Goal: Task Accomplishment & Management: Use online tool/utility

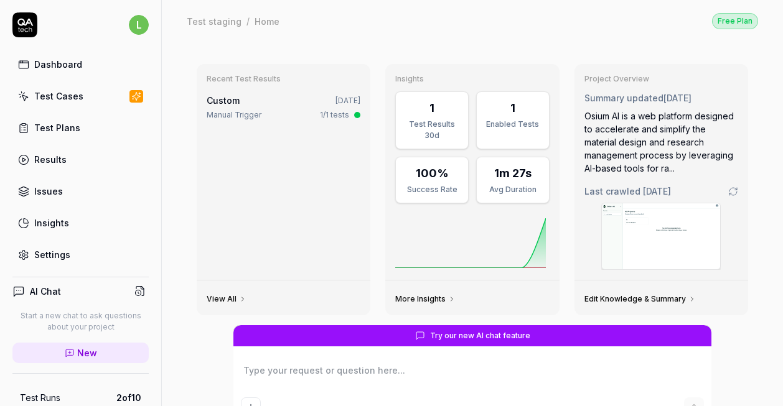
type textarea "*"
click at [46, 254] on div "Settings" at bounding box center [52, 254] width 36 height 13
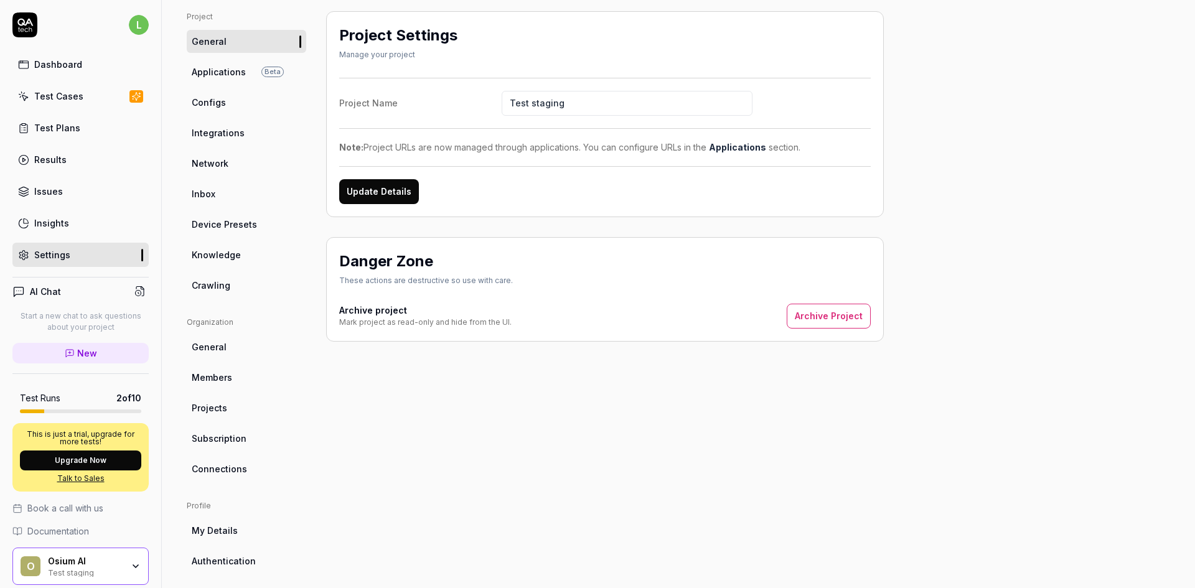
scroll to position [62, 0]
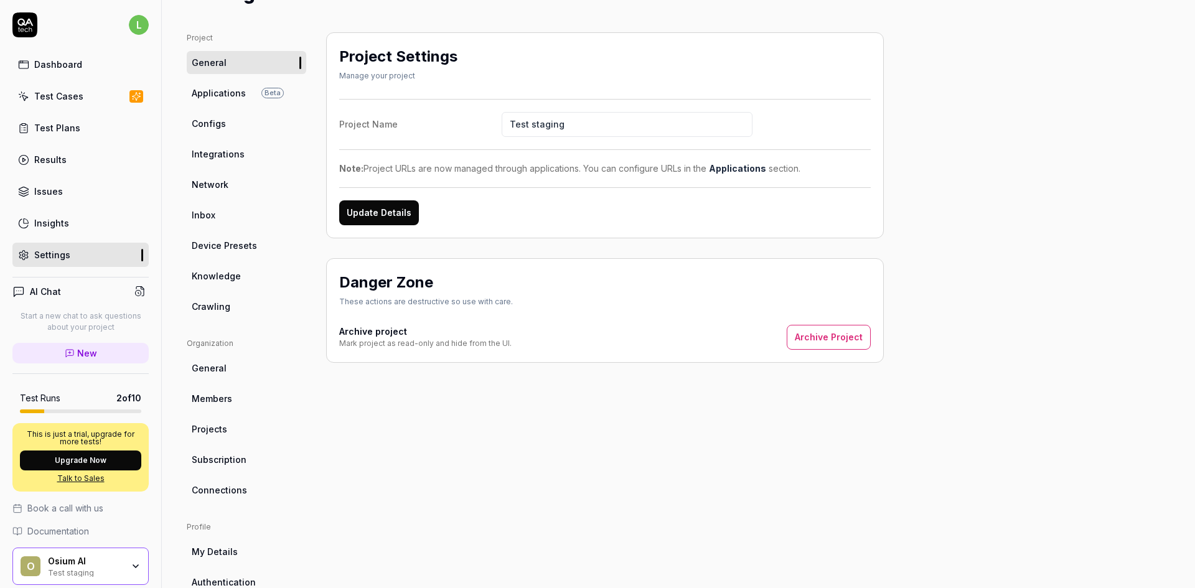
click at [231, 112] on link "Configs" at bounding box center [246, 123] width 119 height 23
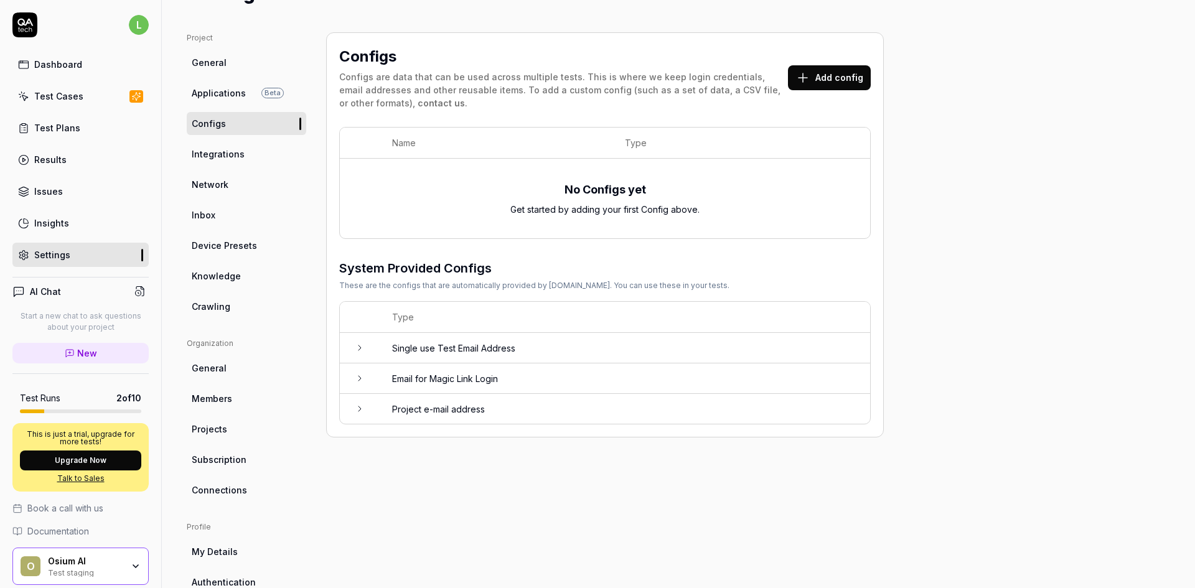
click at [782, 78] on button "Add config" at bounding box center [829, 77] width 83 height 25
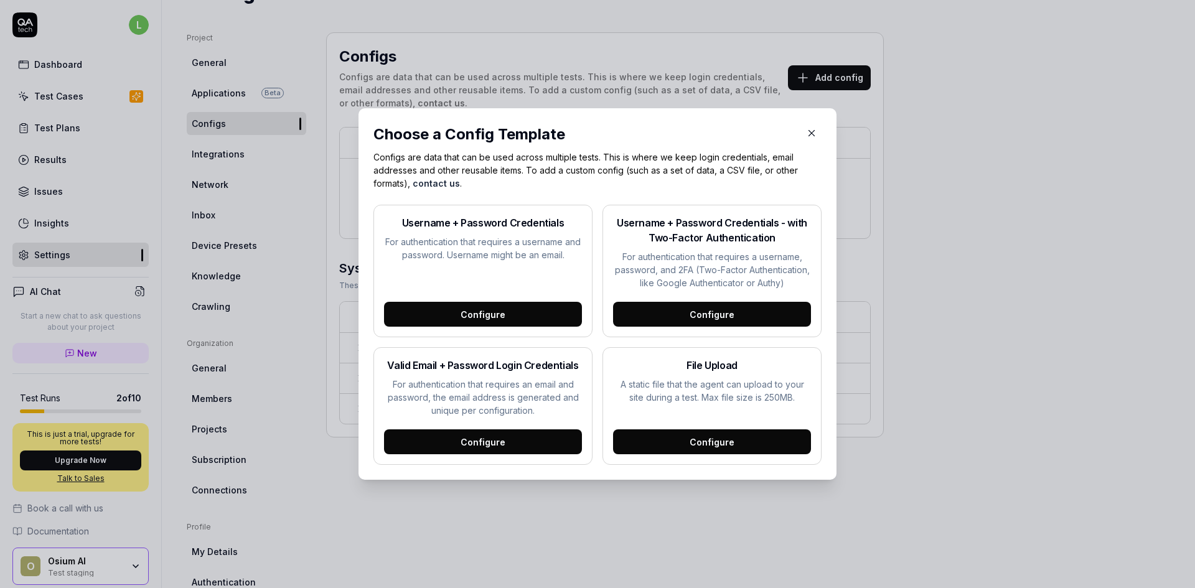
click at [452, 321] on div "Configure" at bounding box center [483, 314] width 198 height 25
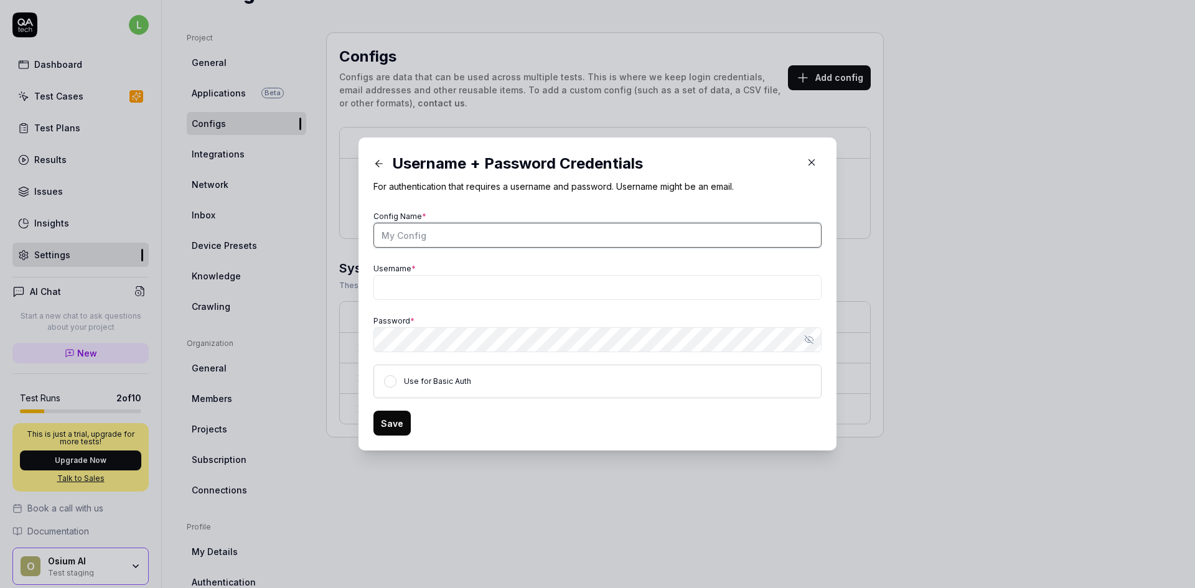
click at [447, 231] on input "Config Name *" at bounding box center [597, 235] width 448 height 25
type input "Staging chroma"
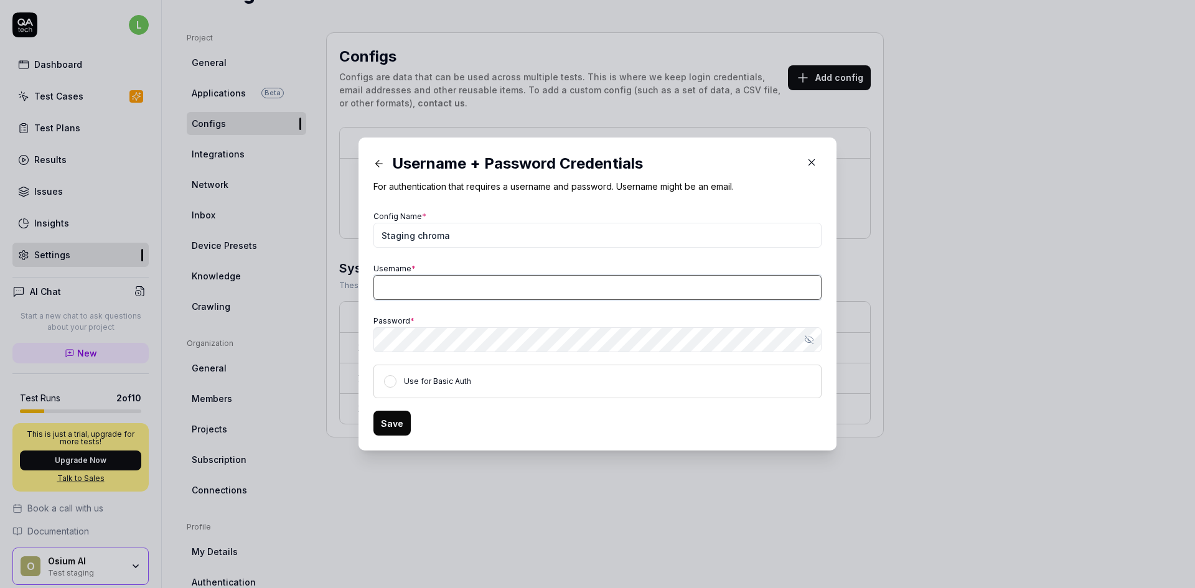
click at [422, 291] on input "Username *" at bounding box center [597, 287] width 448 height 25
type input "[PERSON_NAME][EMAIL_ADDRESS][PERSON_NAME]"
click at [383, 406] on button "Save" at bounding box center [391, 423] width 37 height 25
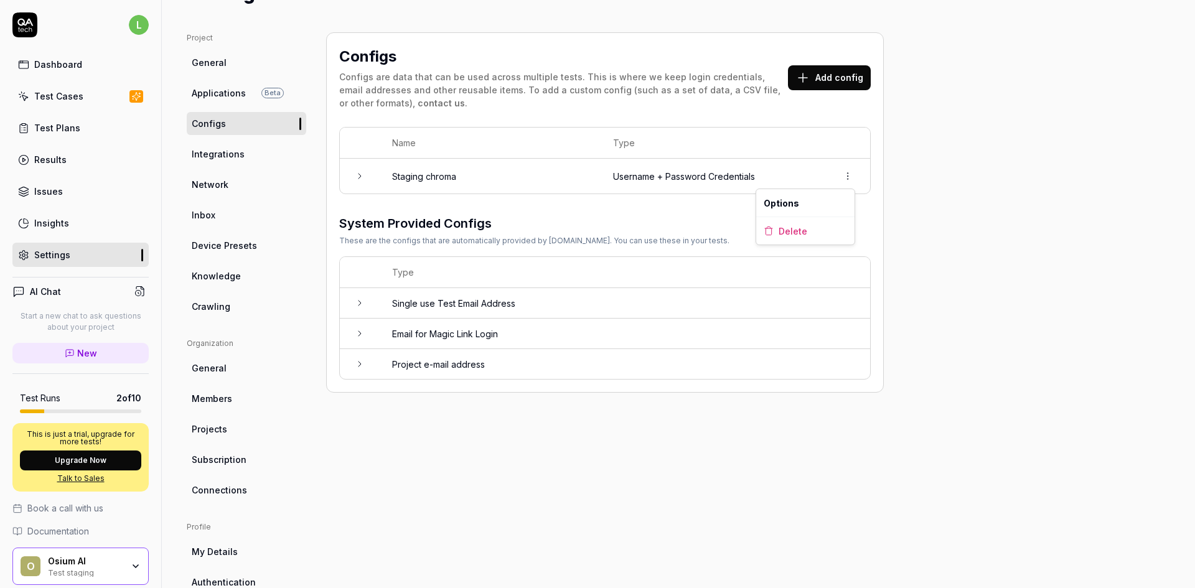
click at [782, 180] on html "Config created! l Dashboard Test Cases Test Plans Results Issues Insights Setti…" at bounding box center [597, 294] width 1195 height 588
click at [782, 167] on html "l Dashboard Test Cases Test Plans Results Issues Insights Settings AI Chat Star…" at bounding box center [597, 294] width 1195 height 588
click at [53, 99] on div "Test Cases" at bounding box center [58, 96] width 49 height 13
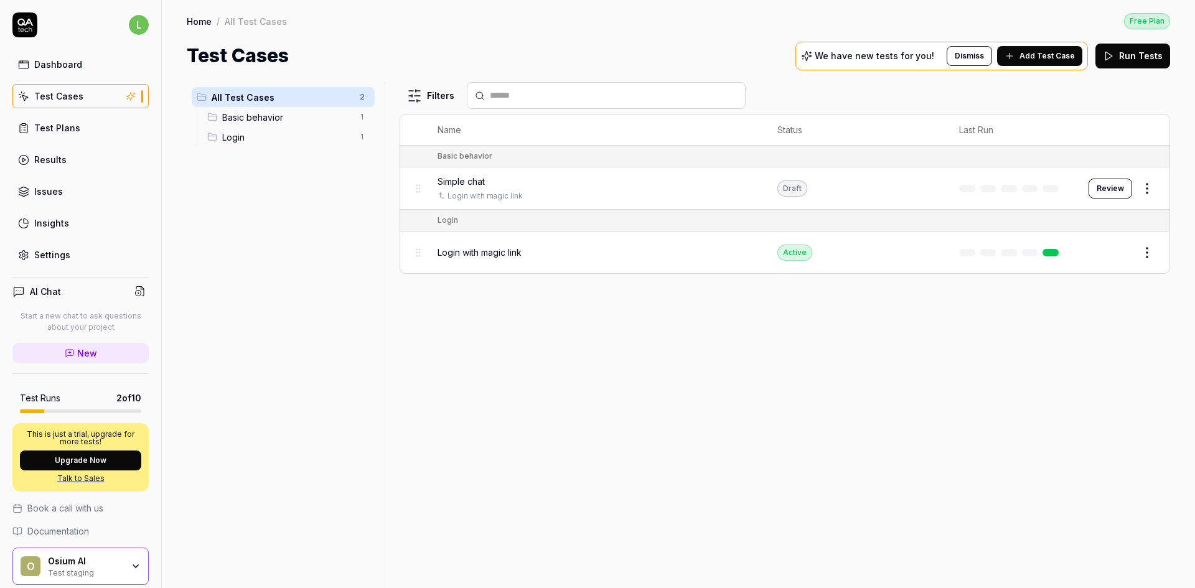
click at [363, 98] on html "l Dashboard Test Cases Test Plans Results Issues Insights Settings AI Chat Star…" at bounding box center [597, 294] width 1195 height 588
click at [335, 119] on div "Add Scenario" at bounding box center [317, 121] width 98 height 27
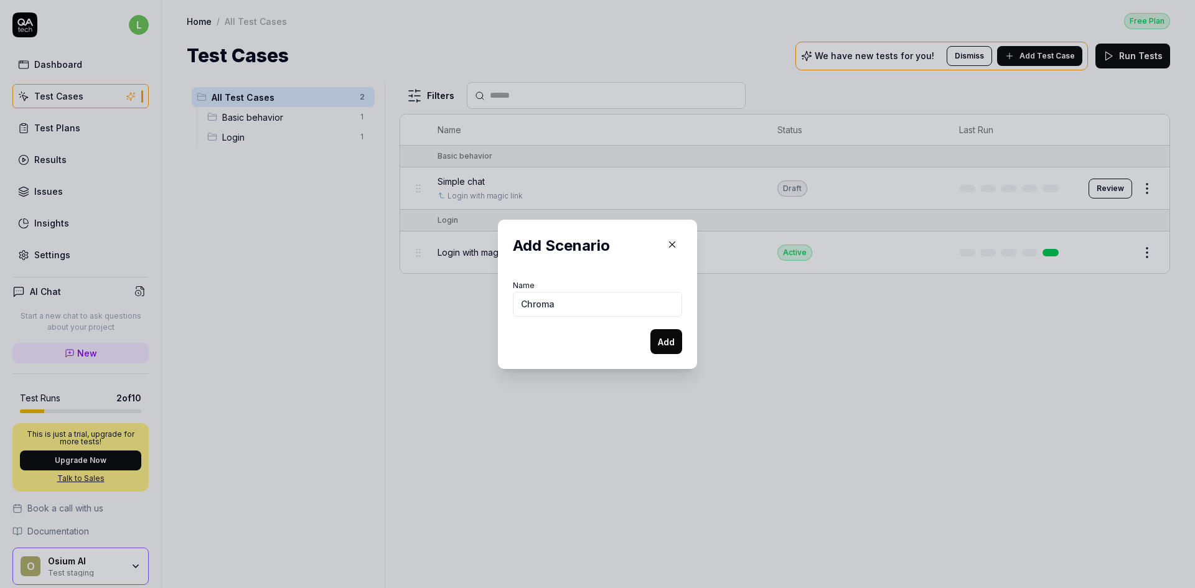
type input "Chroma"
click at [660, 343] on button "Add" at bounding box center [666, 341] width 32 height 25
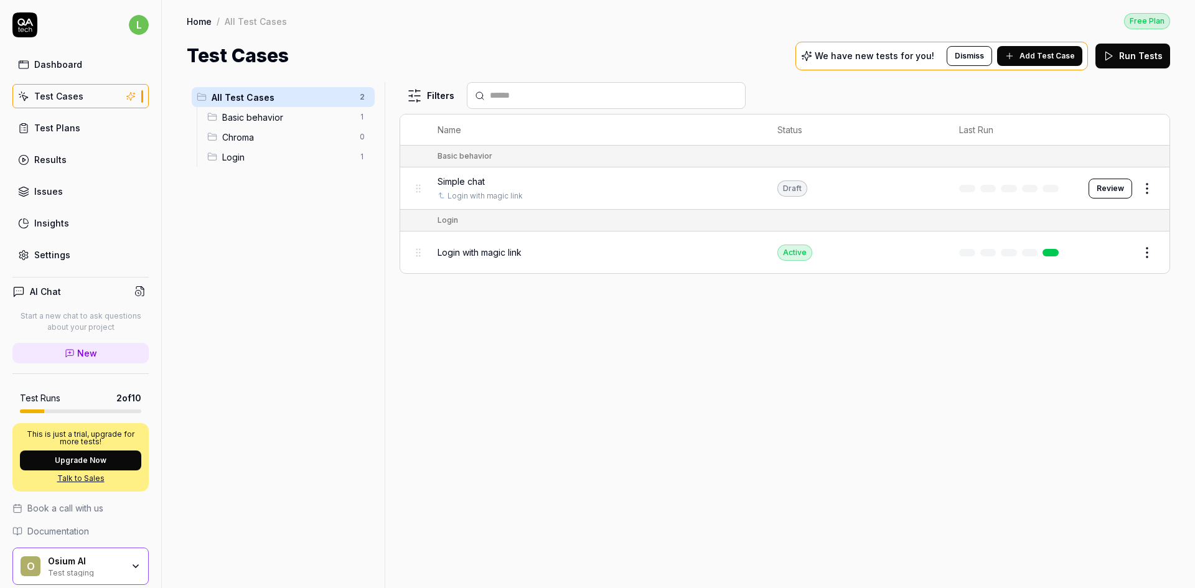
click at [306, 132] on span "Chroma" at bounding box center [287, 137] width 130 height 13
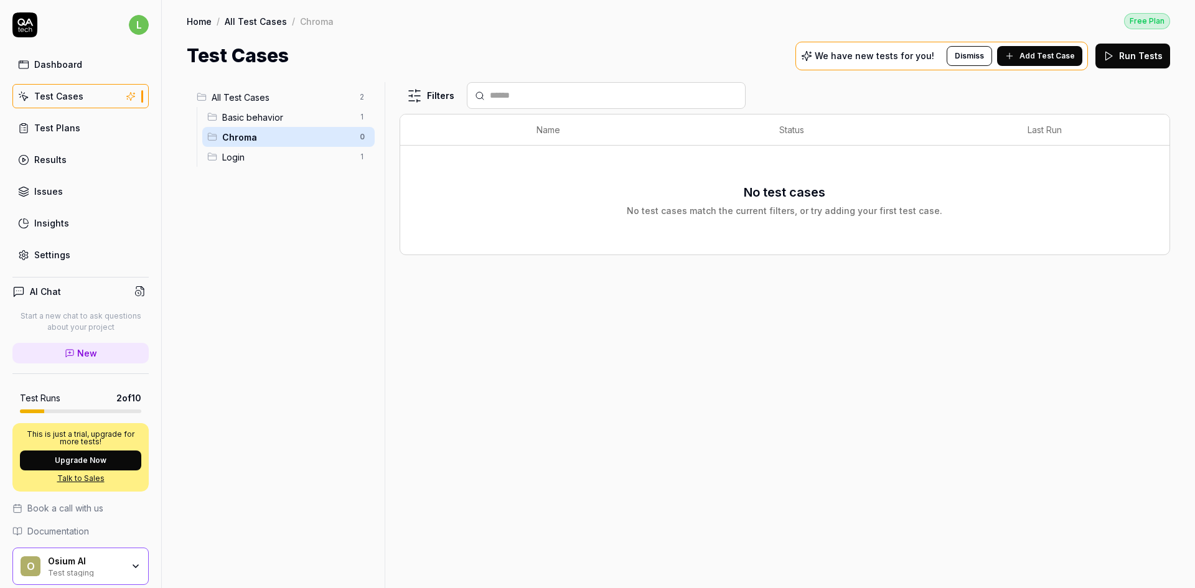
click at [782, 60] on span "Add Test Case" at bounding box center [1046, 55] width 55 height 11
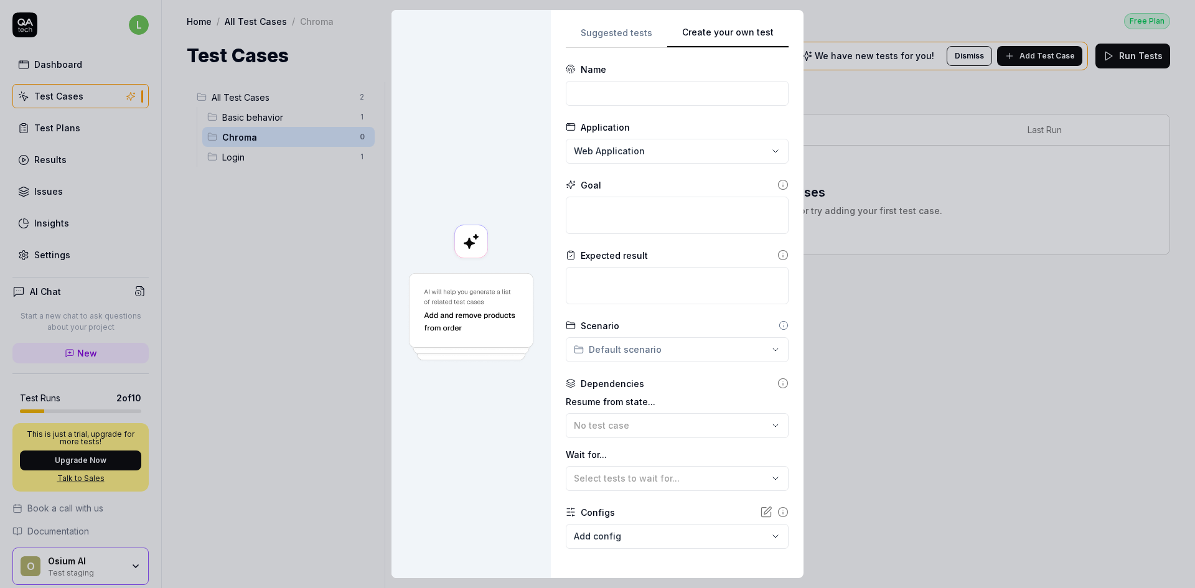
click at [781, 114] on div "**********" at bounding box center [677, 294] width 223 height 538
click at [637, 91] on input at bounding box center [677, 93] width 223 height 25
type input "Chroma analysis RT"
click at [633, 220] on textarea at bounding box center [677, 215] width 223 height 37
type textarea "*"
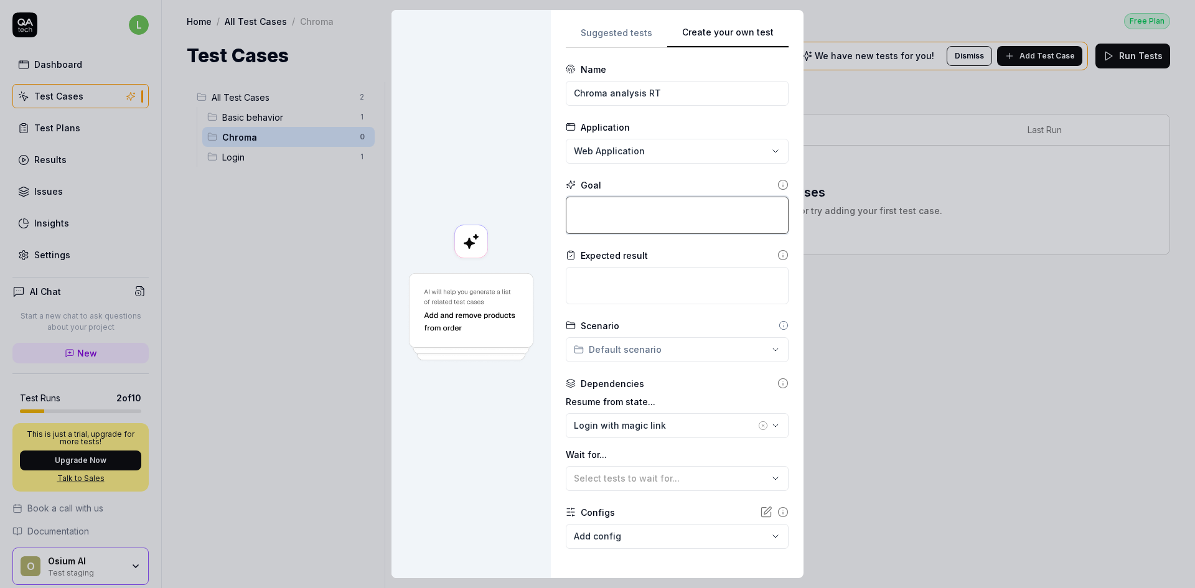
type textarea "V"
type textarea "*"
type textarea "Ve"
type textarea "*"
type textarea "Ver"
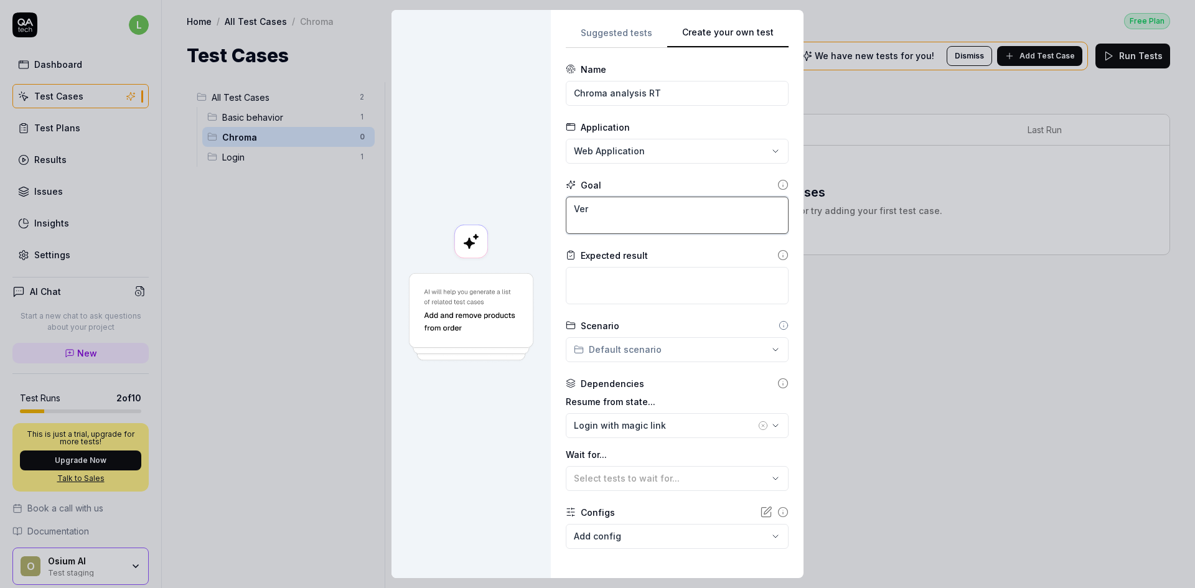
type textarea "*"
type textarea "Veri"
type textarea "*"
type textarea "Verif"
type textarea "*"
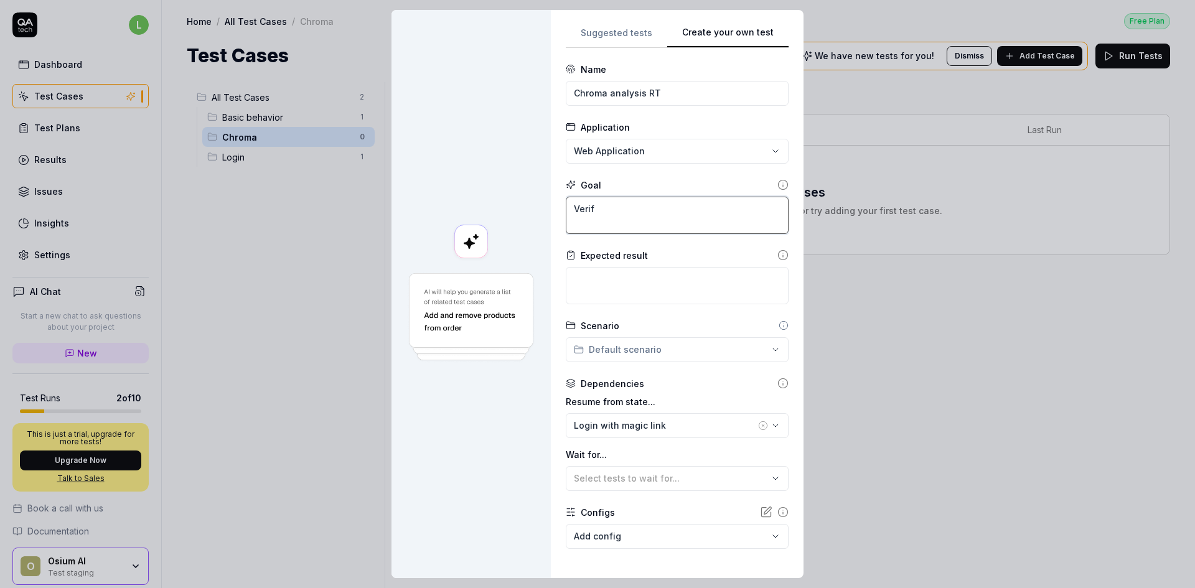
type textarea "Verify"
type textarea "*"
type textarea "Verify"
type textarea "*"
type textarea "Verify t"
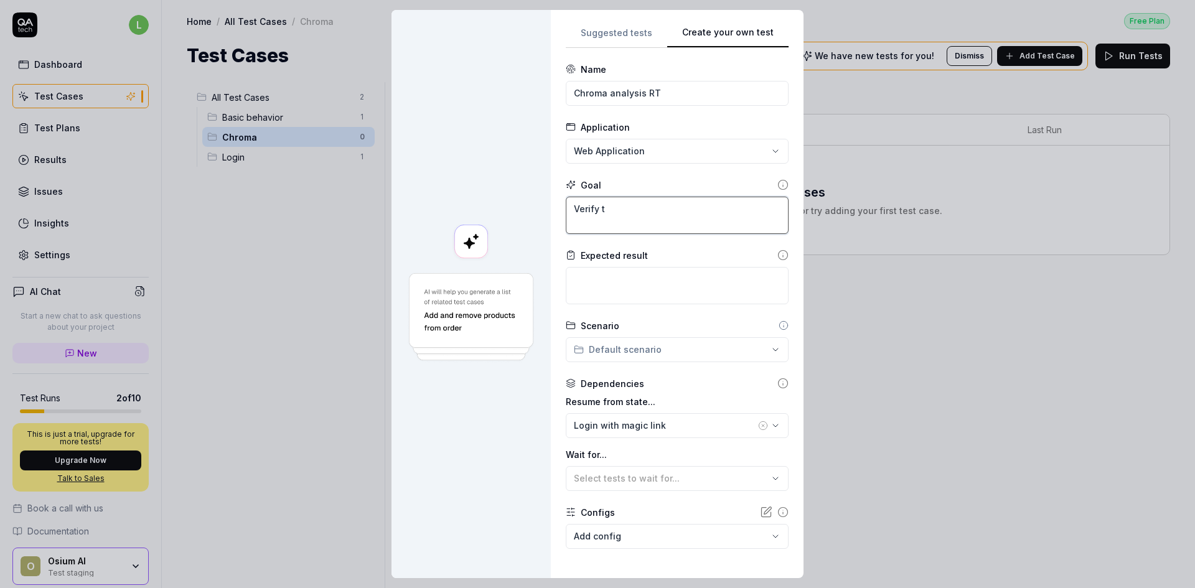
type textarea "*"
type textarea "Verify th"
type textarea "*"
type textarea "Verify tha"
type textarea "*"
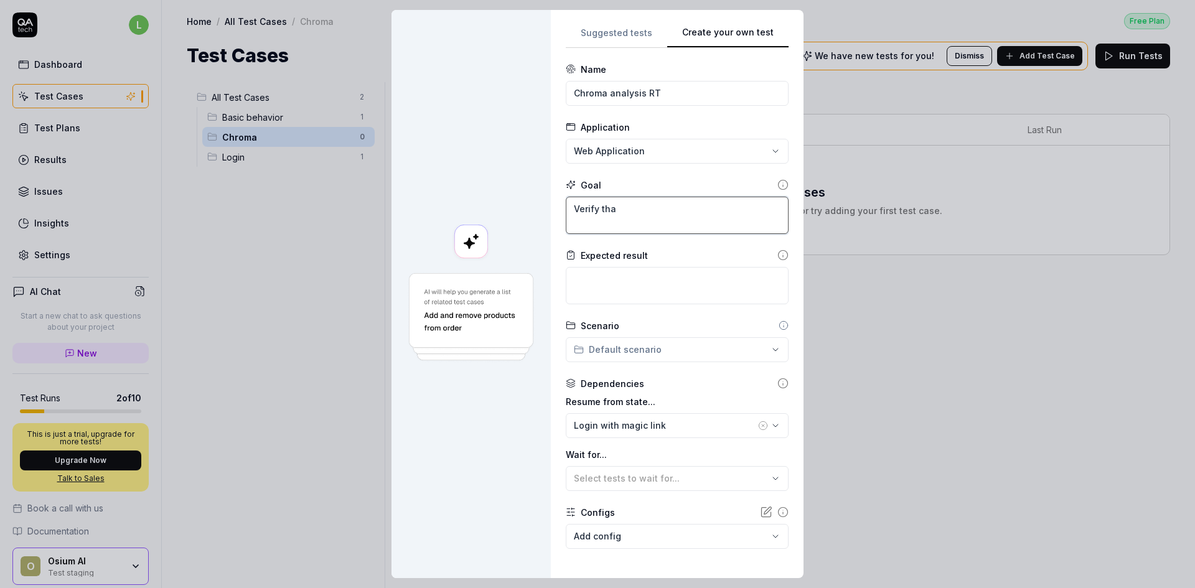
type textarea "Verify that"
type textarea "*"
type textarea "Verify that"
type textarea "*"
type textarea "Verify that a"
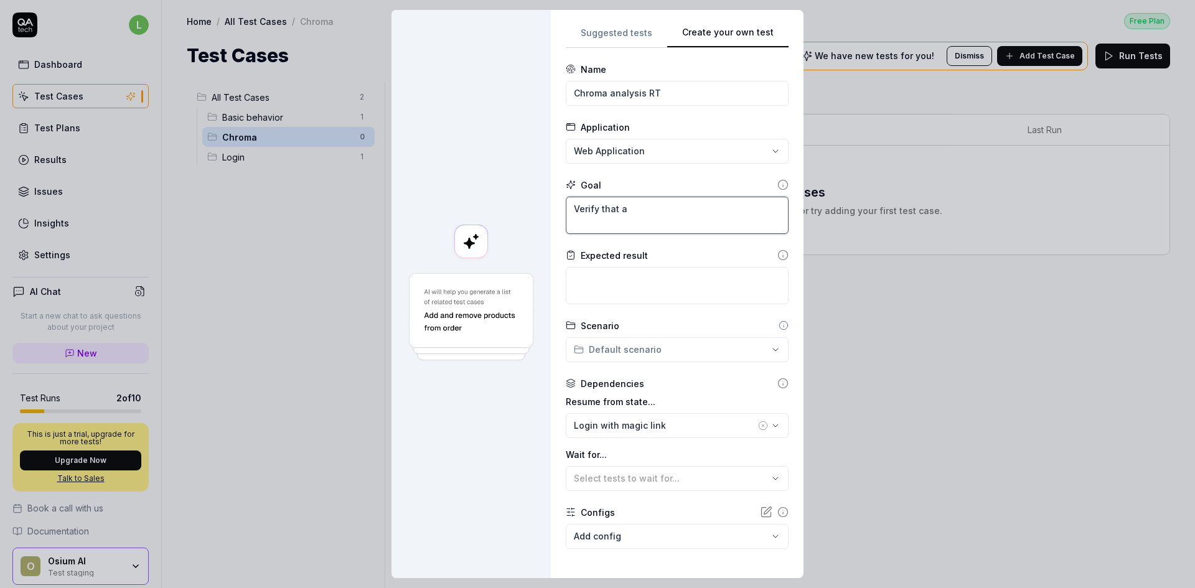
type textarea "*"
type textarea "Verify that an"
type textarea "*"
type textarea "Verify that an"
type textarea "*"
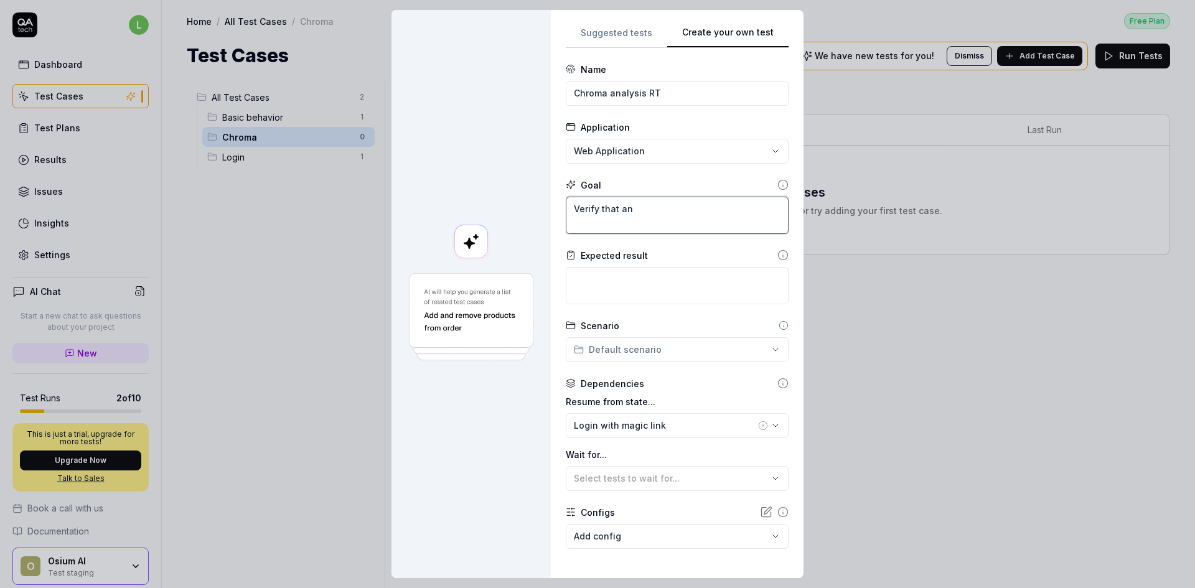
type textarea "Verify that an a"
type textarea "*"
type textarea "Verify that an an"
type textarea "*"
type textarea "Verify that an anal"
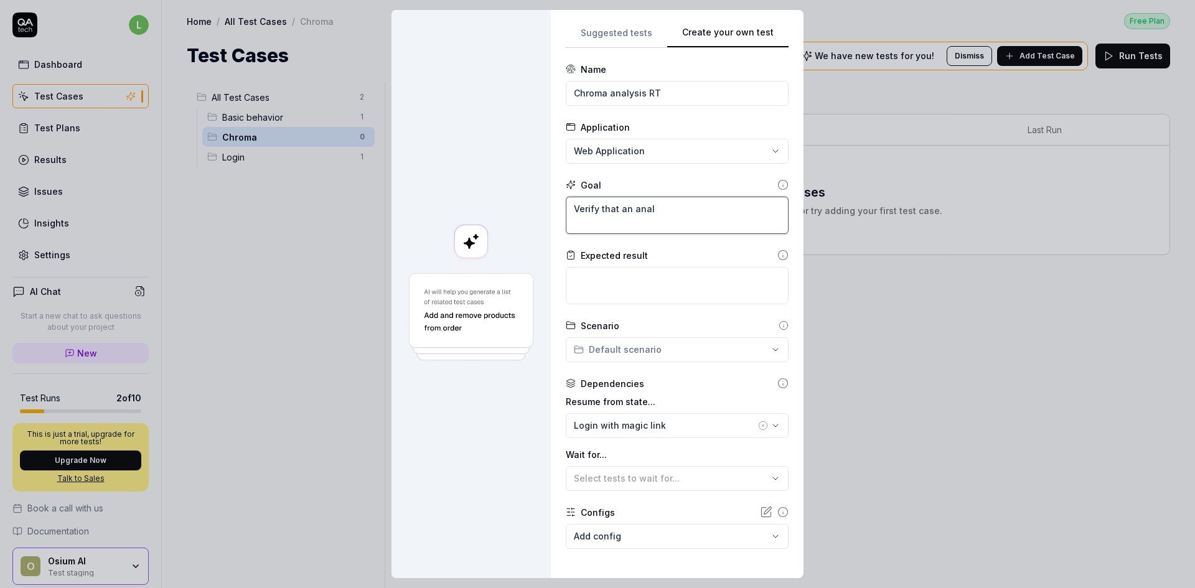
type textarea "*"
type textarea "Verify that an analy"
type textarea "*"
type textarea "Verify that an analys"
type textarea "*"
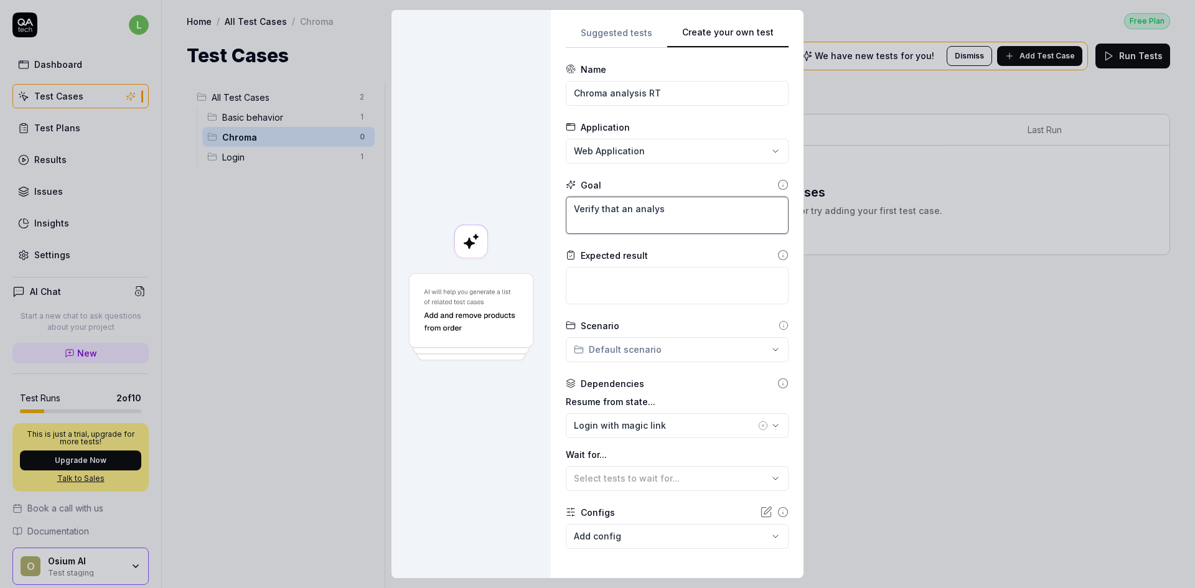
type textarea "Verify that an analysi"
type textarea "*"
type textarea "Verify that an analysis"
type textarea "*"
type textarea "Verify that an analysis"
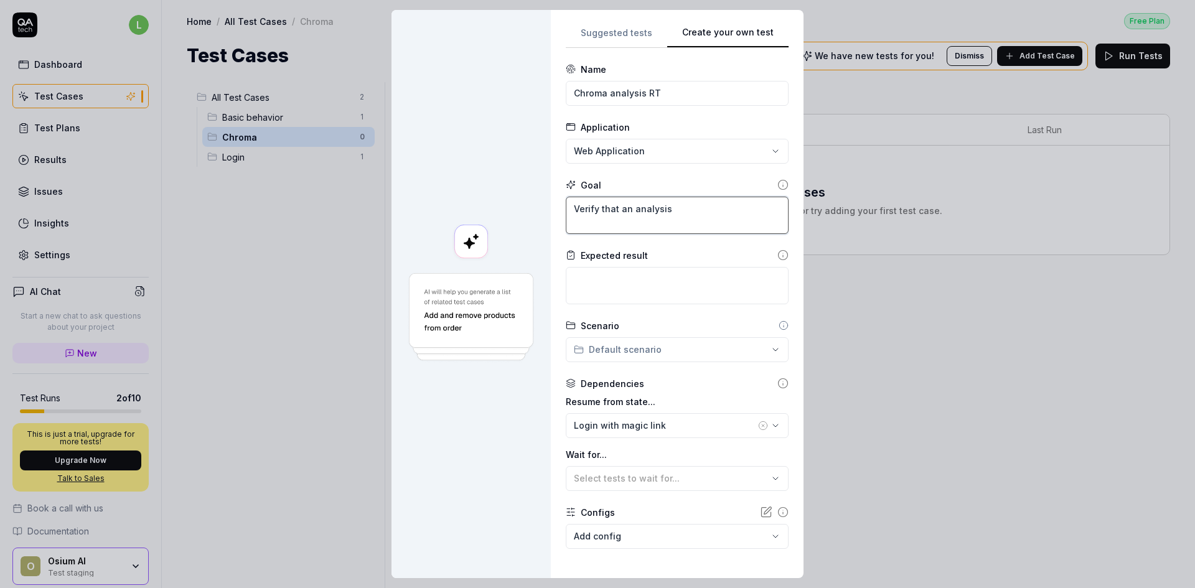
type textarea "*"
type textarea "Verify that an analysis w"
type textarea "*"
type textarea "Verify that an analysis wi"
type textarea "*"
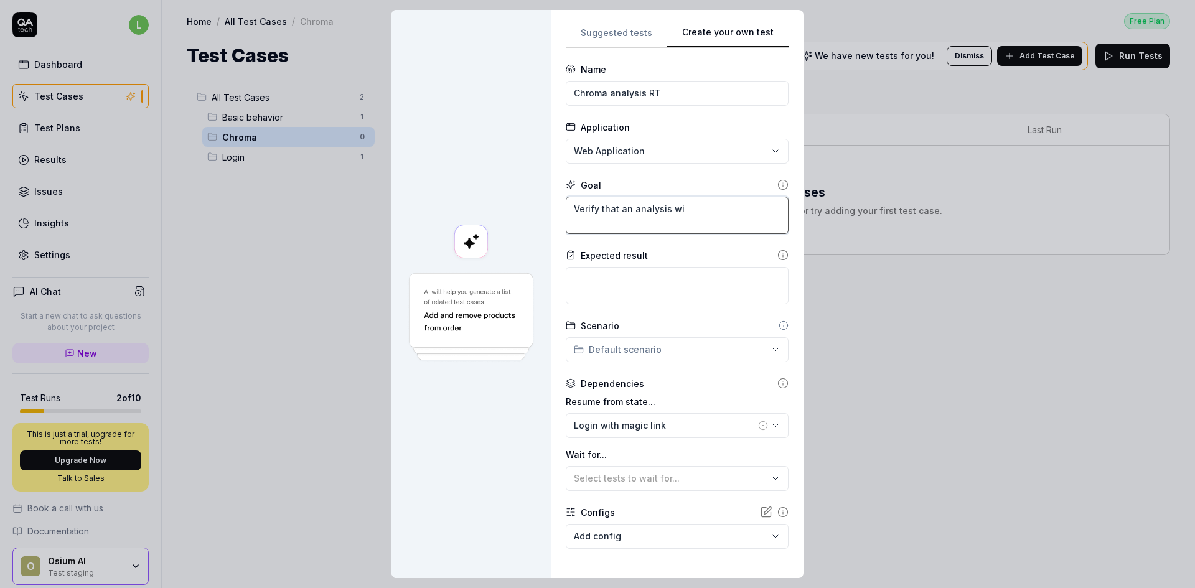
type textarea "Verify that an analysis wit"
type textarea "*"
type textarea "Verify that an analysis with"
type textarea "*"
type textarea "Verify that an analysis with"
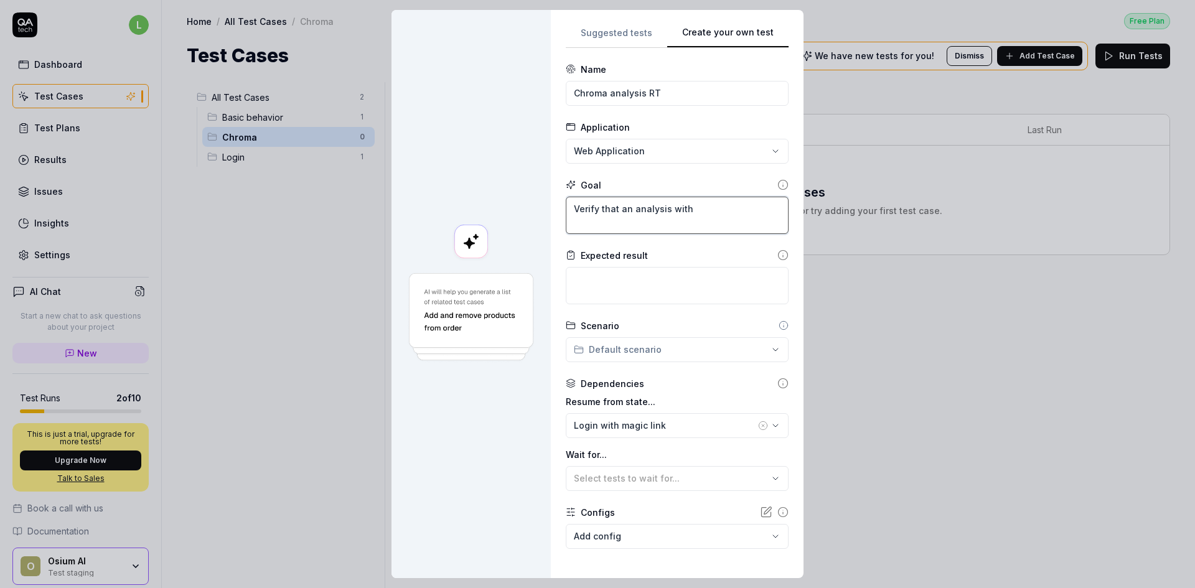
type textarea "*"
type textarea "Verify that an analysis with a"
type textarea "*"
type textarea "Verify that an analysis with an"
type textarea "*"
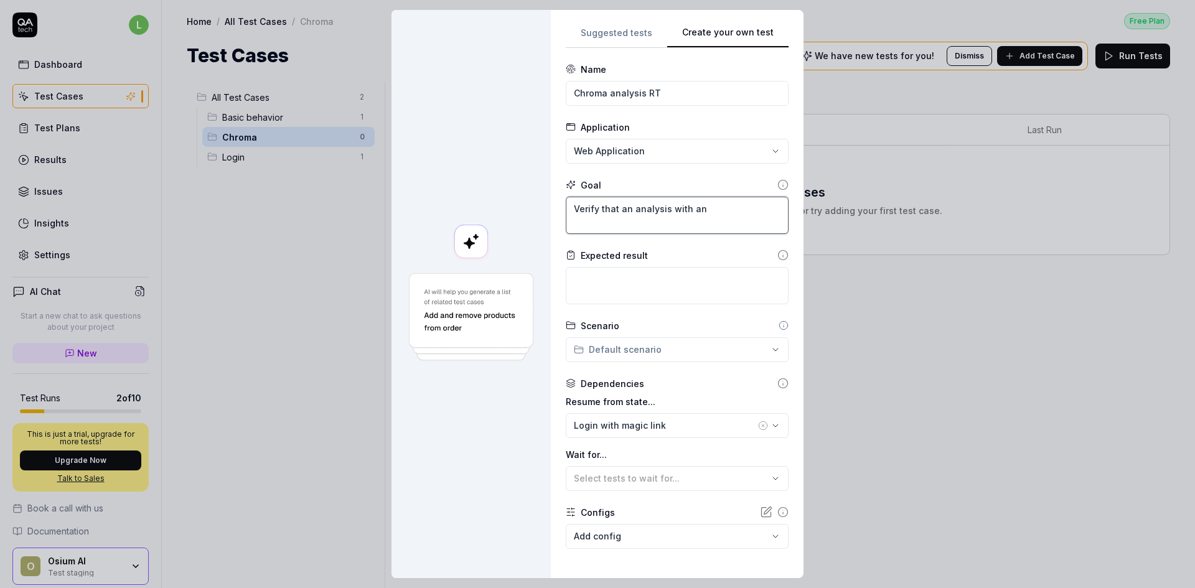
type textarea "Verify that an analysis with an"
type textarea "*"
type textarea "Verify that an analysis with an R"
type textarea "*"
type textarea "Verify that an analysis with an RT"
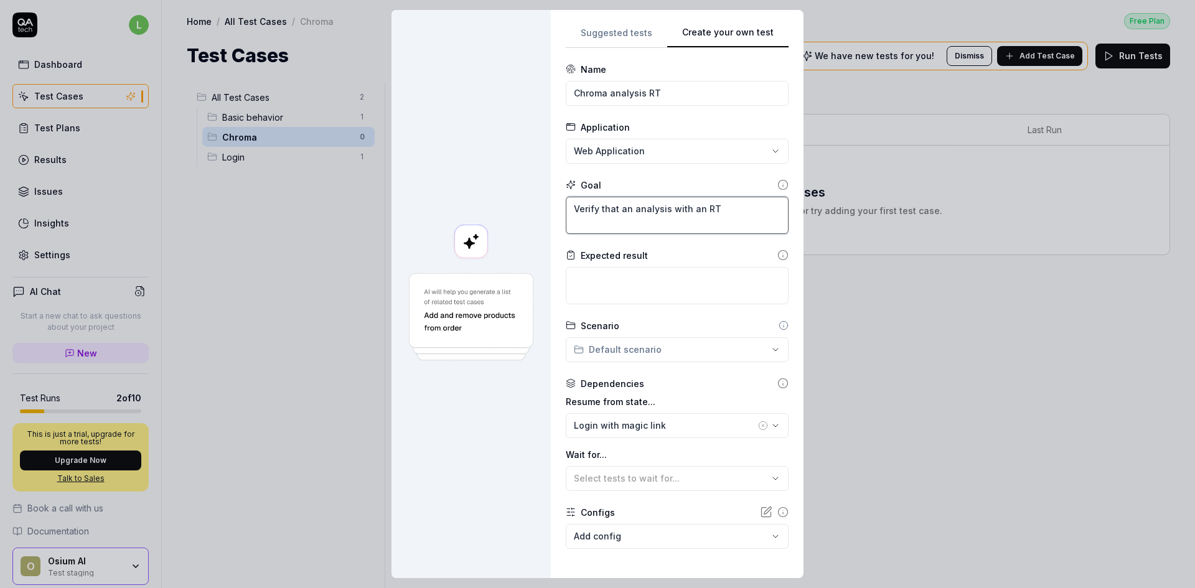
type textarea "*"
type textarea "Verify that an analysis with an RT"
type textarea "*"
type textarea "Verify that an analysis with an RT f"
type textarea "*"
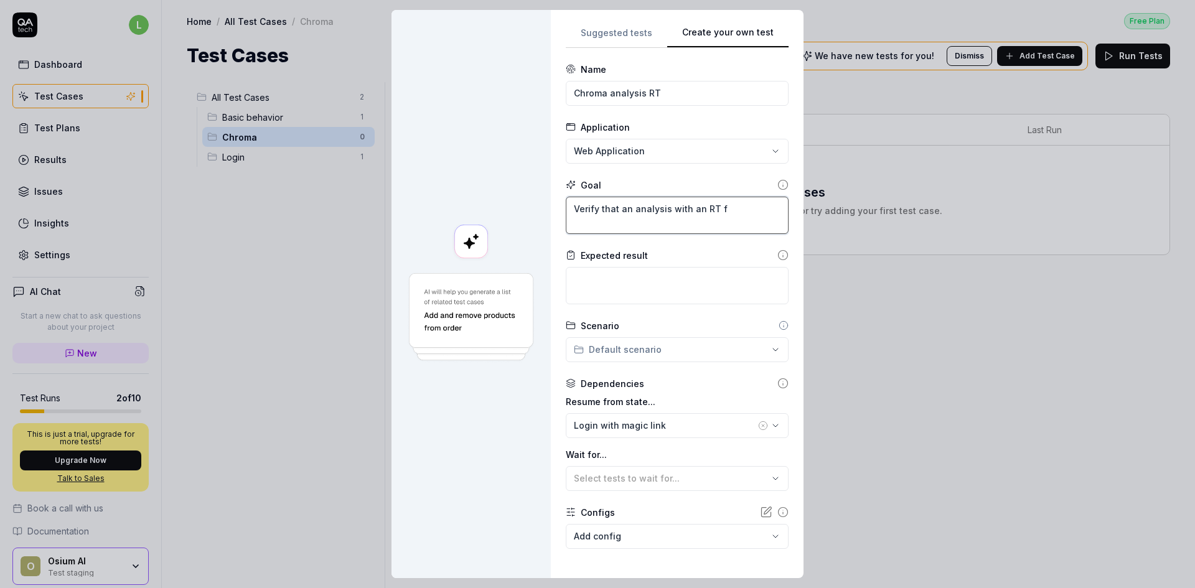
type textarea "Verify that an analysis with an RT fi"
type textarea "*"
type textarea "Verify that an analysis with an RT fil"
type textarea "*"
type textarea "Verify that an analysis with an RT file"
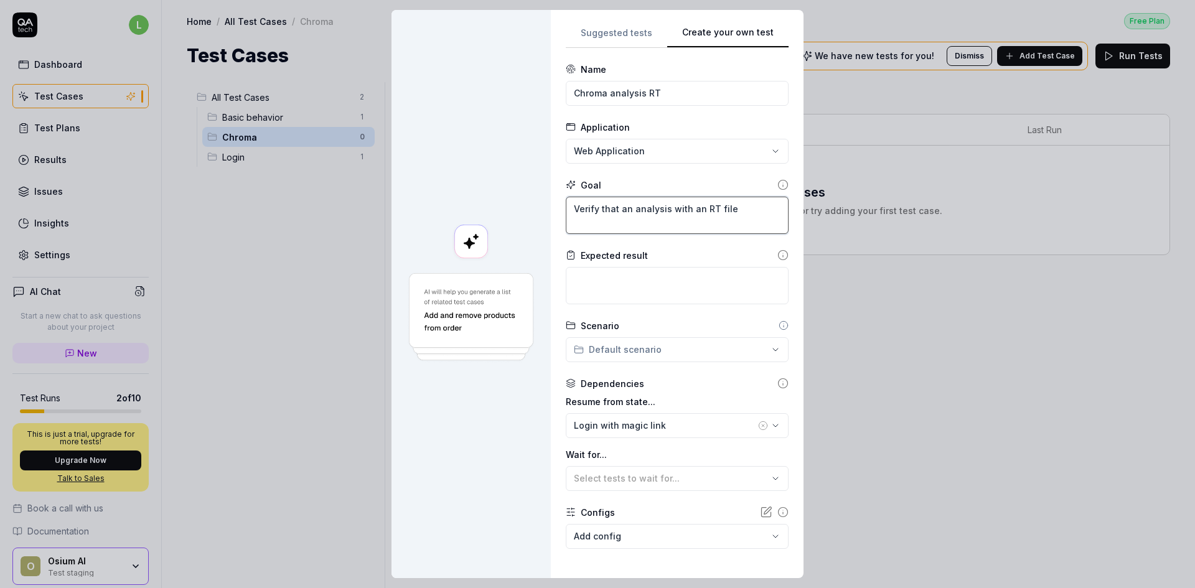
type textarea "*"
type textarea "Verify that an analysis with an RT file"
type textarea "*"
type textarea "Verify that an analysis with an RT file i"
type textarea "*"
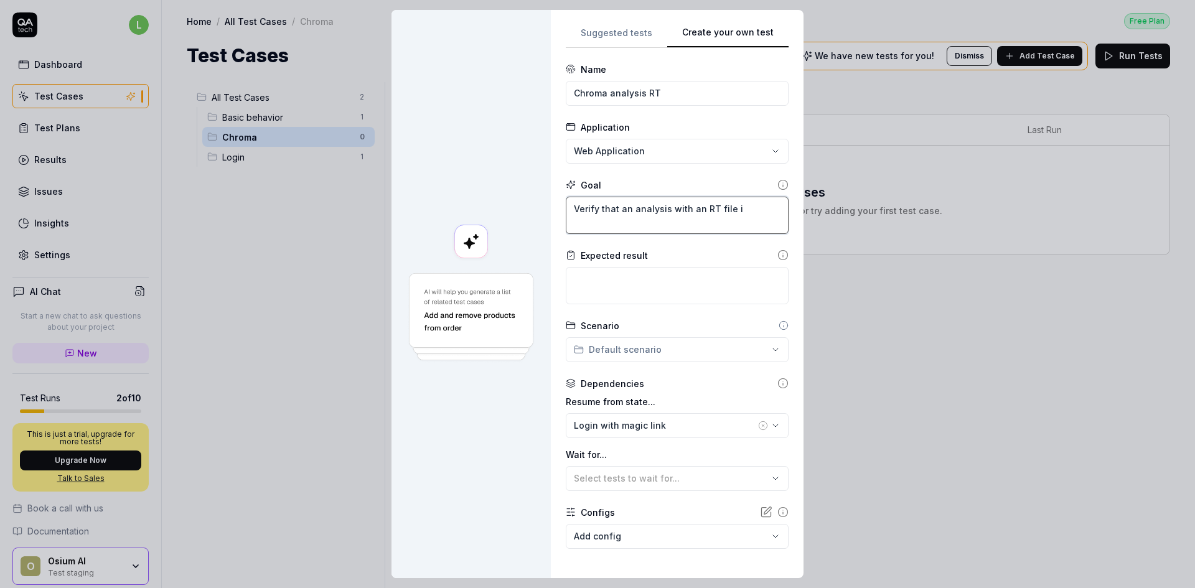
type textarea "Verify that an analysis with an RT file is"
type textarea "*"
type textarea "Verify that an analysis with an RT file is"
type textarea "*"
type textarea "Verify that an analysis with an RT file is s"
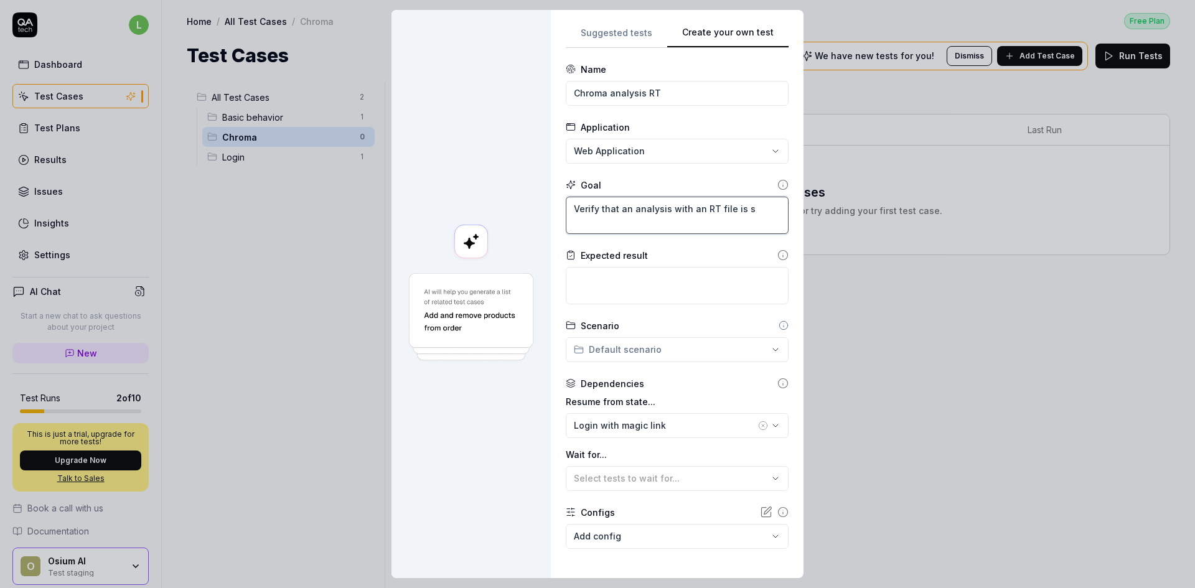
type textarea "*"
type textarea "Verify that an analysis with an RT file is su"
type textarea "*"
type textarea "Verify that an analysis with an RT file is suc"
type textarea "*"
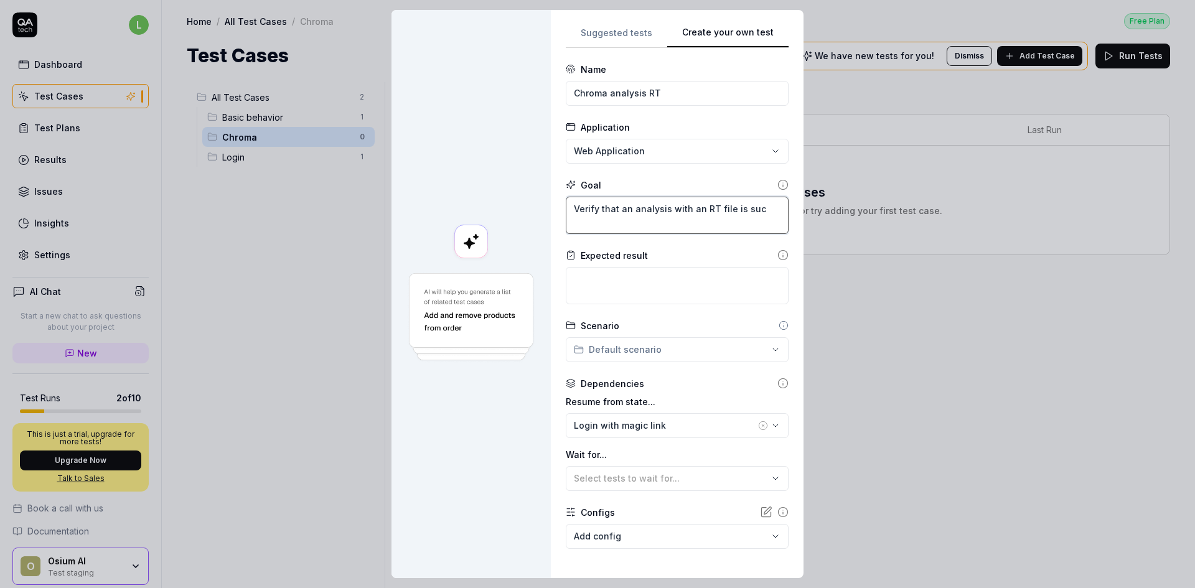
type textarea "Verify that an analysis with an RT file is succ"
type textarea "*"
type textarea "Verify that an analysis with an RT file is succe"
type textarea "*"
type textarea "Verify that an analysis with an RT file is succes"
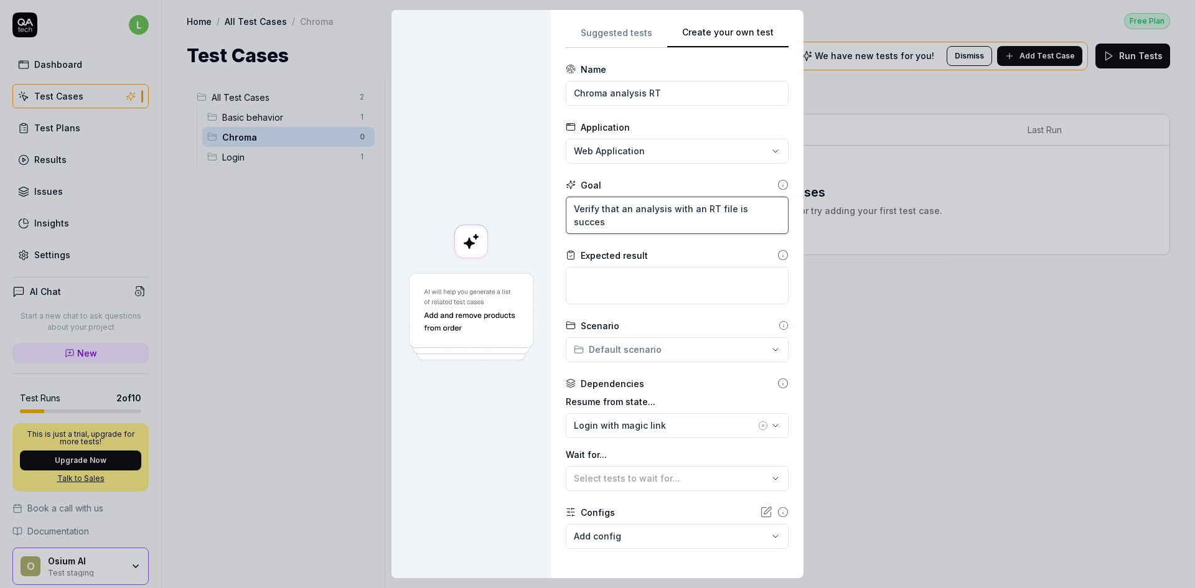
type textarea "*"
type textarea "Verify that an analysis with an RT file is success"
type textarea "*"
type textarea "Verify that an analysis with an RT file is successf"
type textarea "*"
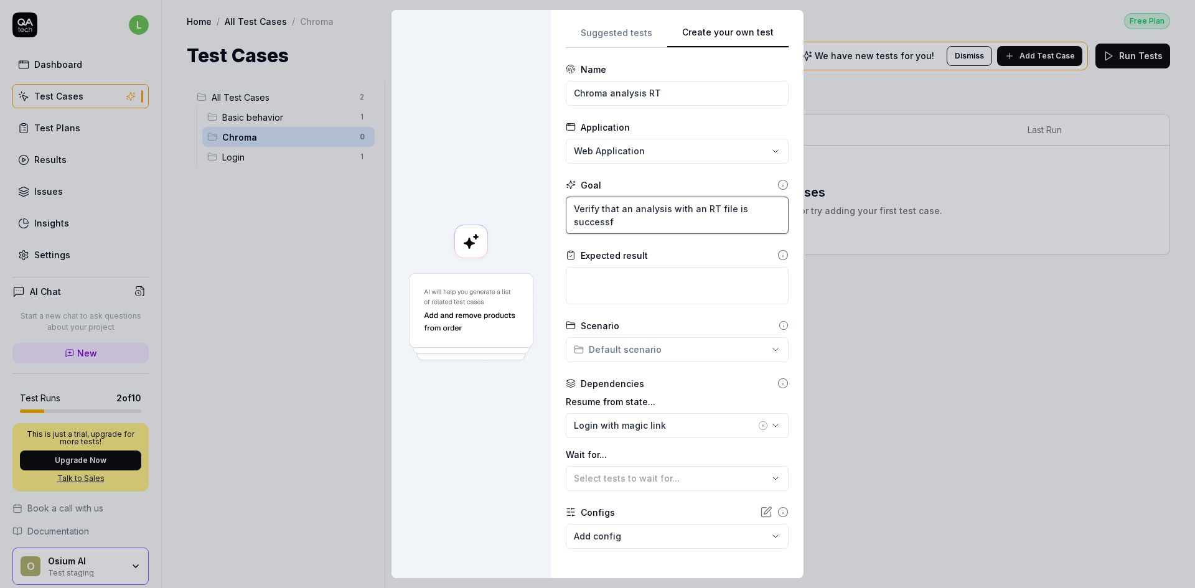
type textarea "Verify that an analysis with an RT file is successfu"
type textarea "*"
type textarea "Verify that an analysis with an RT file is successful"
type textarea "*"
type textarea "Verify that an analysis with an RT file is successfull"
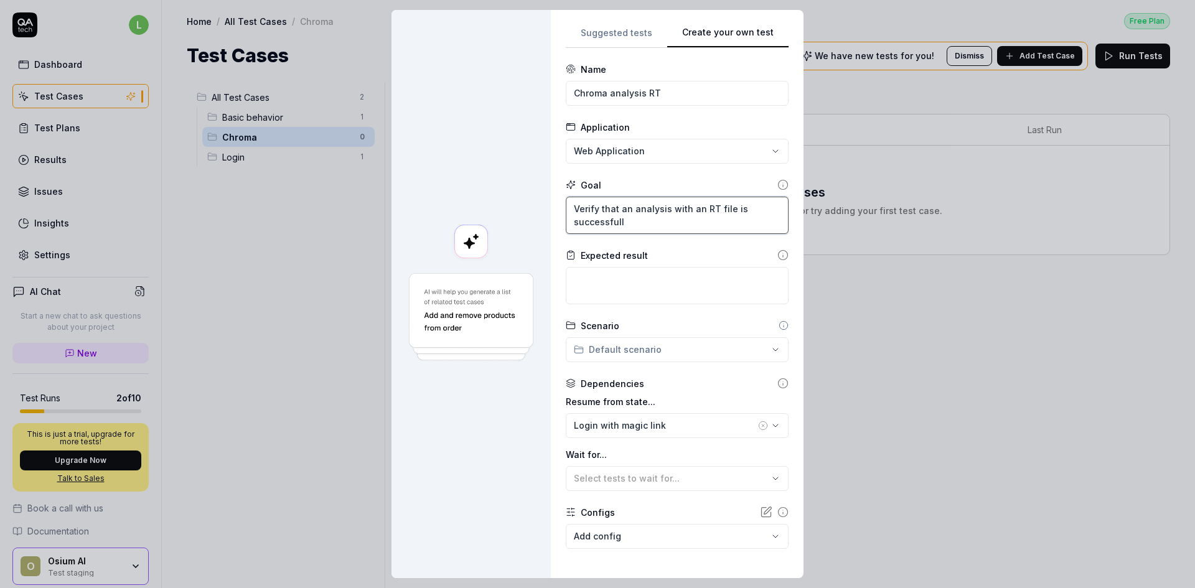
type textarea "*"
type textarea "Verify that an analysis with an RT file is successfully"
type textarea "*"
type textarea "Verify that an analysis with an RT file is successfully"
type textarea "*"
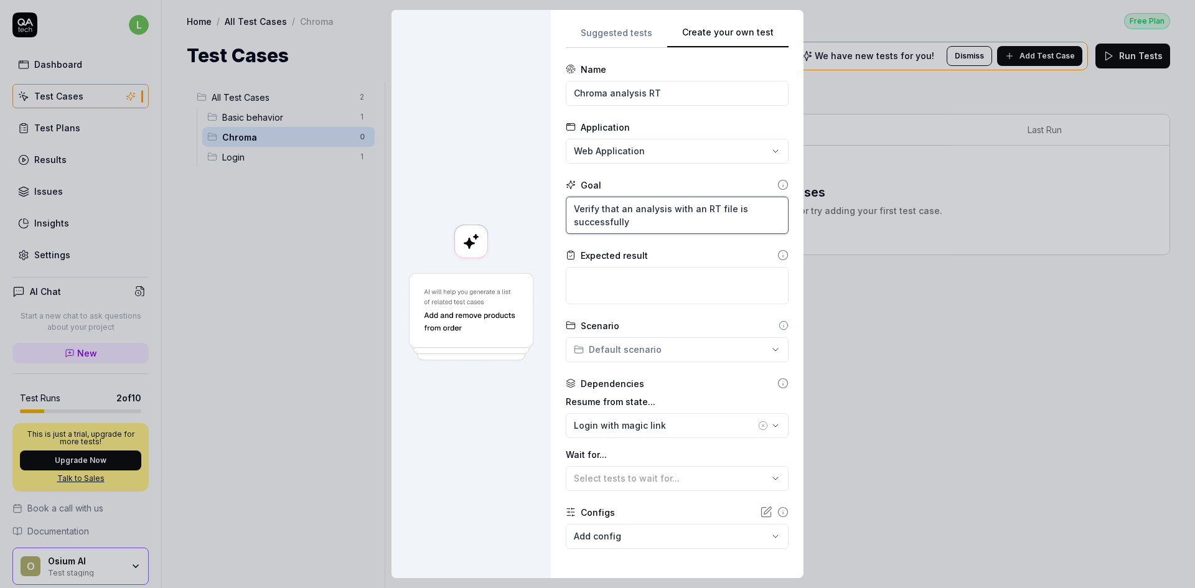
type textarea "Verify that an analysis with an RT file is successfully c"
type textarea "*"
type textarea "Verify that an analysis with an RT file is successfully co"
type textarea "*"
type textarea "Verify that an analysis with an RT file is successfully com"
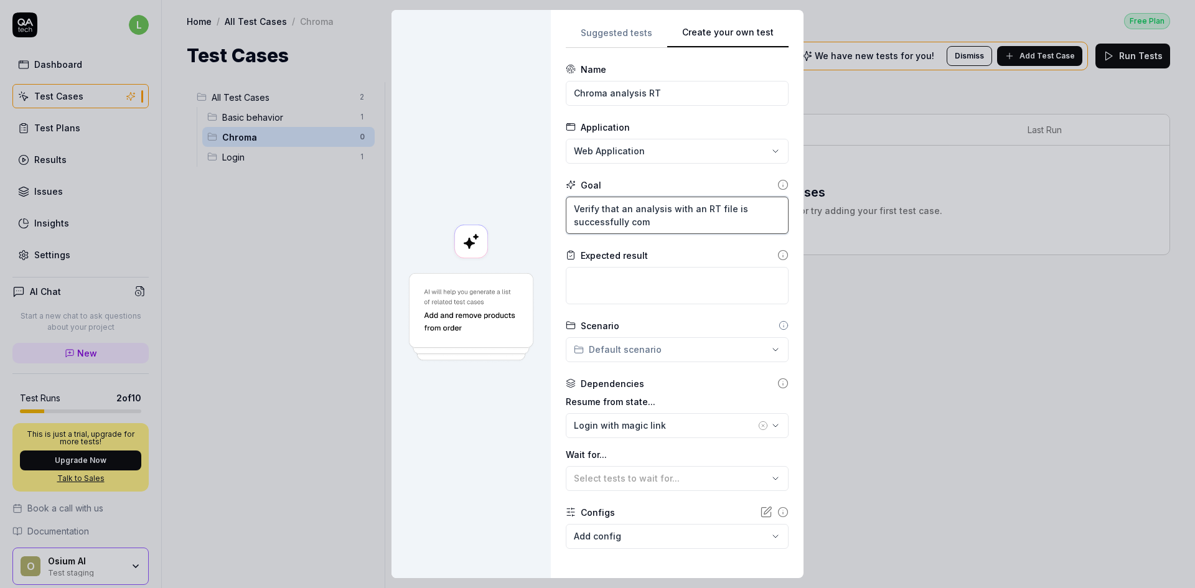
type textarea "*"
type textarea "Verify that an analysis with an RT file is successfully comp"
type textarea "*"
type textarea "Verify that an analysis with an RT file is successfully compl"
type textarea "*"
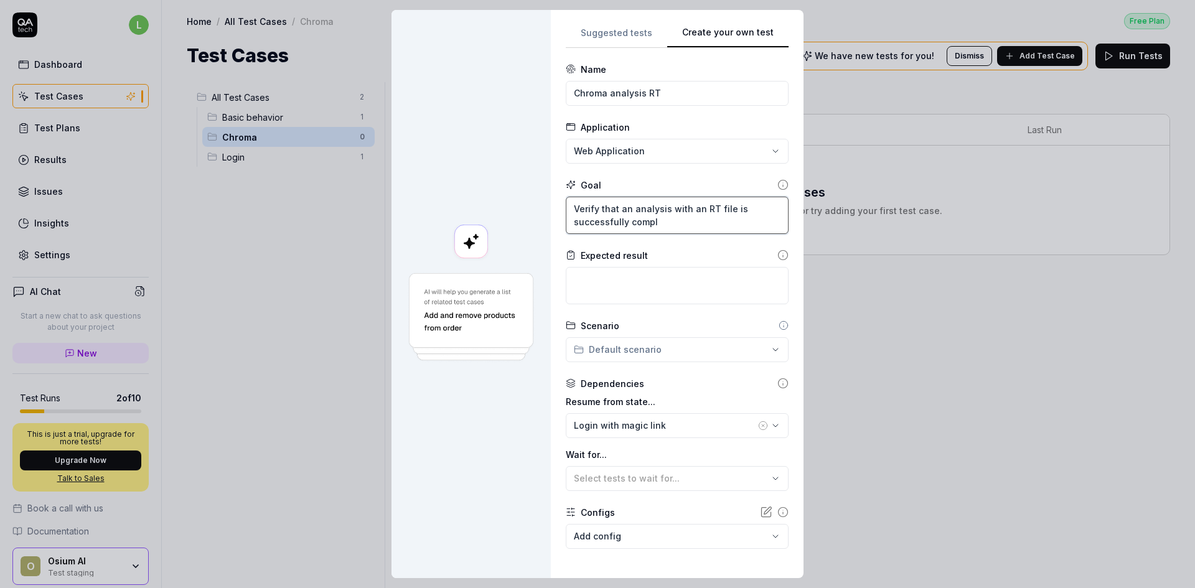
type textarea "Verify that an analysis with an RT file is successfully comple"
type textarea "*"
type textarea "Verify that an analysis with an RT file is successfully complet"
type textarea "*"
type textarea "Verify that an analysis with an RT file is successfully complete"
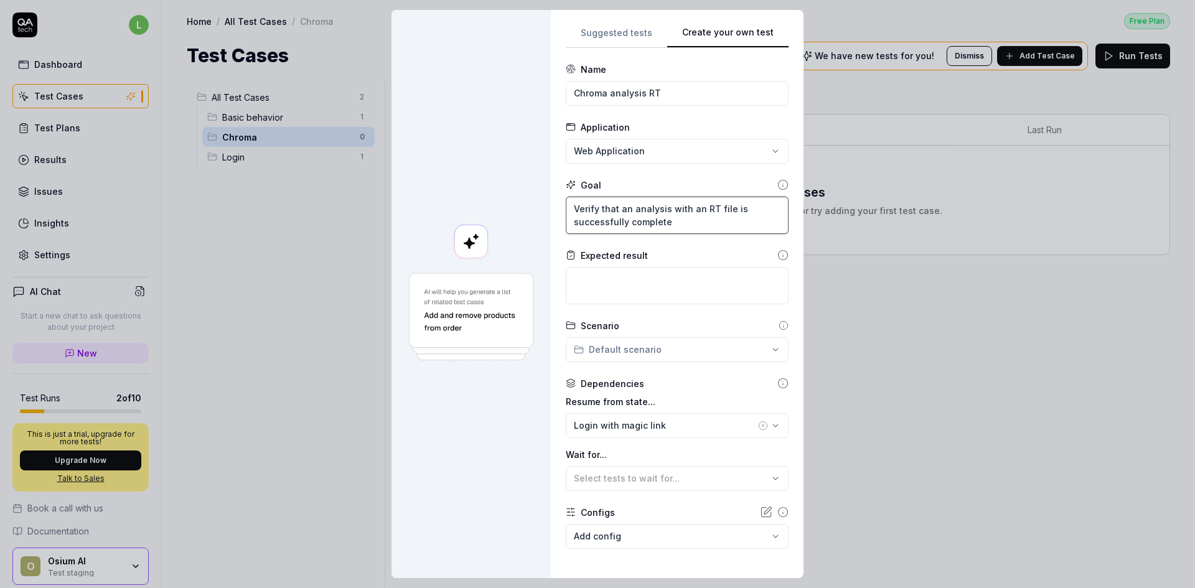
type textarea "*"
type textarea "Verify that an analysis with an RT file is successfully completed"
type textarea "*"
type textarea "Verify that an analysis with an RT file is successfully completed."
type textarea "*"
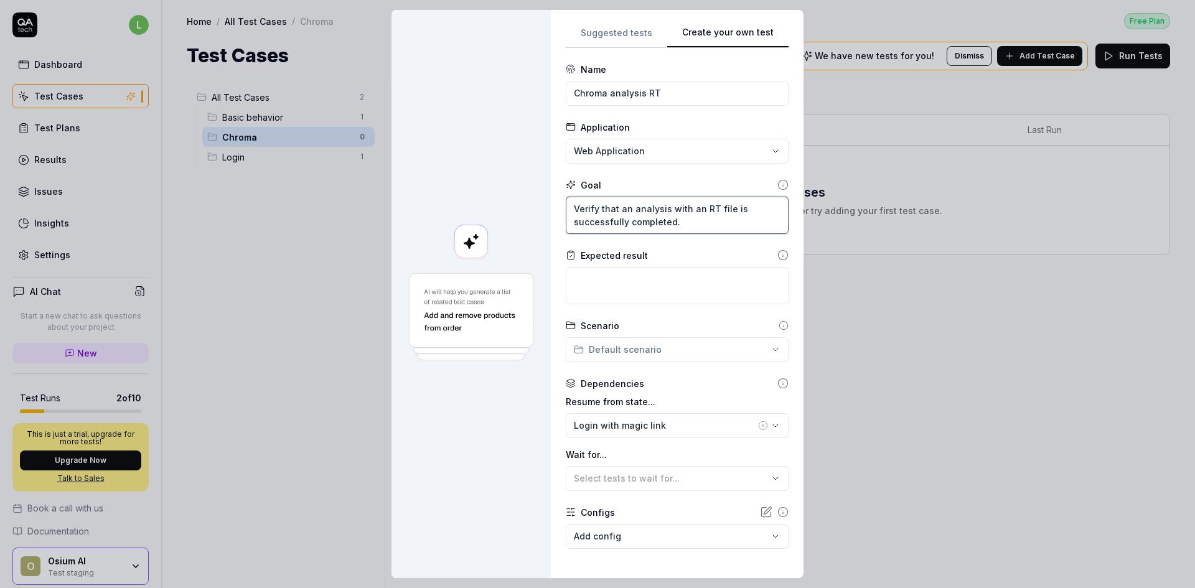
type textarea "Verify that an analysis with an RT file is successfully completed."
type textarea "*"
type textarea "Verify that an analysis with an RT file is successfully completed. V"
type textarea "*"
type textarea "Verify that an analysis with an RT file is successfully completed. Ve"
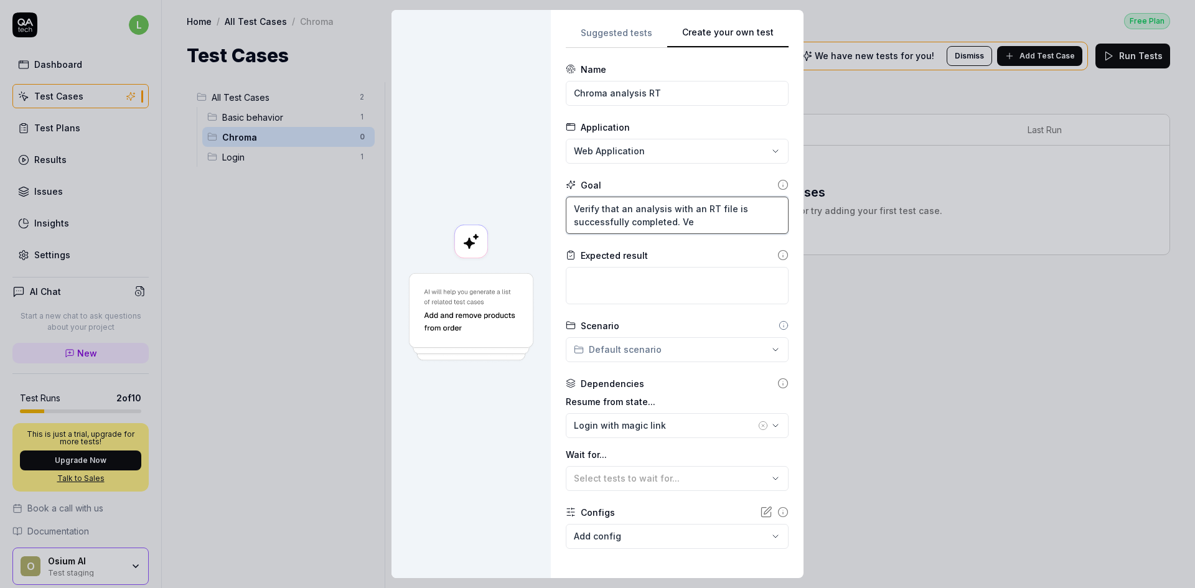
type textarea "*"
type textarea "Verify that an analysis with an RT file is successfully completed. Ver"
type textarea "*"
type textarea "Verify that an analysis with an RT file is successfully completed. Veri"
type textarea "*"
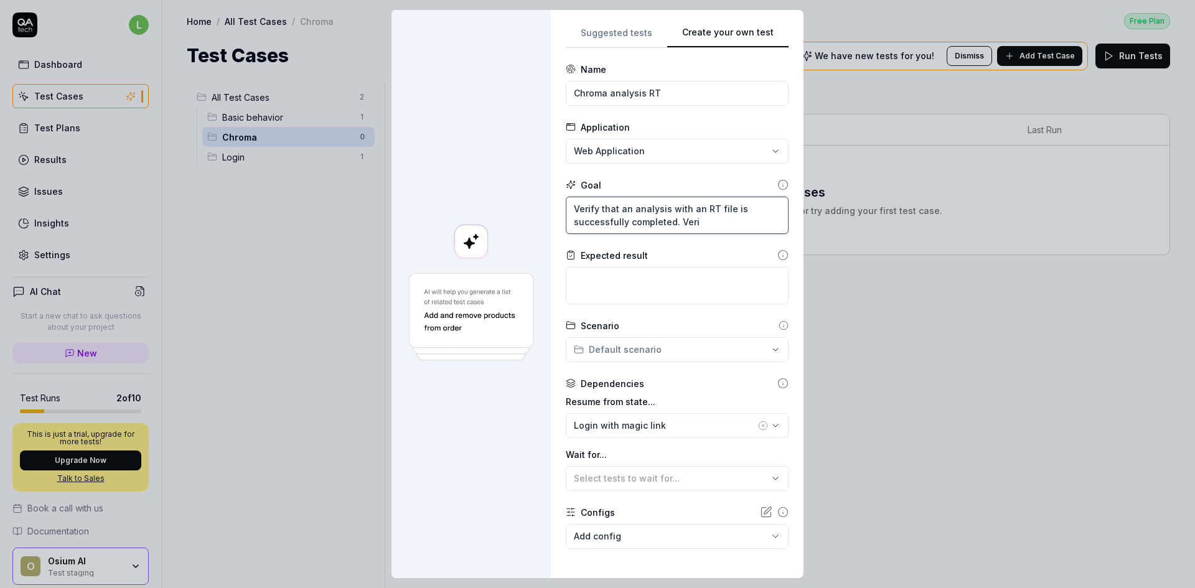
type textarea "Verify that an analysis with an RT file is successfully completed. Verif"
type textarea "*"
type textarea "Verify that an analysis with an RT file is successfully completed. Veri"
type textarea "*"
type textarea "Verify that an analysis with an RT file is successfully completed. Ver"
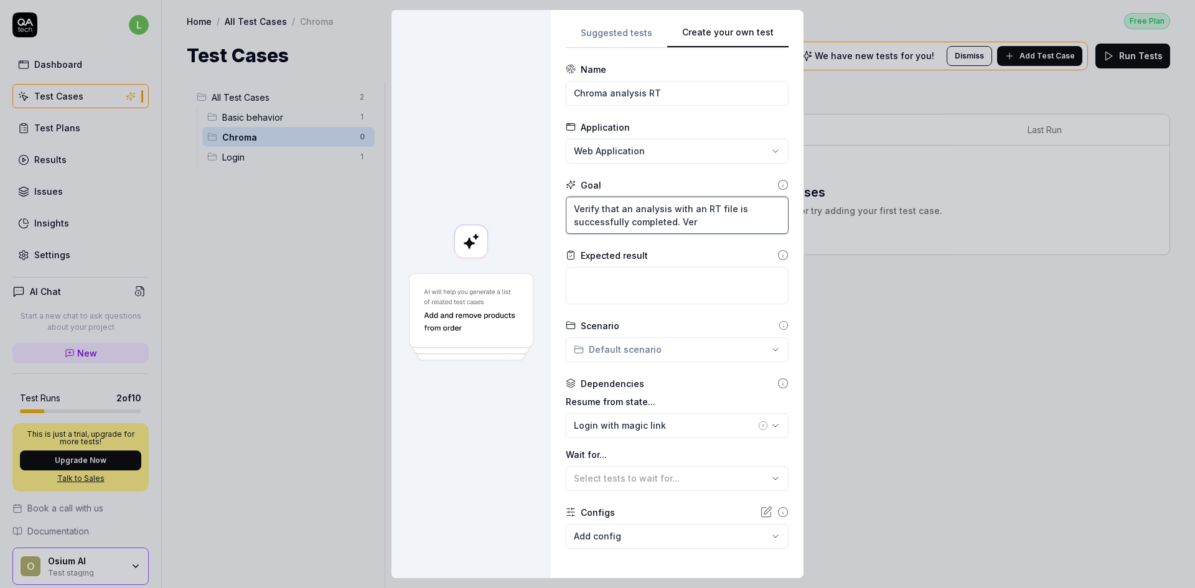
type textarea "*"
type textarea "Verify that an analysis with an RT file is successfully completed. Ve"
type textarea "*"
type textarea "Verify that an analysis with an RT file is successfully completed. V"
type textarea "*"
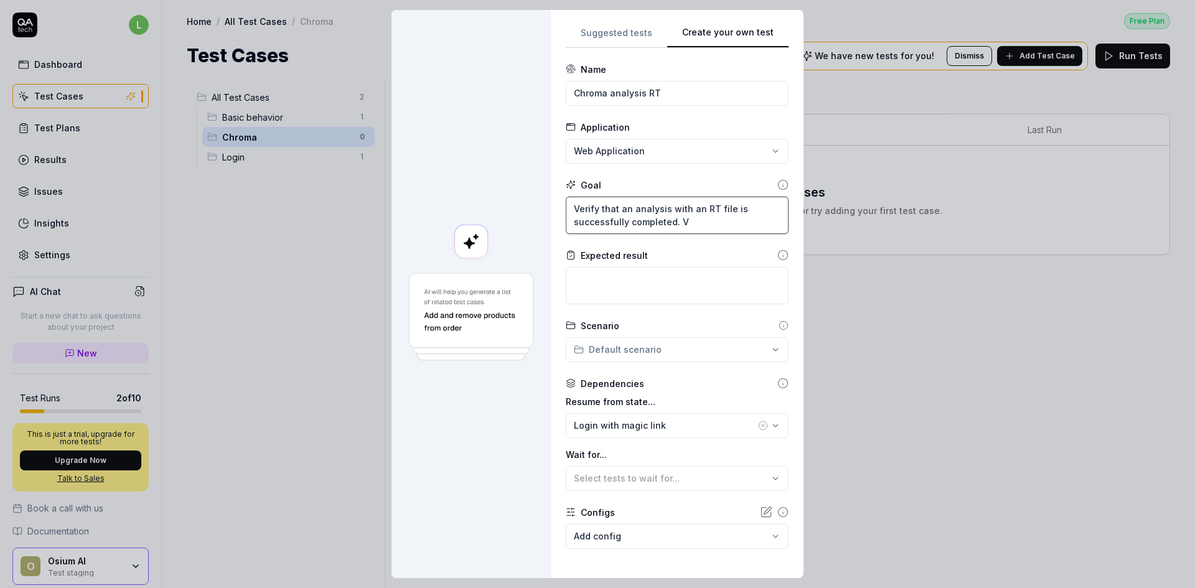
type textarea "Verify that an analysis with an RT file is successfully completed."
type textarea "*"
type textarea "Verify that an analysis with an RT file is successfully completed. T"
type textarea "*"
type textarea "Verify that an analysis with an RT file is successfully completed. Th"
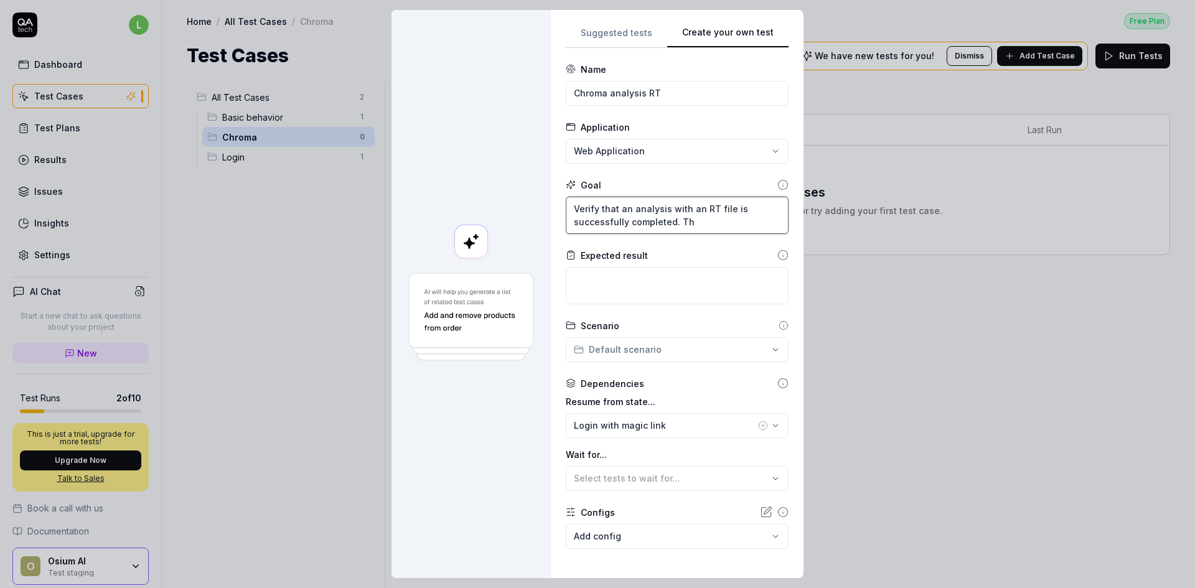
type textarea "*"
type textarea "Verify that an analysis with an RT file is successfully completed. The"
type textarea "*"
type textarea "Verify that an analysis with an RT file is successfully completed. Ther"
type textarea "*"
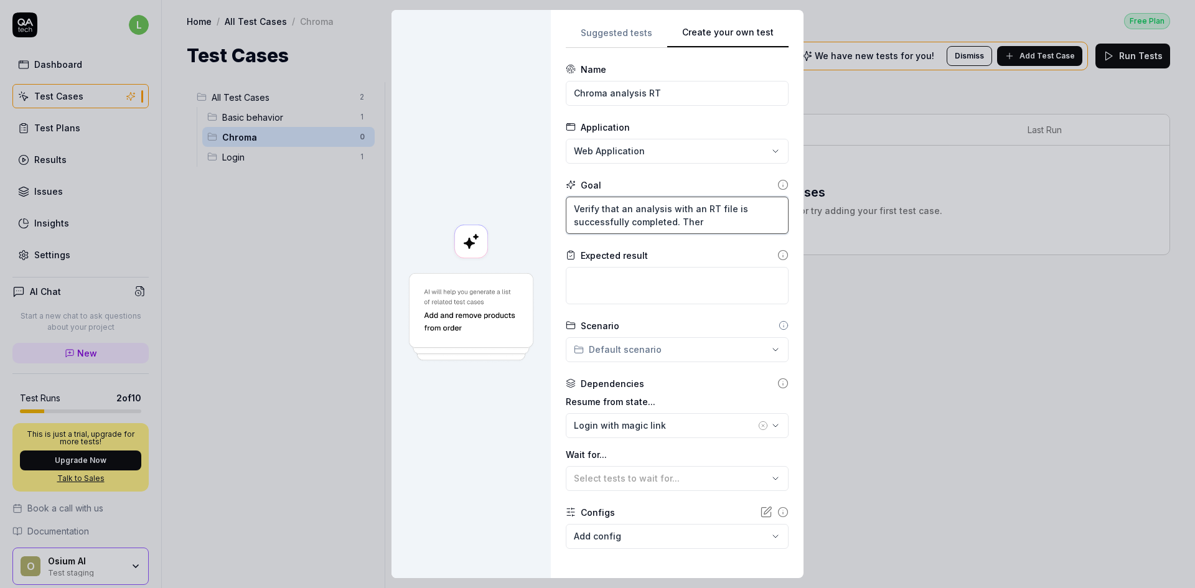
type textarea "Verify that an analysis with an RT file is successfully completed. There"
type textarea "*"
type textarea "Verify that an analysis with an RT file is successfully completed. Theresu"
type textarea "*"
type textarea "Verify that an analysis with an RT file is successfully completed. Theresul"
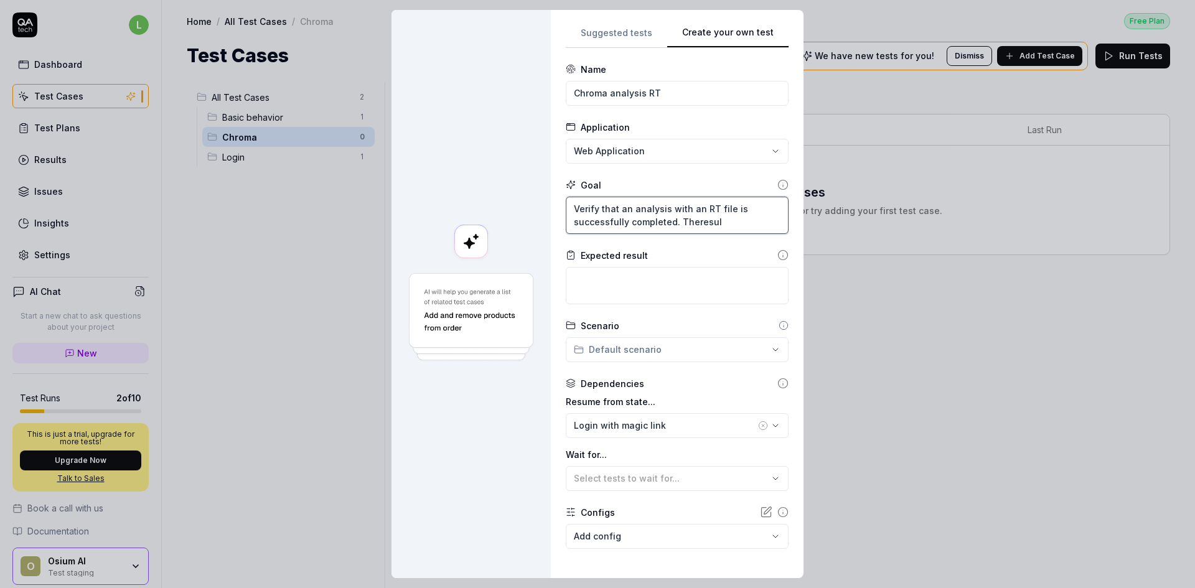
type textarea "*"
type textarea "Verify that an analysis with an RT file is successfully completed. Theresult"
type textarea "*"
type textarea "Verify that an analysis with an RT file is successfully completed. Theresults"
type textarea "*"
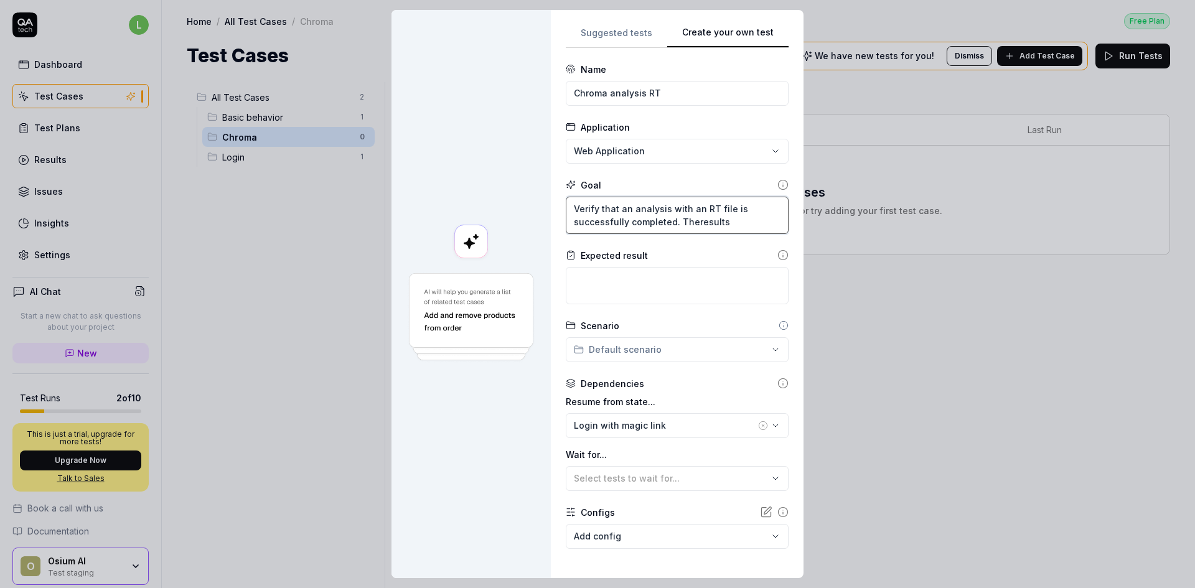
type textarea "Verify that an analysis with an RT file is successfully completed. Theresults"
type textarea "*"
type textarea "Verify that an analysis with an RT file is successfully completed. Theresults s"
type textarea "*"
type textarea "Verify that an analysis with an RT file is successfully completed. Theresults sh"
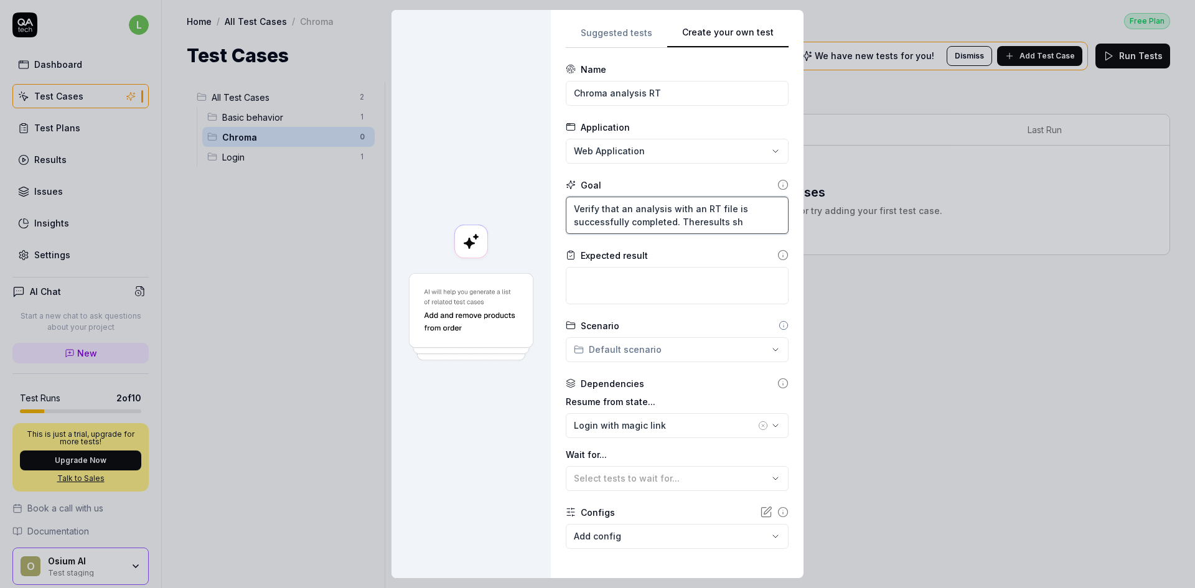
type textarea "*"
type textarea "Verify that an analysis with an RT file is successfully completed. Theresults s…"
type textarea "*"
type textarea "Verify that an analysis with an RT file is successfully completed. Theresults sh"
type textarea "*"
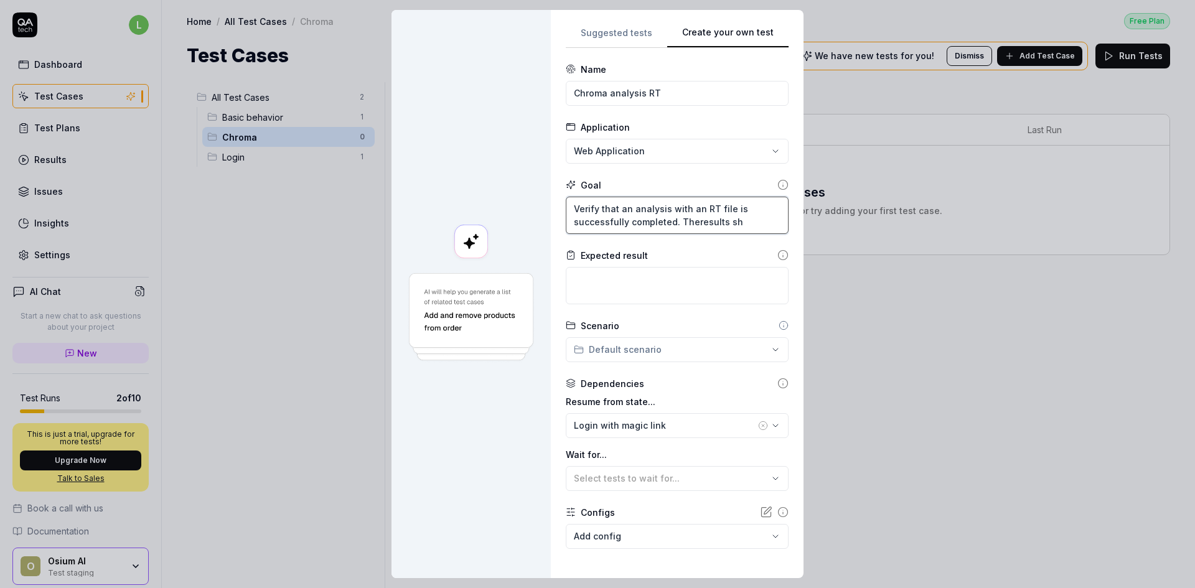
type textarea "Verify that an analysis with an RT file is successfully completed. Theresults s…"
type textarea "*"
type textarea "Verify that an analysis with an RT file is successfully completed. Theresults sh"
type textarea "*"
type textarea "Verify that an analysis with an RT file is successfully completed. Theresults s"
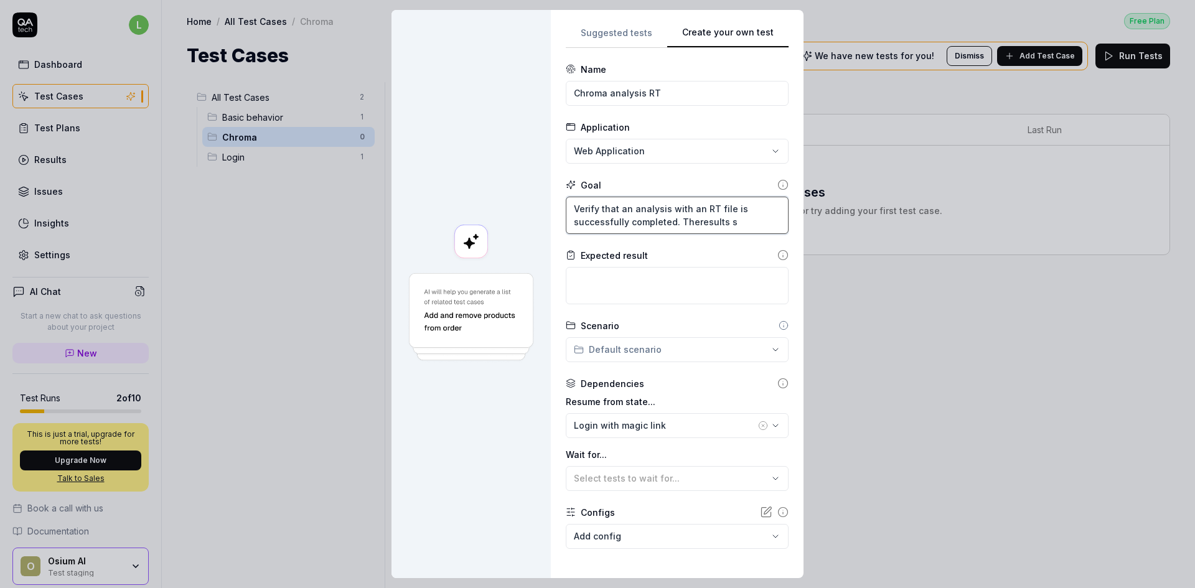
type textarea "*"
type textarea "Verify that an analysis with an RT file is successfully completed. Theresults"
type textarea "*"
type textarea "Verify that an analysis with an RT file is successfully completed. Theresults"
type textarea "*"
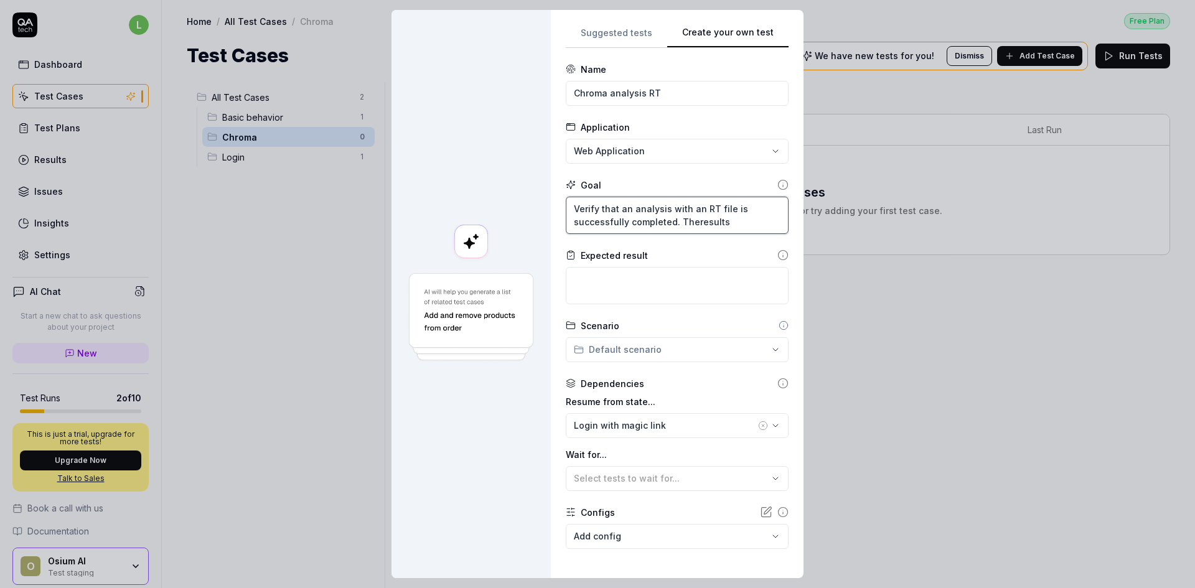
type textarea "Verify that an analysis with an RT file is successfully completed. Theresult"
type textarea "*"
type textarea "Verify that an analysis with an RT file is successfully completed. Theresul"
type textarea "*"
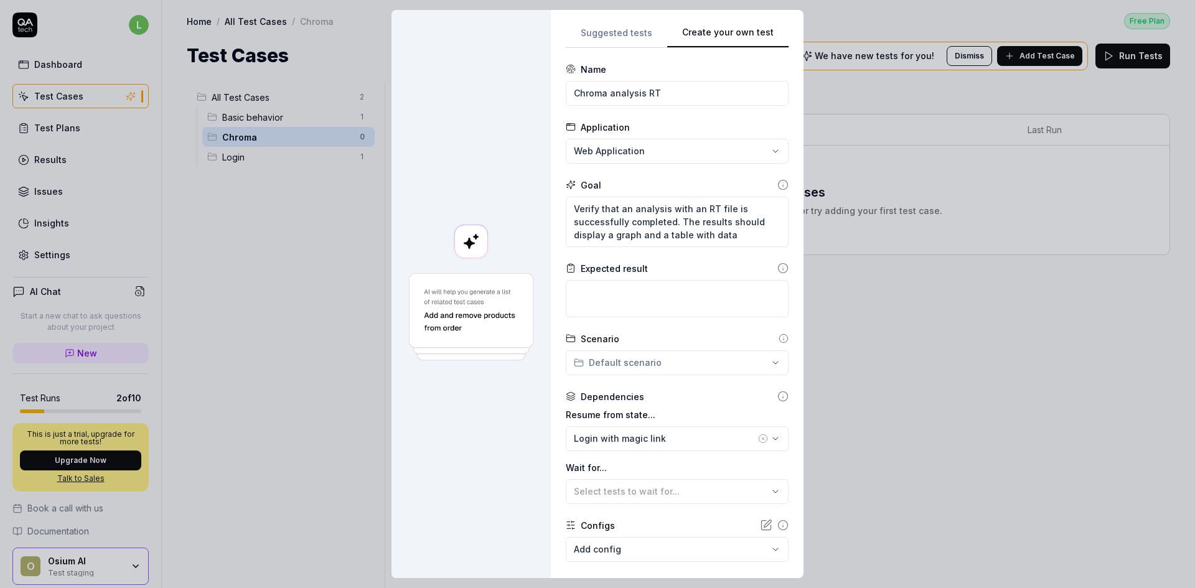
click at [777, 183] on icon at bounding box center [782, 184] width 11 height 11
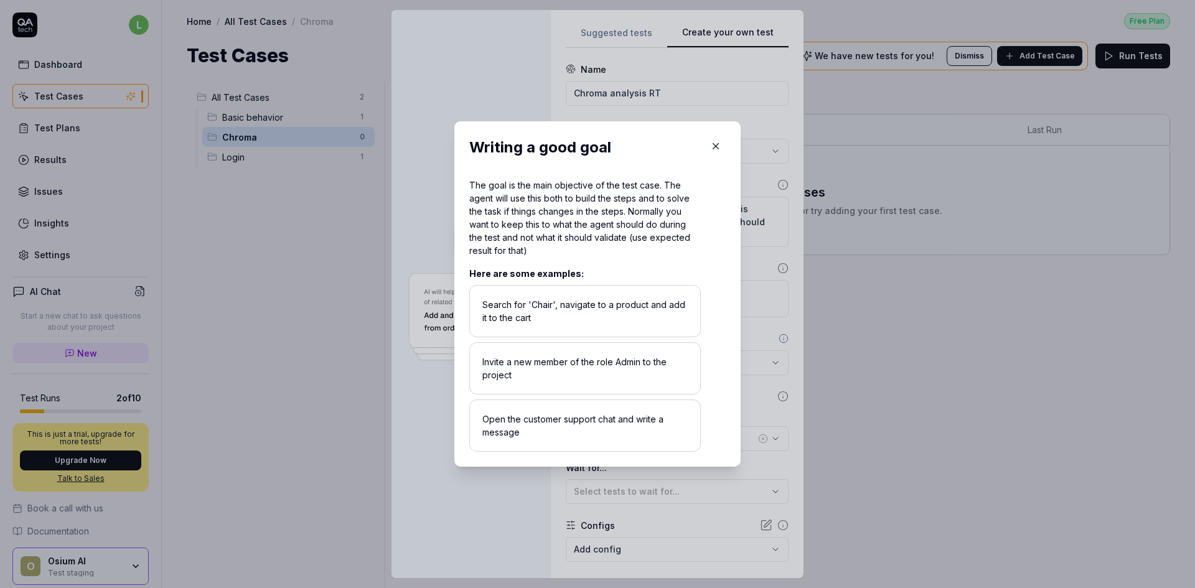
click at [710, 145] on icon "button" at bounding box center [715, 146] width 11 height 11
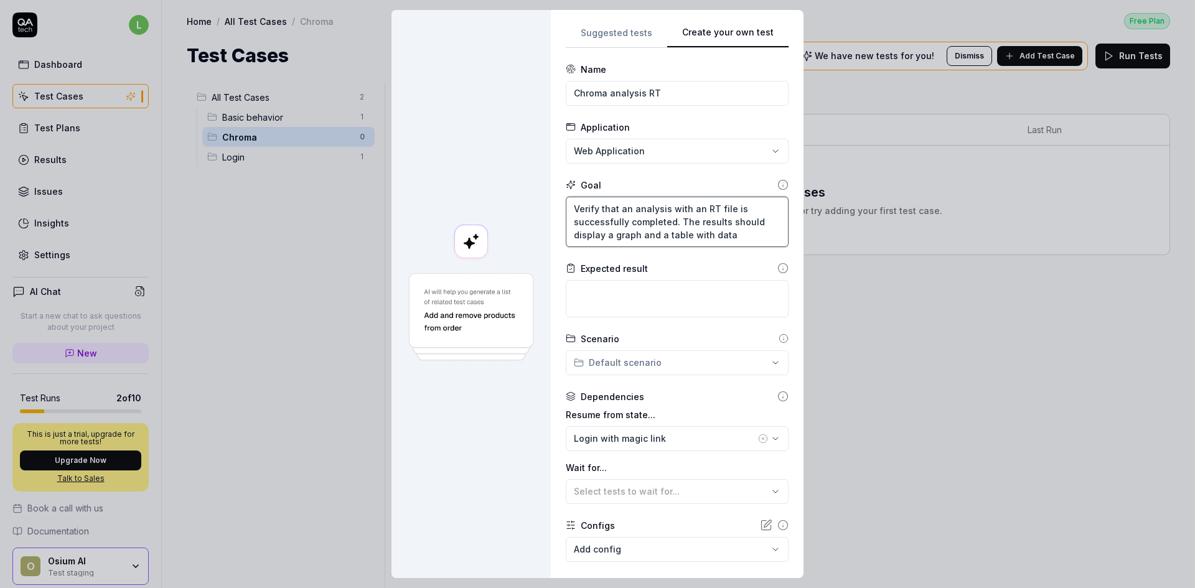
drag, startPoint x: 733, startPoint y: 238, endPoint x: 561, endPoint y: 208, distance: 174.8
click at [566, 208] on textarea "Verify that an analysis with an RT file is successfully completed. The results …" at bounding box center [677, 222] width 223 height 50
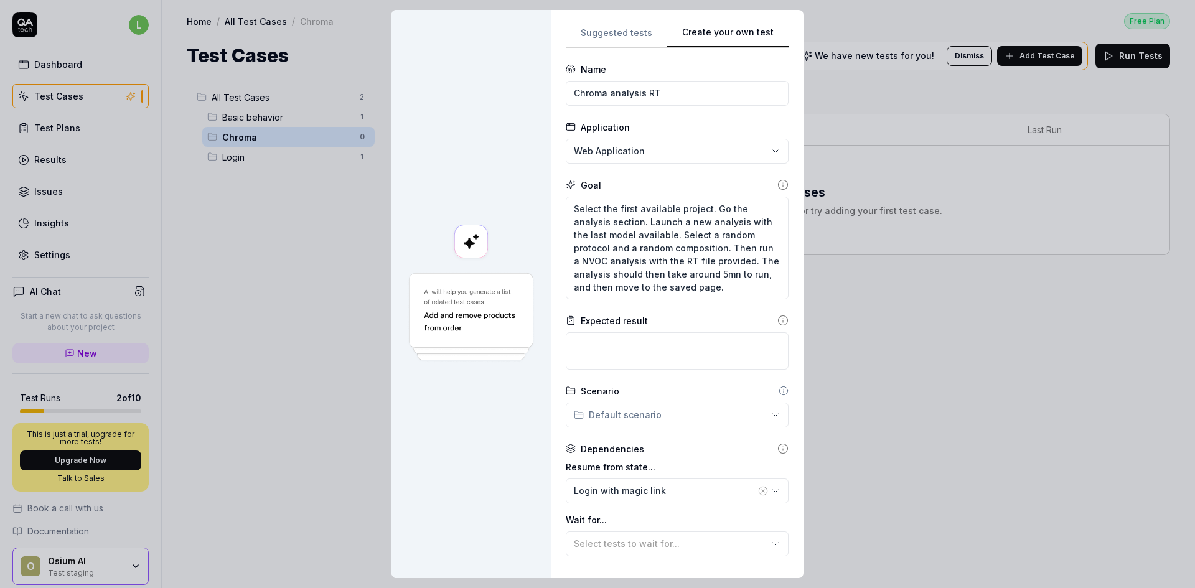
click at [777, 321] on icon at bounding box center [782, 320] width 11 height 11
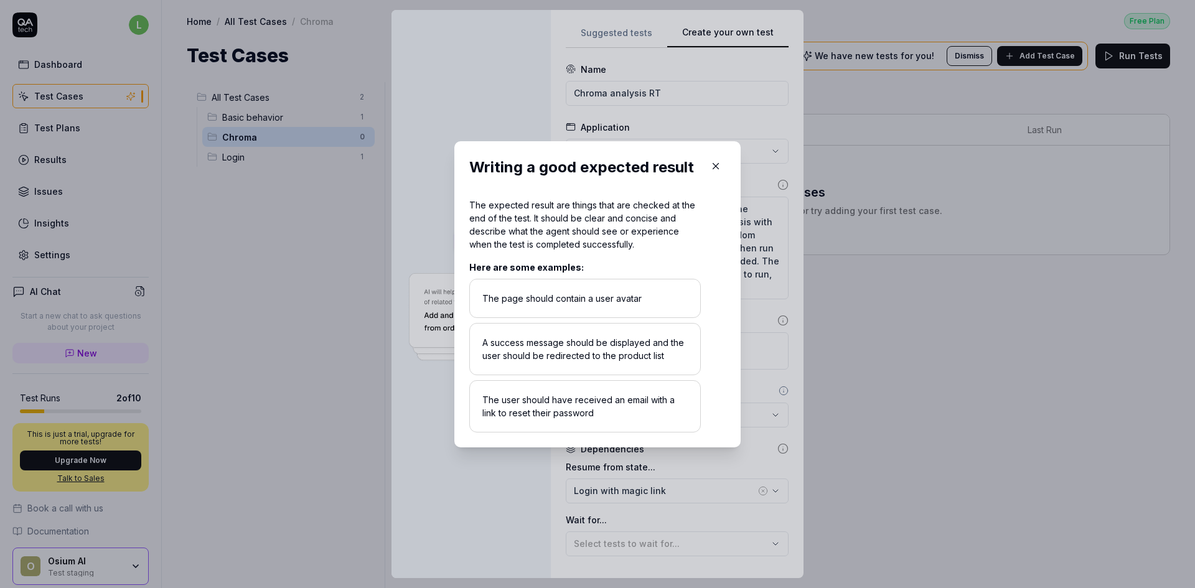
click at [713, 166] on icon "button" at bounding box center [715, 166] width 11 height 11
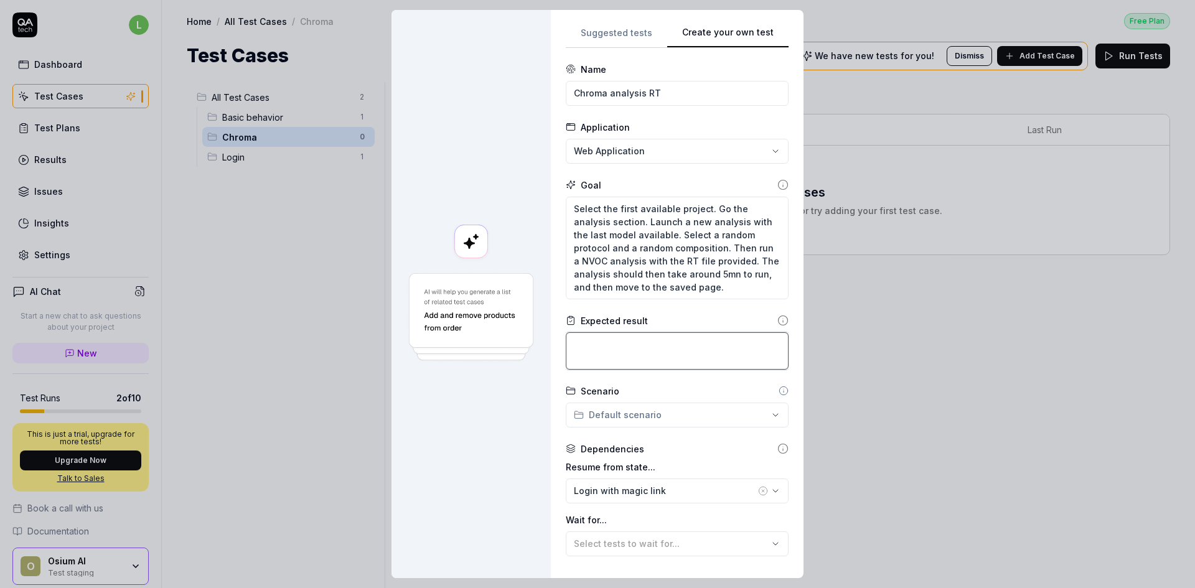
click at [638, 345] on textarea at bounding box center [677, 350] width 223 height 37
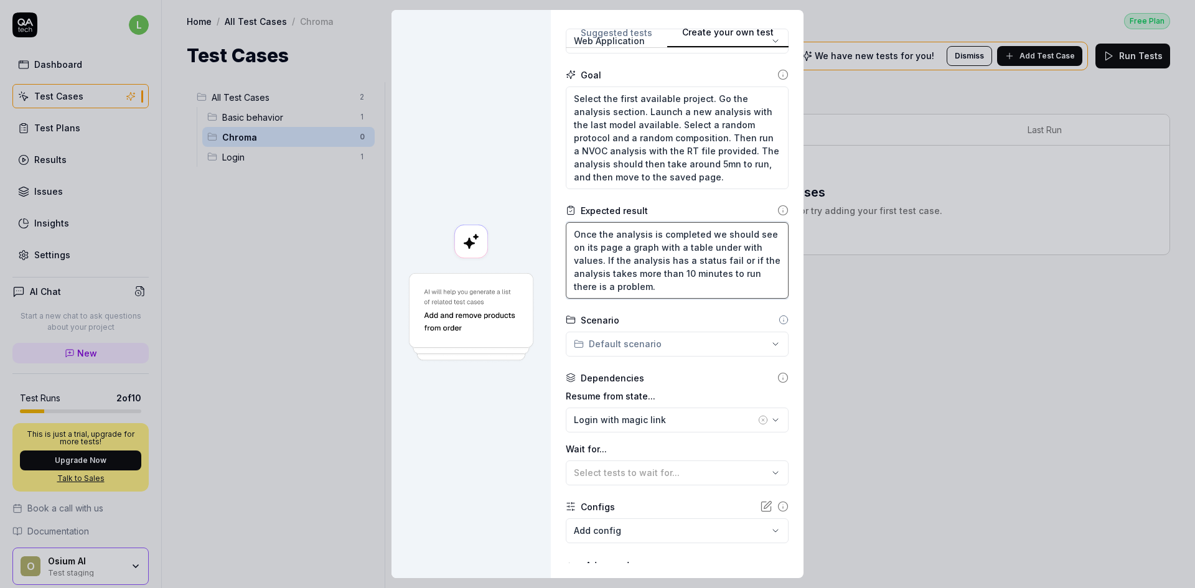
scroll to position [154, 0]
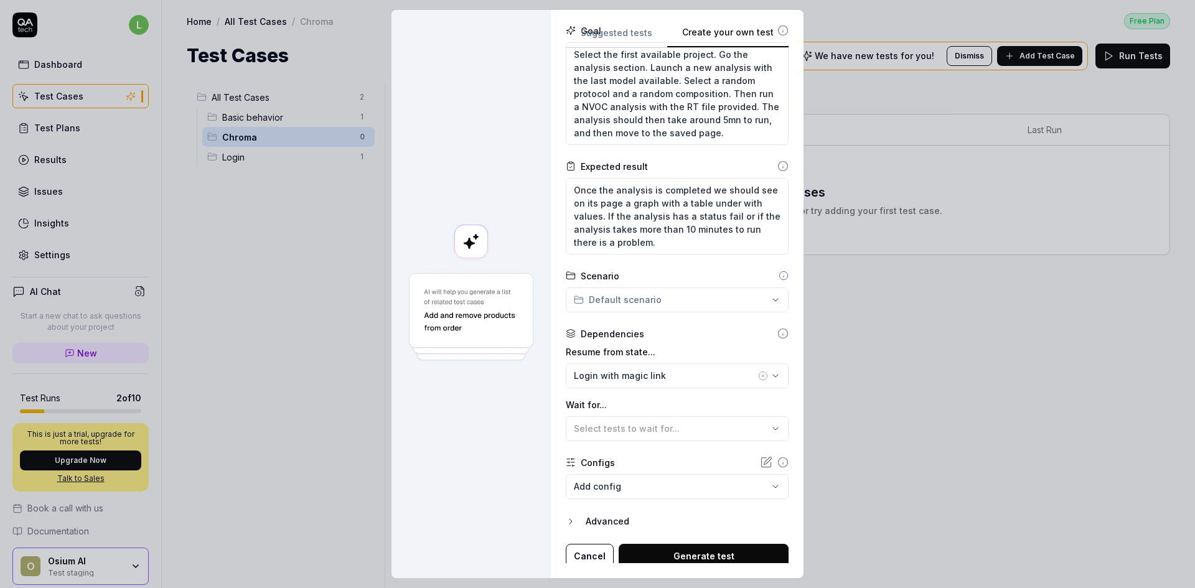
click at [609, 297] on div "**********" at bounding box center [597, 294] width 1195 height 588
click at [612, 358] on span "0 test case" at bounding box center [604, 362] width 39 height 9
click at [655, 338] on div "Dependencies" at bounding box center [677, 333] width 223 height 13
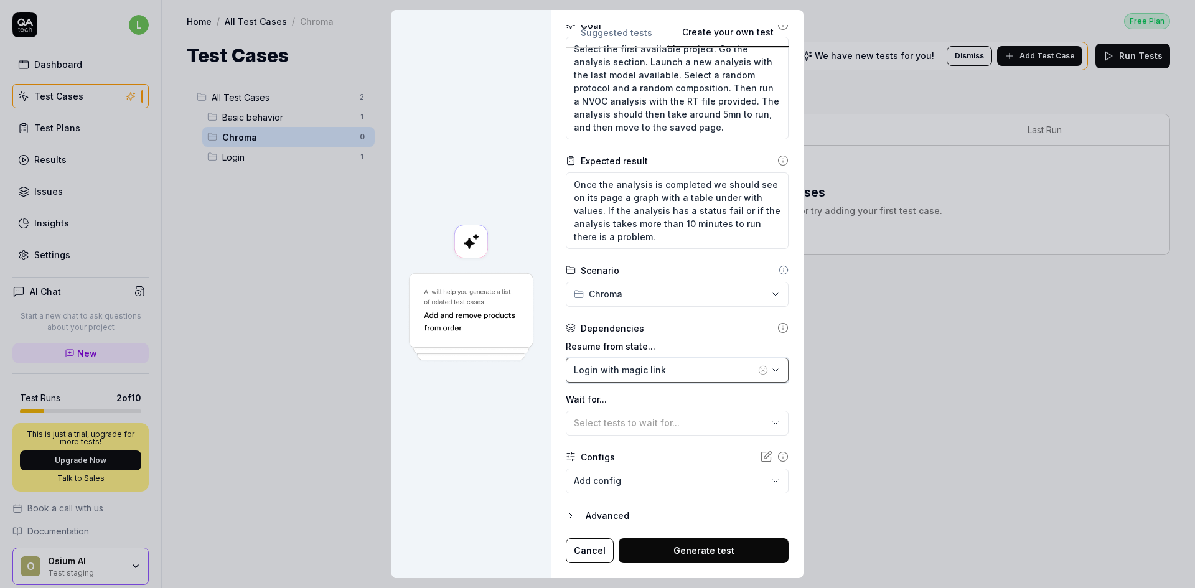
click at [623, 369] on div "Login with magic link" at bounding box center [665, 369] width 182 height 13
click at [686, 333] on div "Dependencies" at bounding box center [677, 328] width 223 height 13
click at [758, 371] on icon "button" at bounding box center [763, 370] width 10 height 10
click at [683, 406] on div "Select tests to wait for..." at bounding box center [671, 422] width 194 height 13
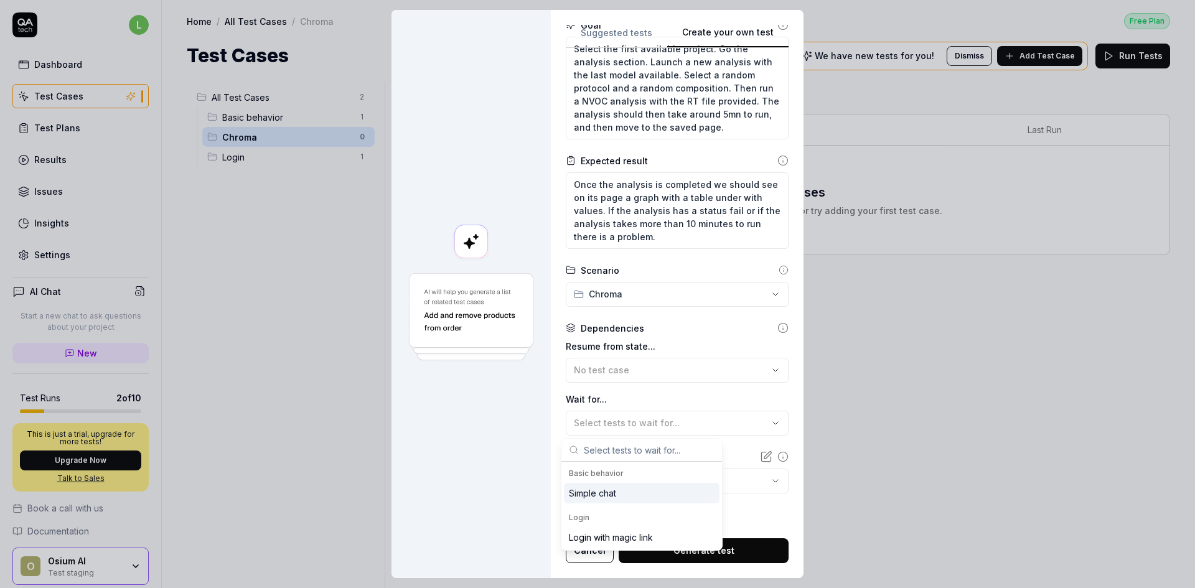
click at [678, 403] on label "Wait for..." at bounding box center [677, 399] width 223 height 13
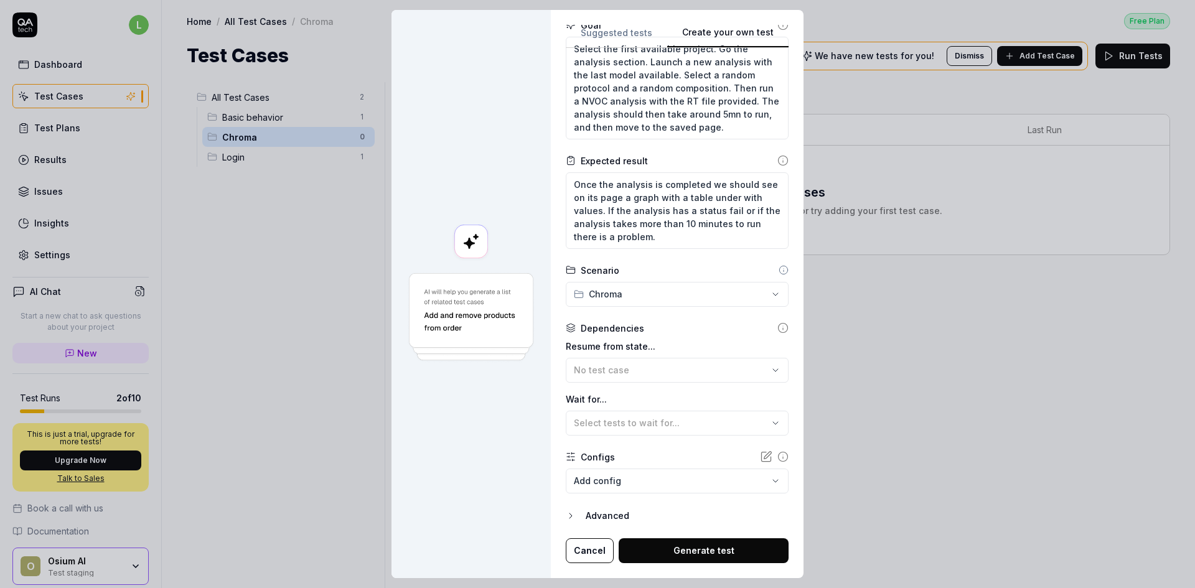
click at [639, 406] on body "l Dashboard Test Cases Test Plans Results Issues Insights Settings AI Chat Star…" at bounding box center [597, 294] width 1195 height 588
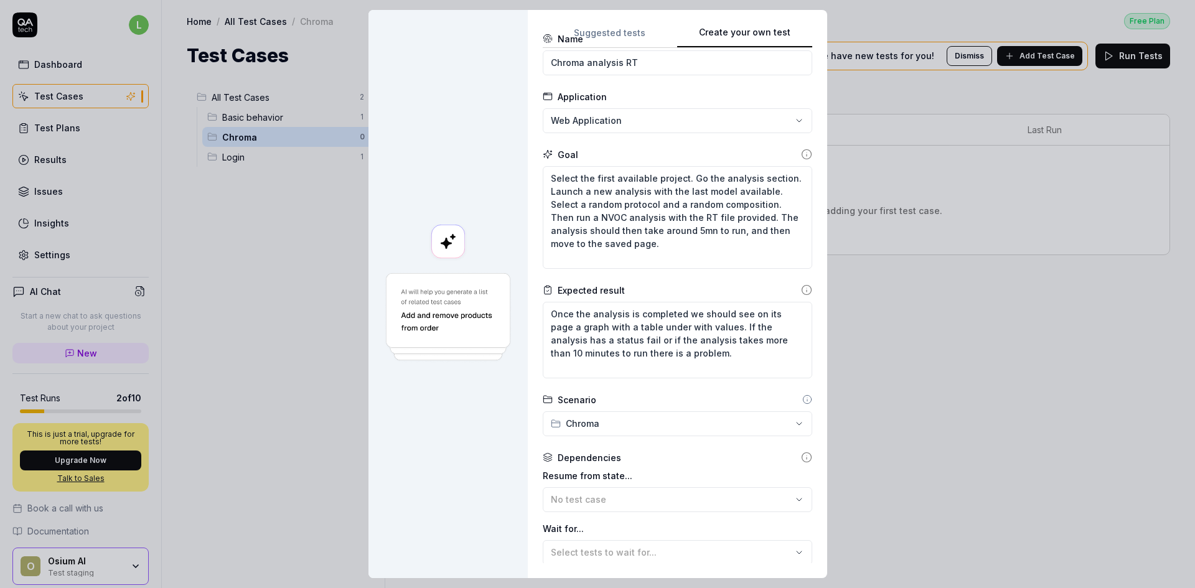
scroll to position [0, 0]
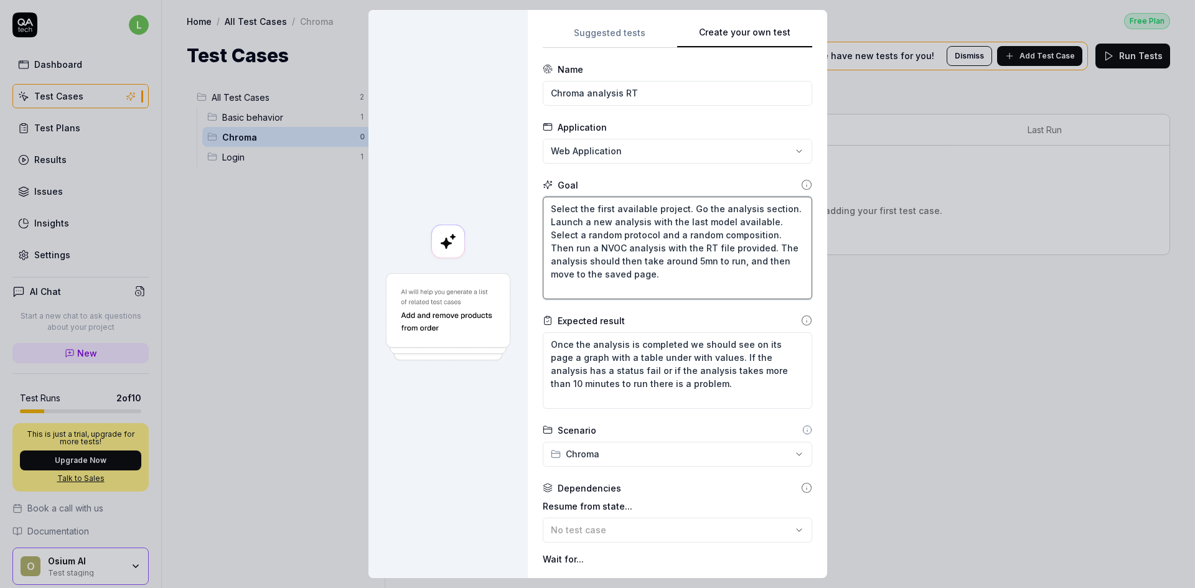
click at [568, 210] on textarea "Select the first available project. Go the analysis section. Launch a new analy…" at bounding box center [677, 248] width 269 height 103
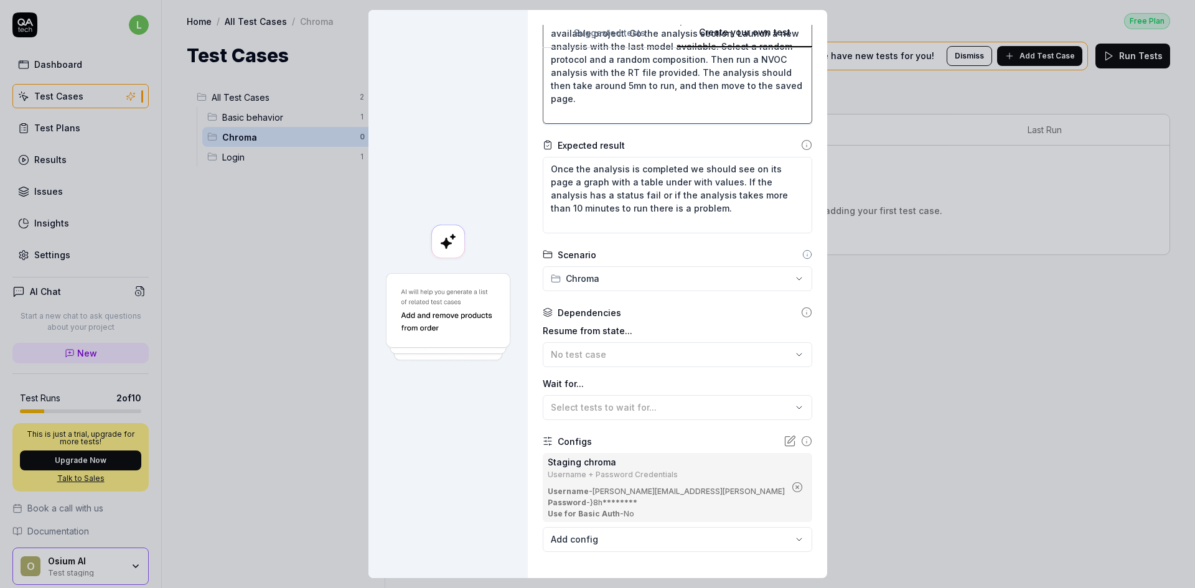
scroll to position [247, 0]
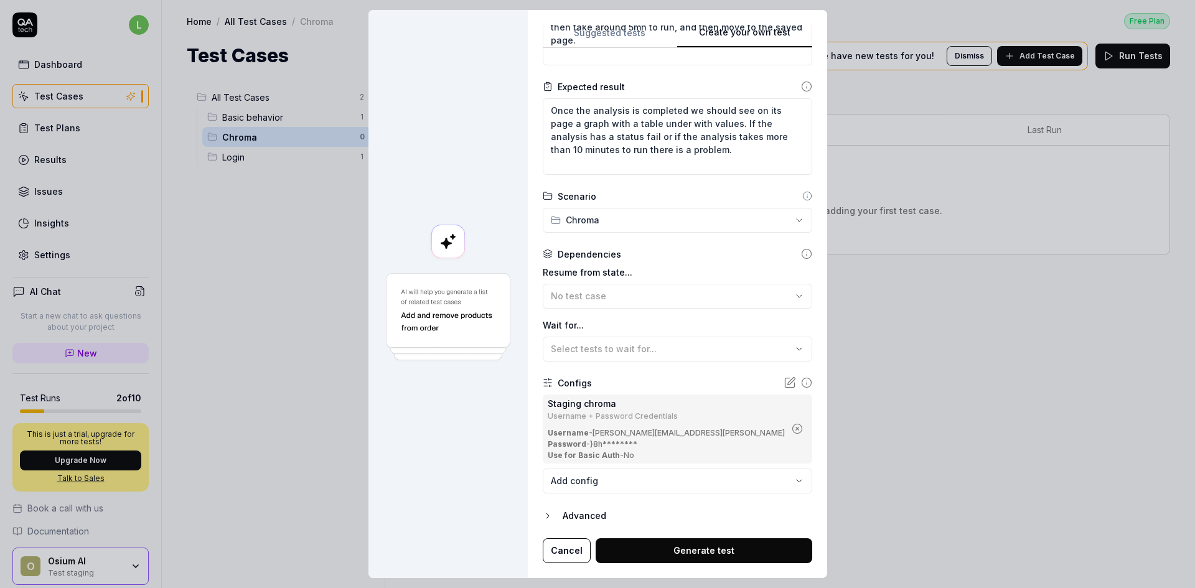
click at [595, 406] on div "Advanced" at bounding box center [687, 515] width 250 height 15
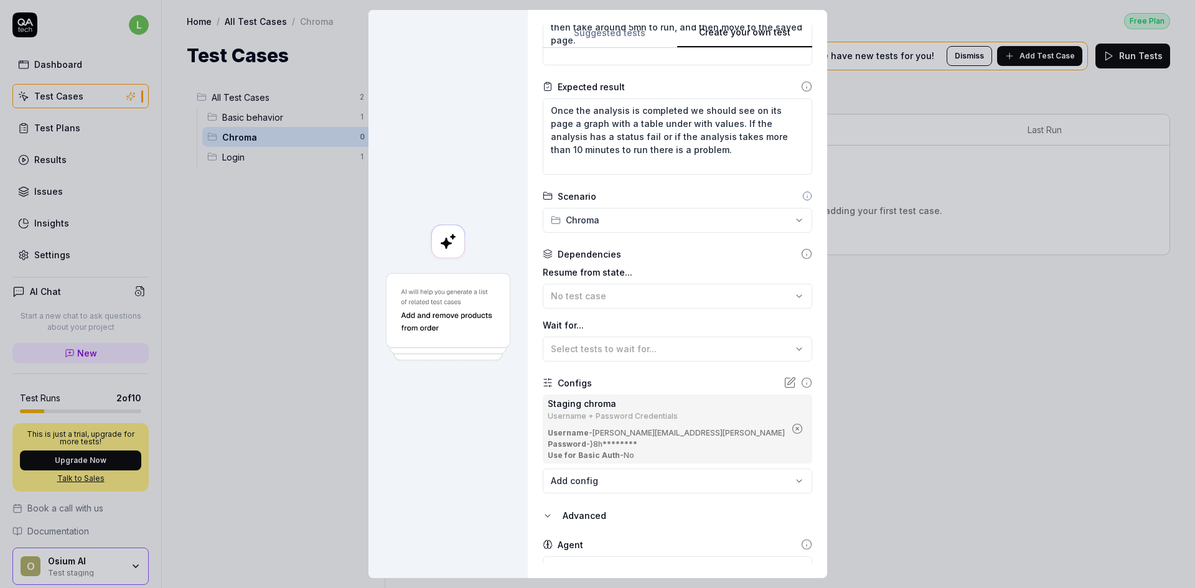
scroll to position [305, 0]
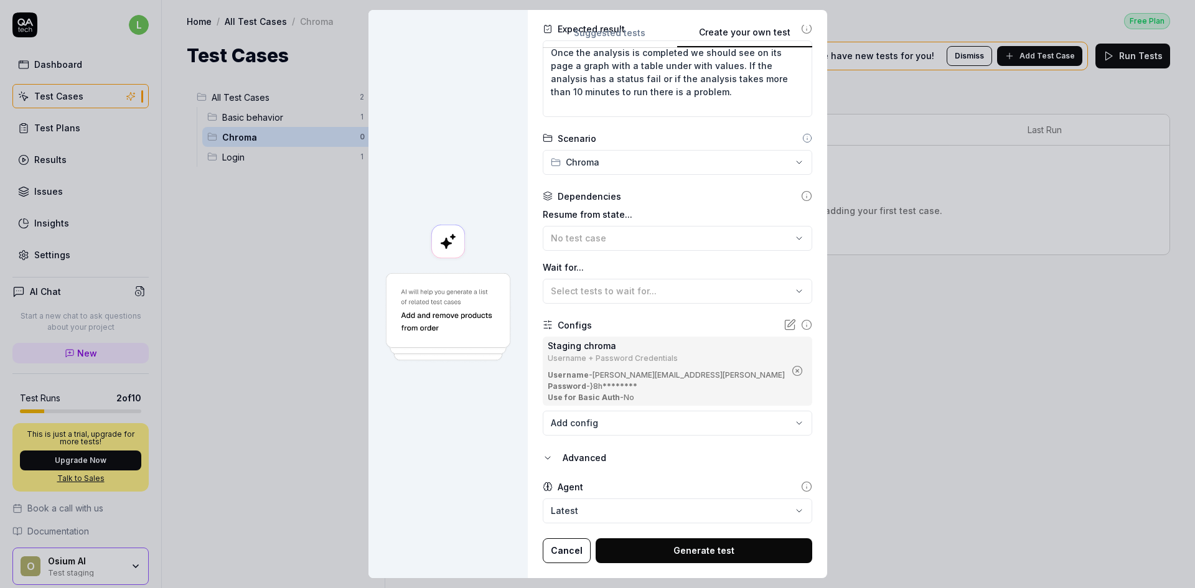
click at [624, 406] on body "l Dashboard Test Cases Test Plans Results Issues Insights Settings AI Chat Star…" at bounding box center [597, 294] width 1195 height 588
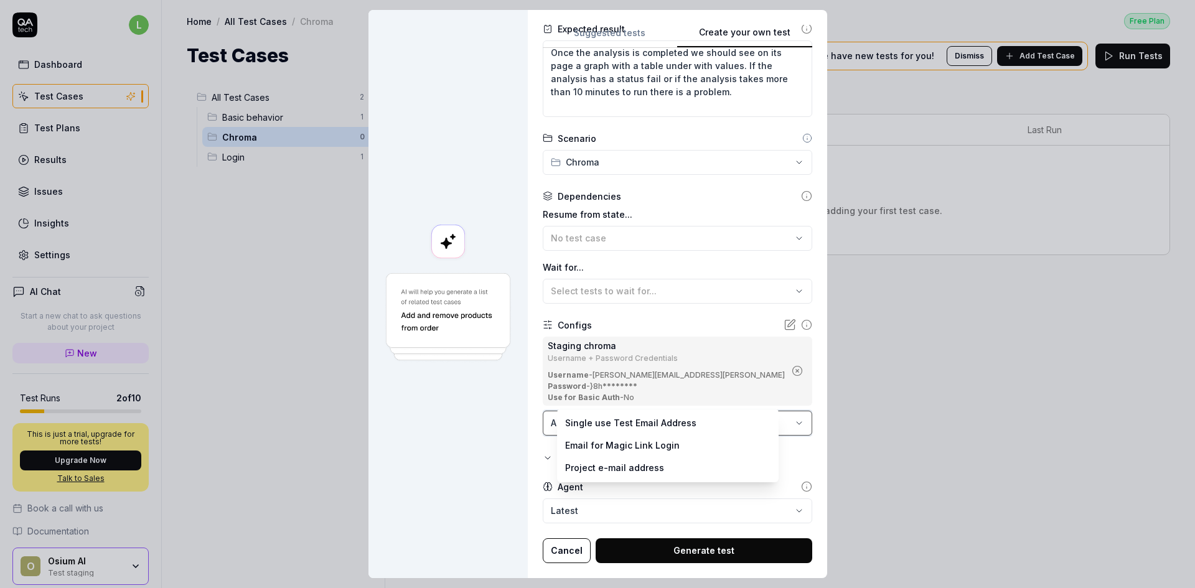
click at [648, 406] on div "**********" at bounding box center [597, 294] width 1195 height 588
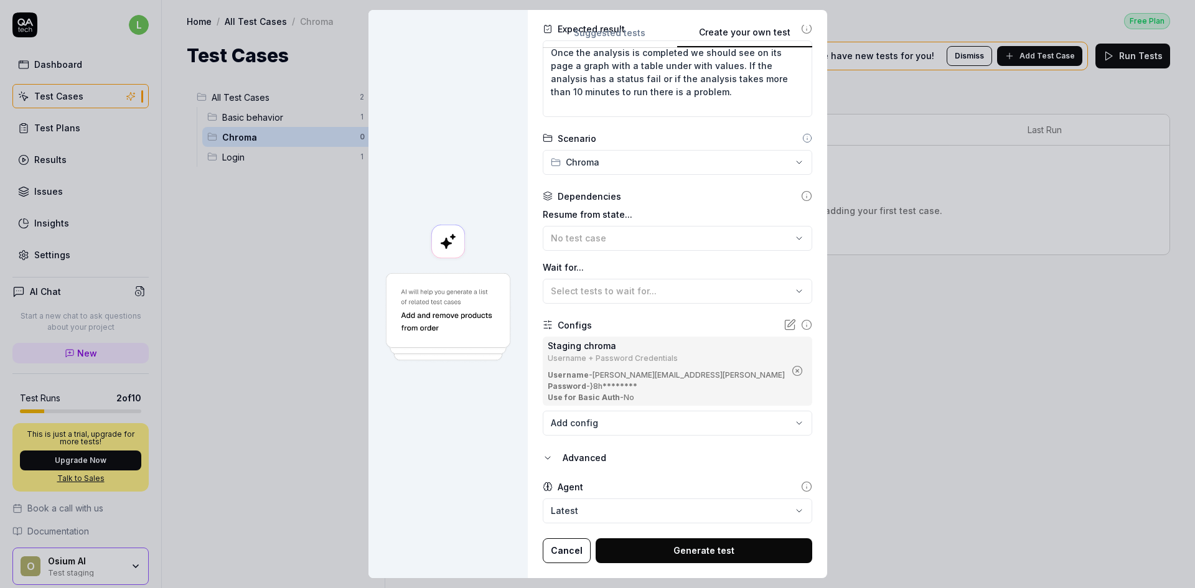
click at [782, 329] on icon at bounding box center [789, 324] width 9 height 9
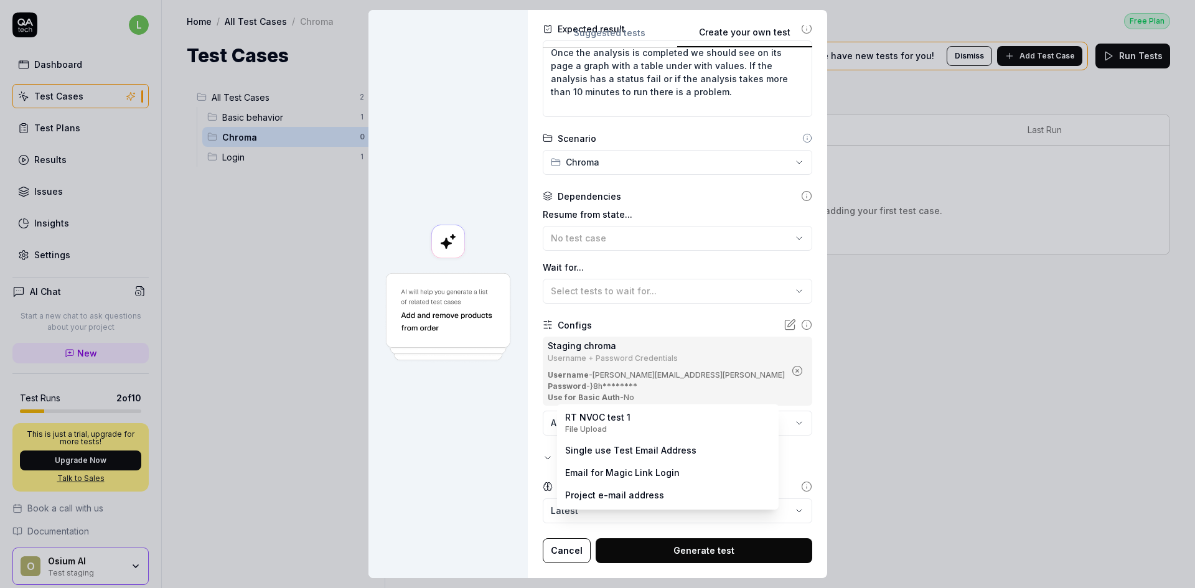
click at [711, 406] on body "l Dashboard Test Cases Test Plans Results Issues Insights Settings AI Chat Star…" at bounding box center [597, 294] width 1195 height 588
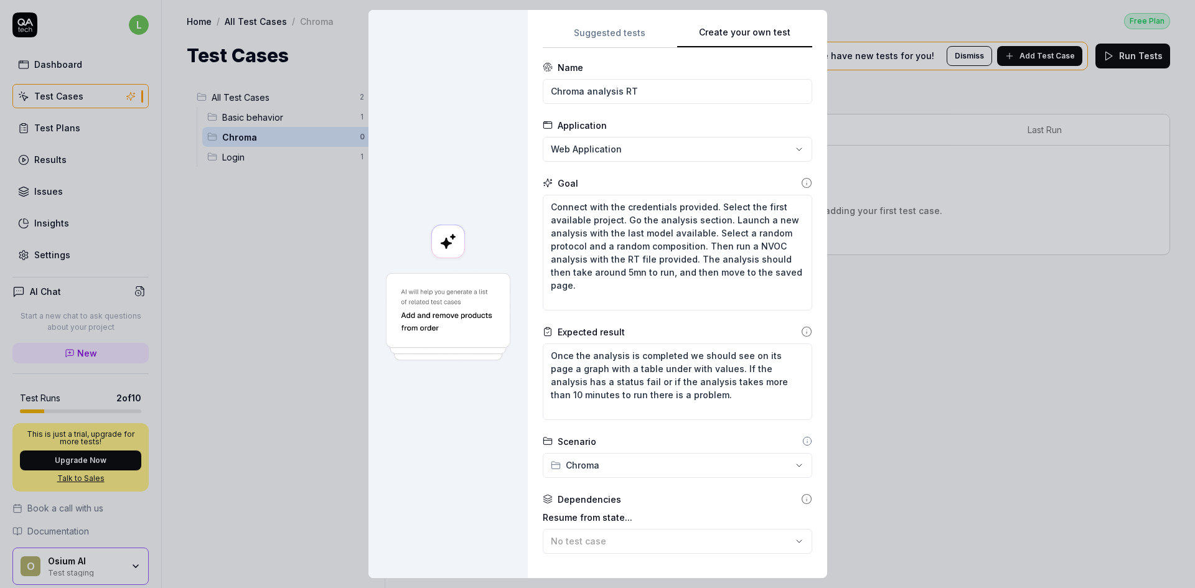
scroll to position [0, 0]
click at [669, 96] on input "Chroma analysis RT" at bounding box center [677, 93] width 269 height 25
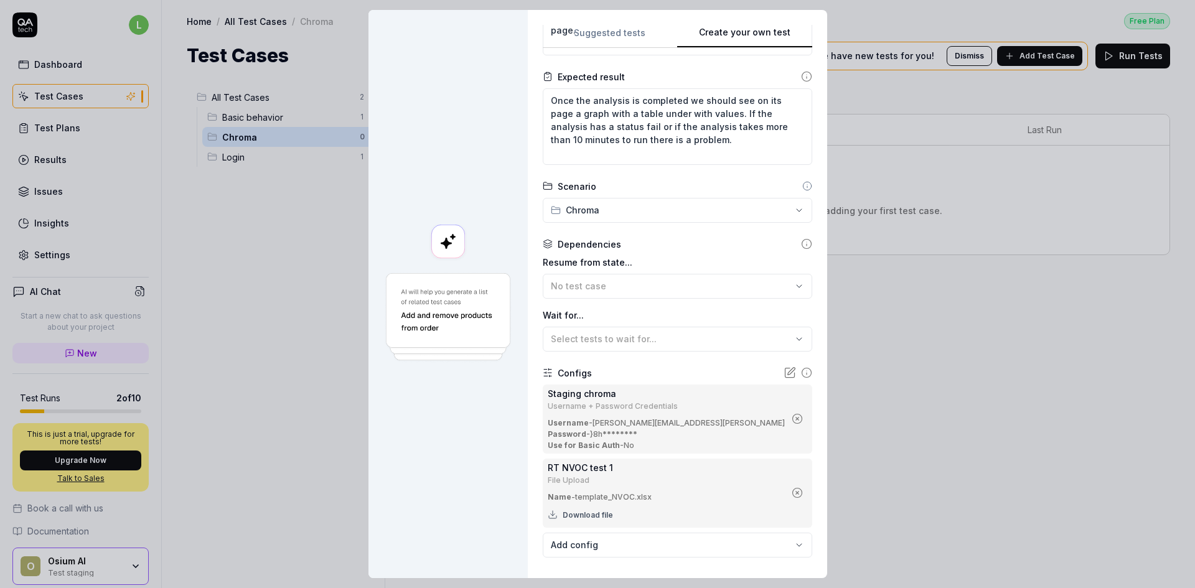
scroll to position [311, 0]
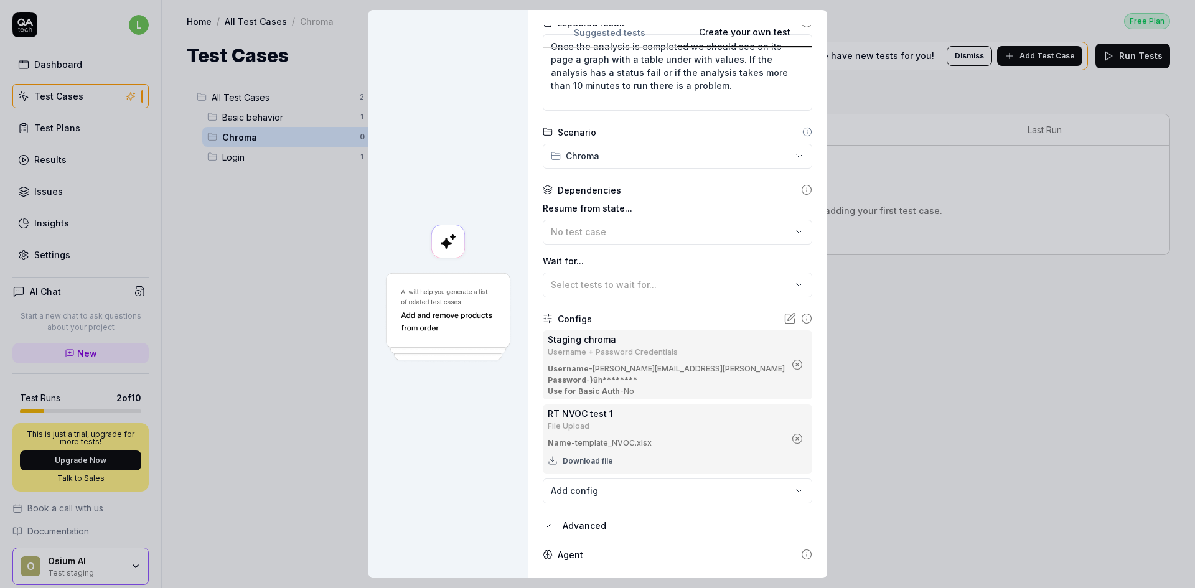
click at [782, 193] on icon at bounding box center [806, 189] width 11 height 11
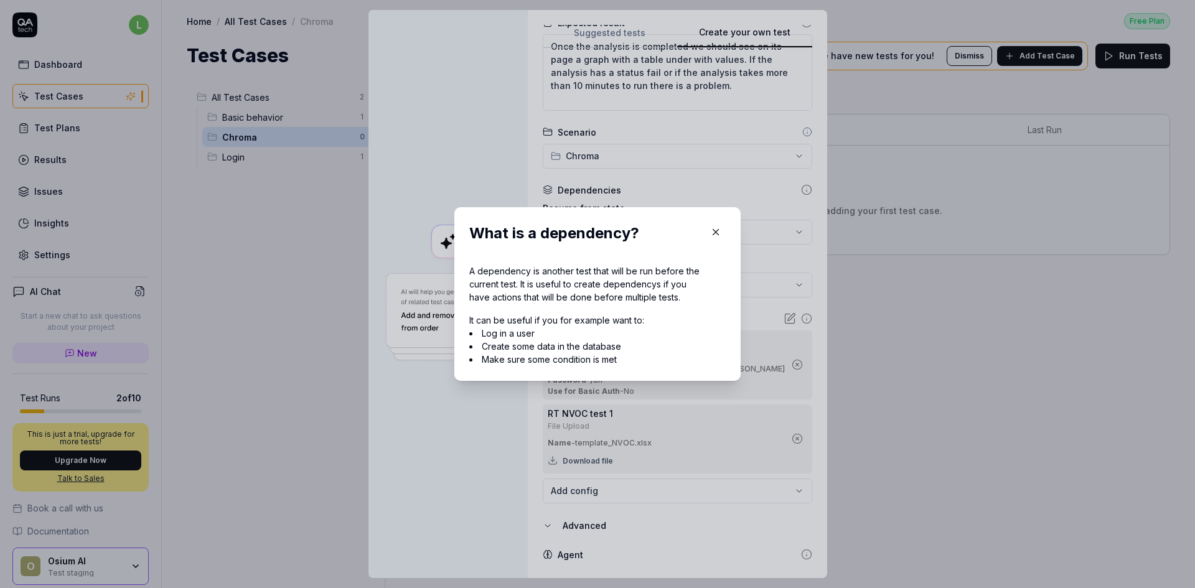
click at [713, 230] on icon "button" at bounding box center [716, 233] width 6 height 6
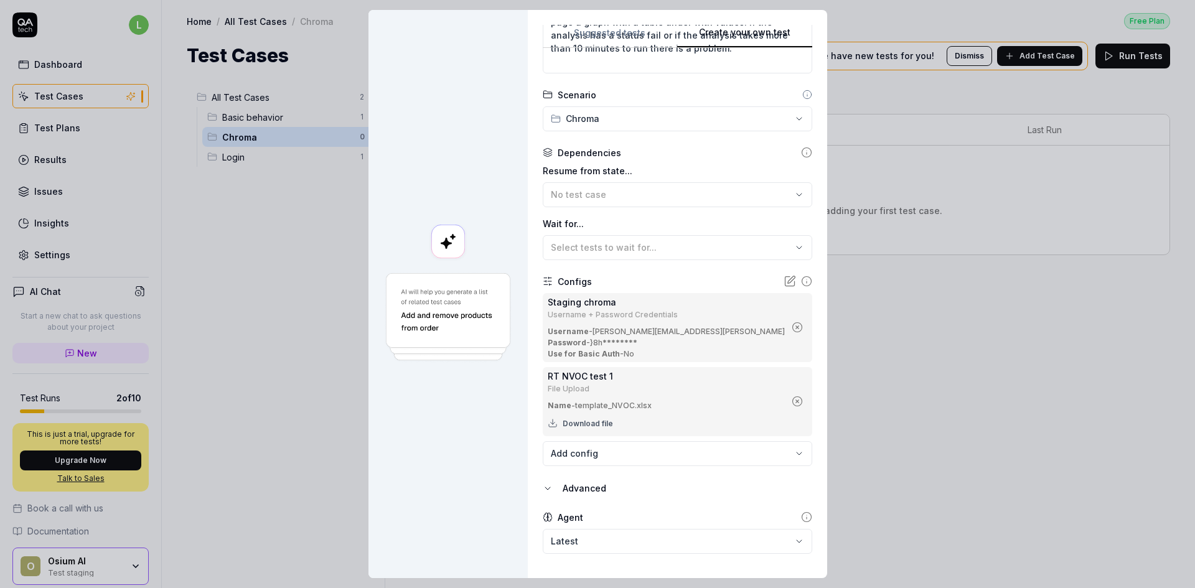
scroll to position [379, 0]
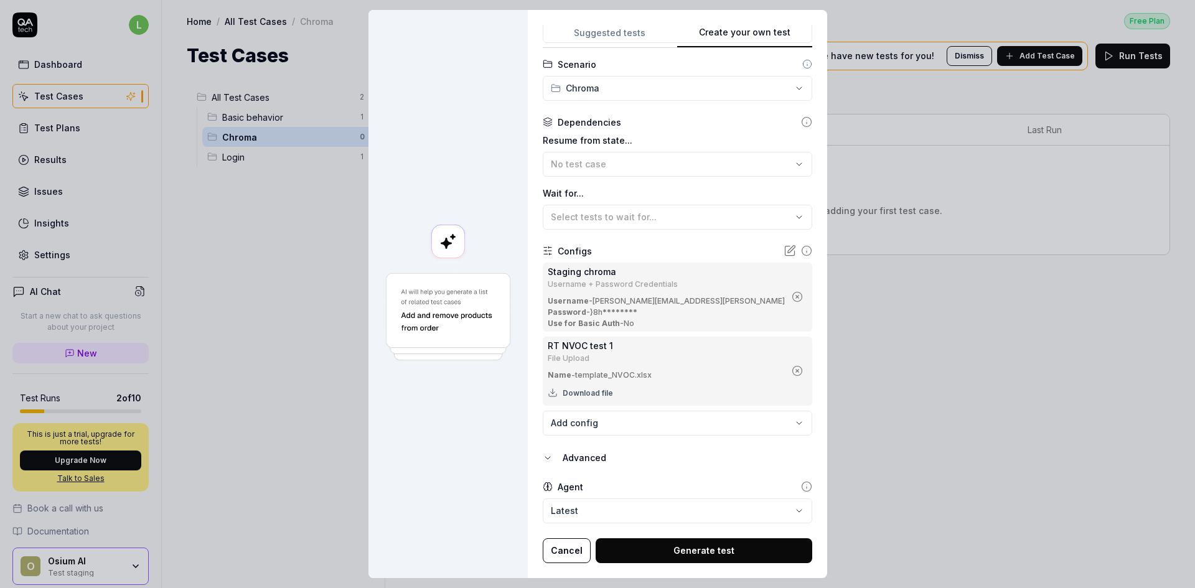
click at [669, 406] on button "Generate test" at bounding box center [703, 550] width 217 height 25
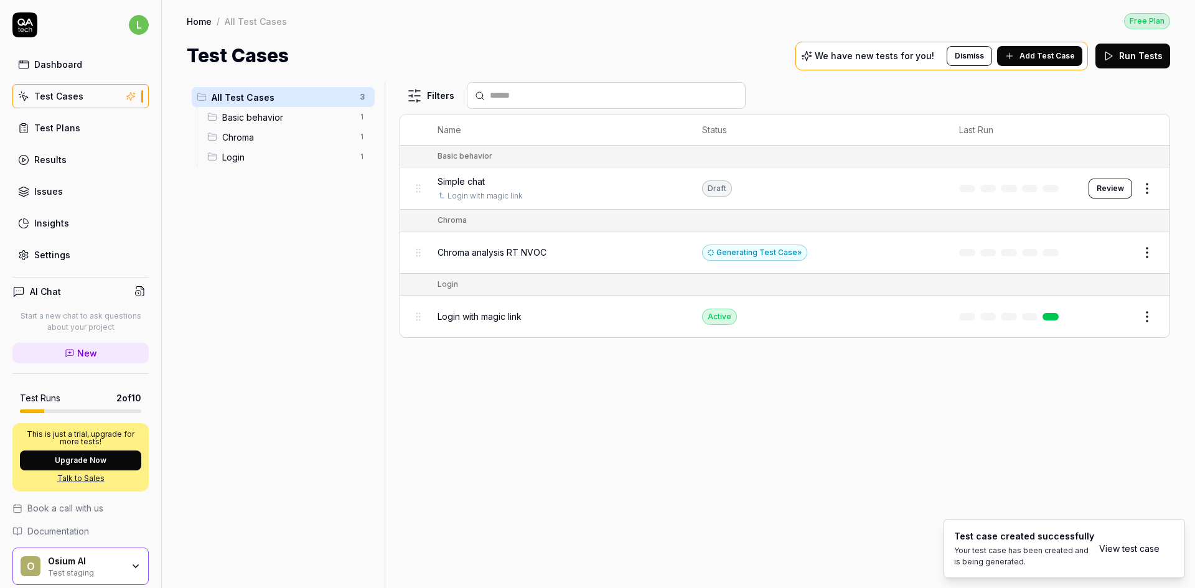
click at [782, 188] on button "Review" at bounding box center [1110, 189] width 44 height 20
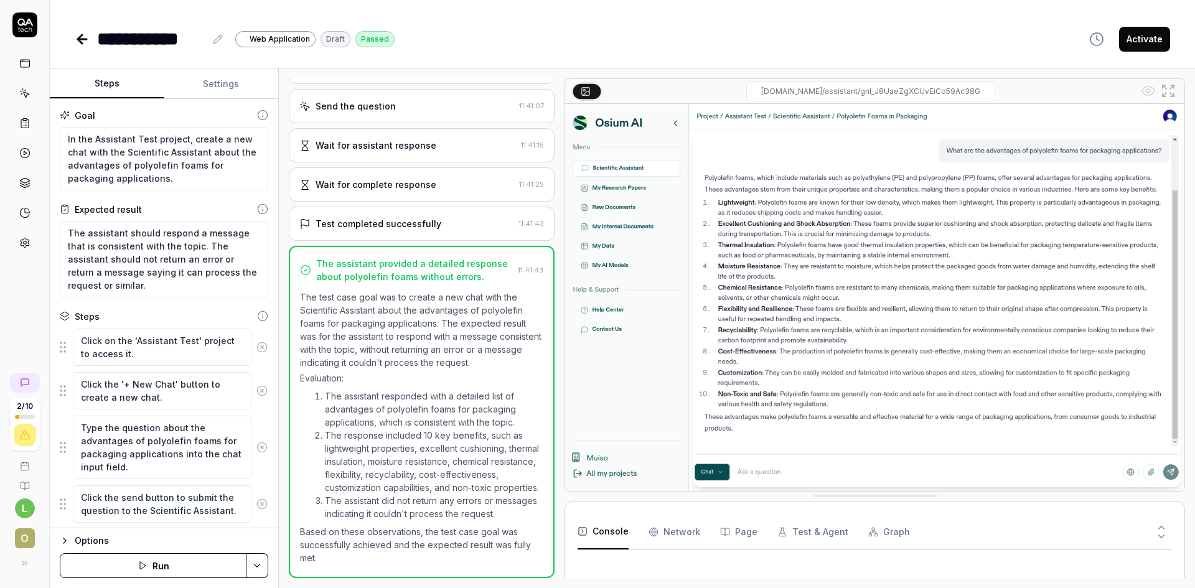
scroll to position [230, 0]
click at [80, 39] on icon at bounding box center [82, 39] width 9 height 0
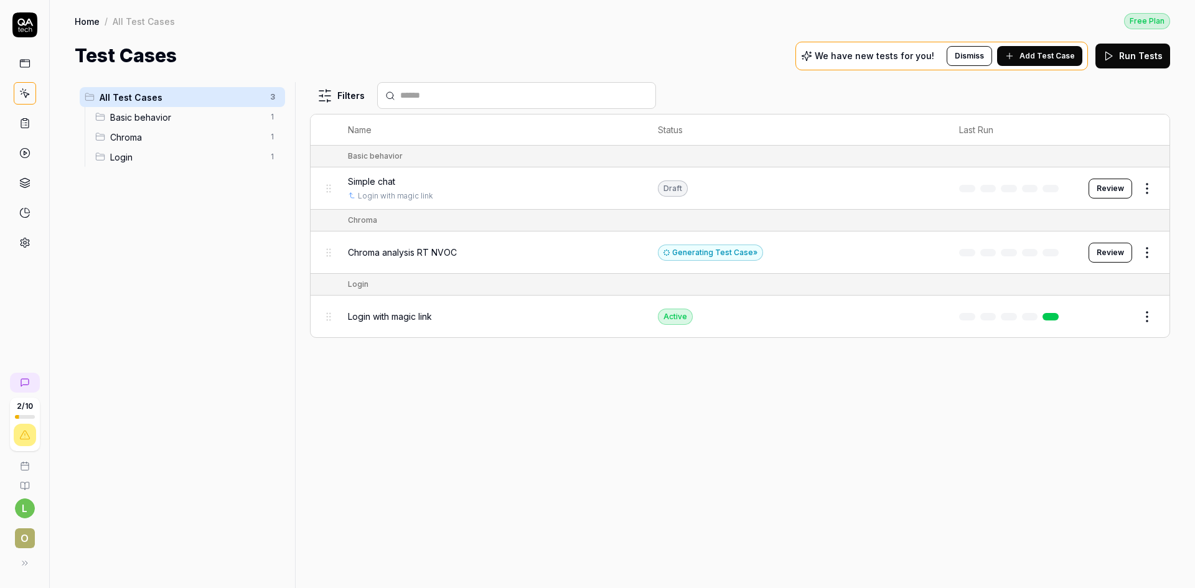
click at [782, 246] on button "Review" at bounding box center [1110, 253] width 44 height 20
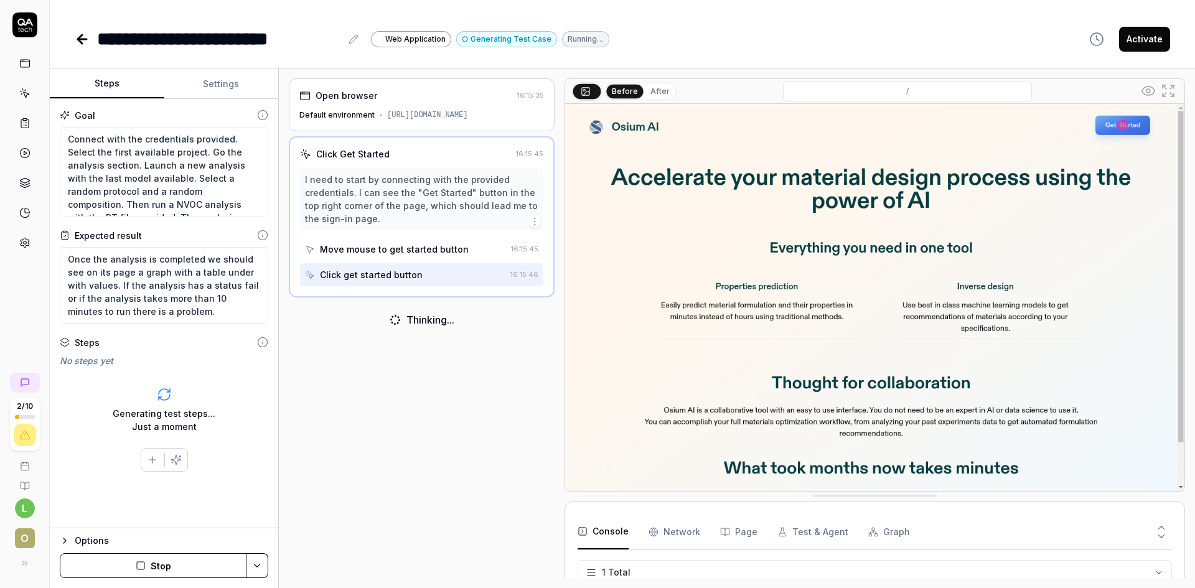
click at [661, 96] on button "After" at bounding box center [659, 92] width 29 height 14
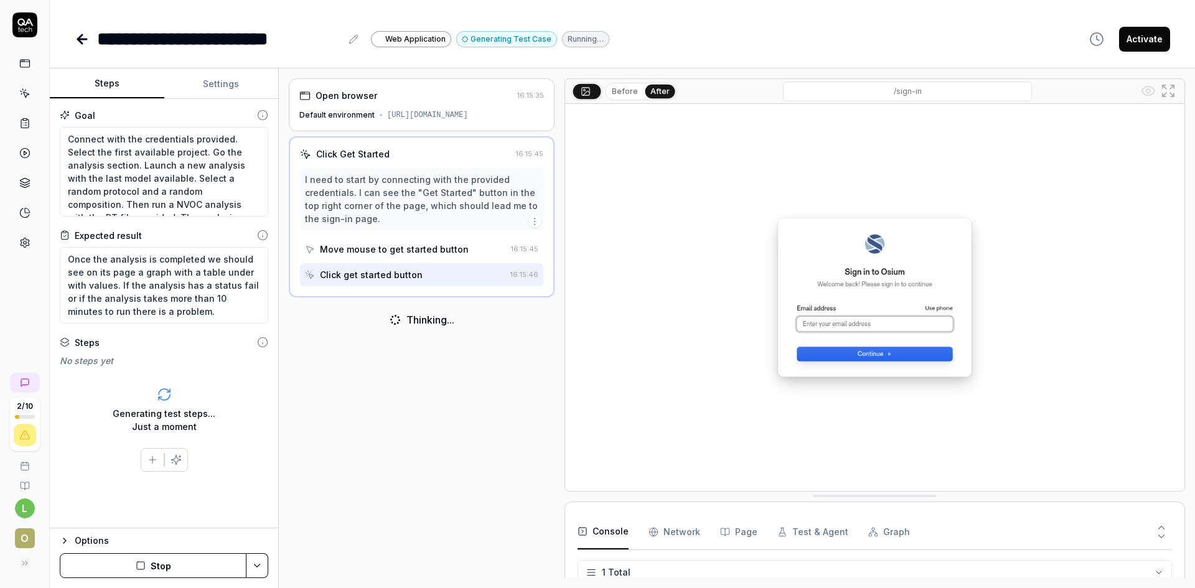
click at [610, 93] on button "Before" at bounding box center [625, 92] width 36 height 14
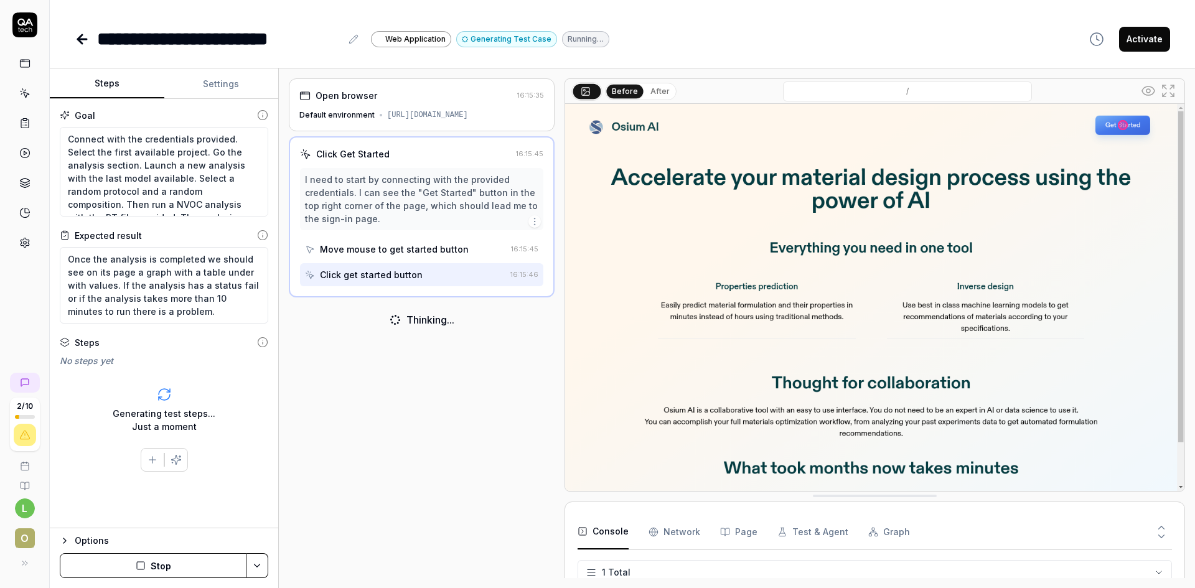
click at [647, 95] on button "After" at bounding box center [659, 92] width 29 height 14
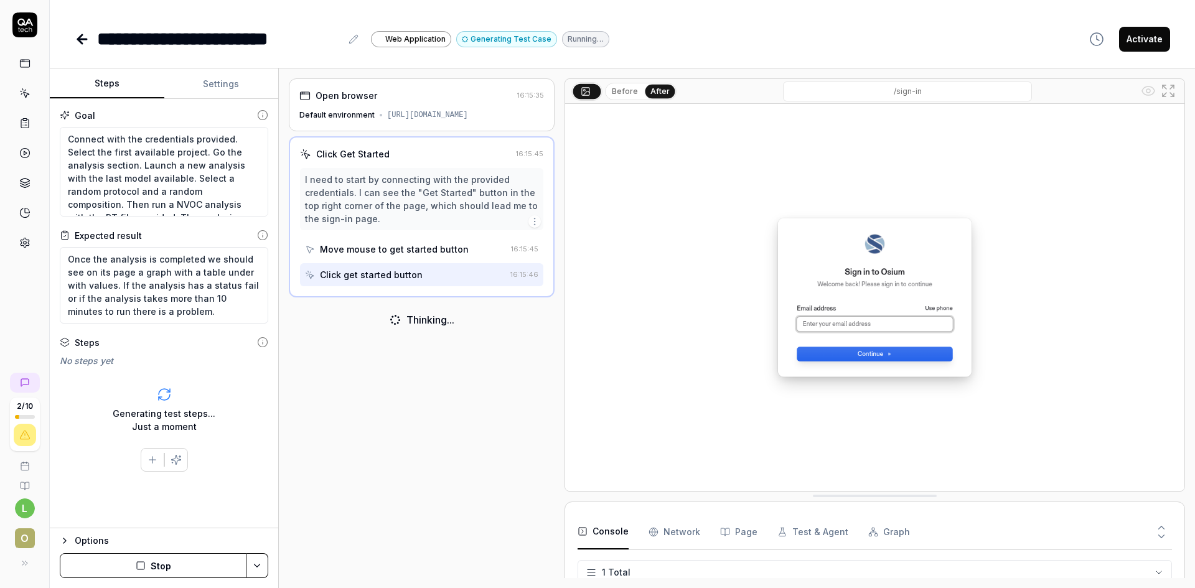
click at [630, 97] on button "Before" at bounding box center [625, 92] width 36 height 14
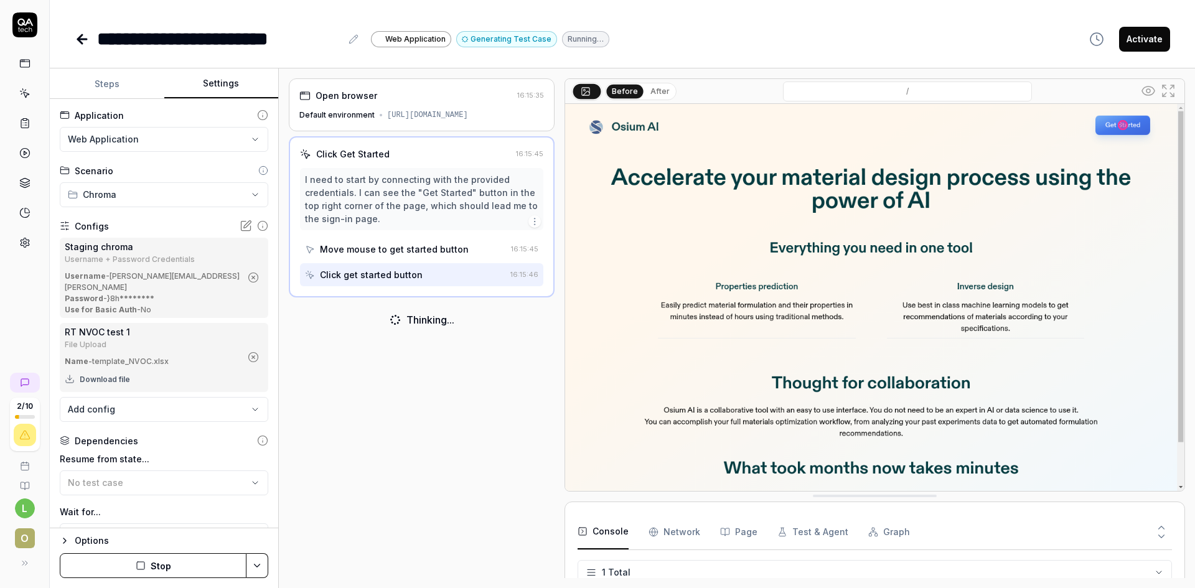
click at [235, 80] on button "Settings" at bounding box center [221, 84] width 114 height 30
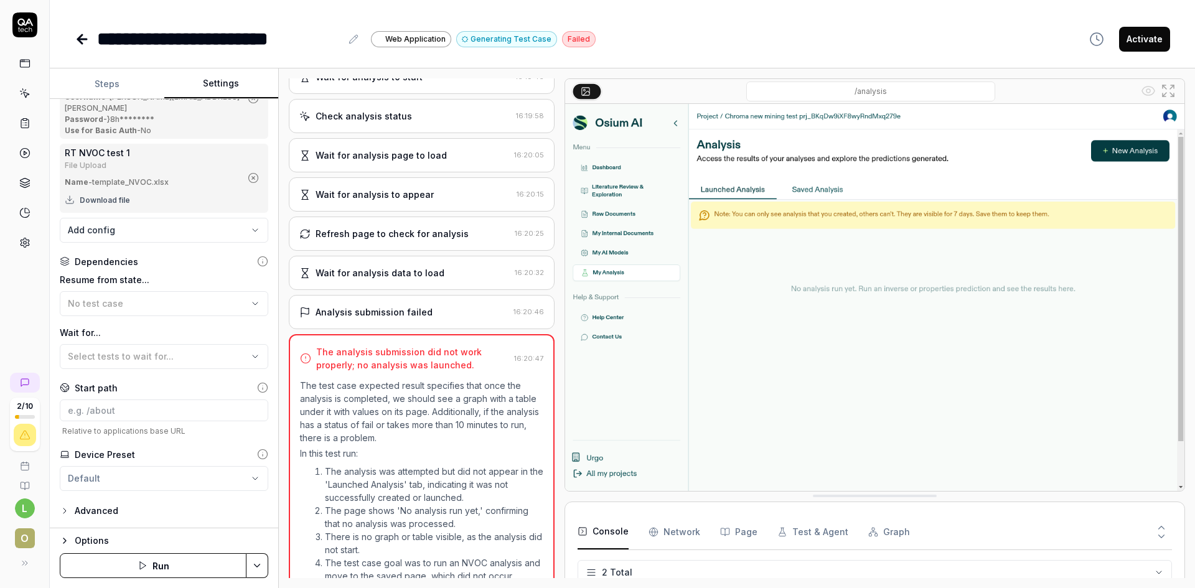
scroll to position [801, 0]
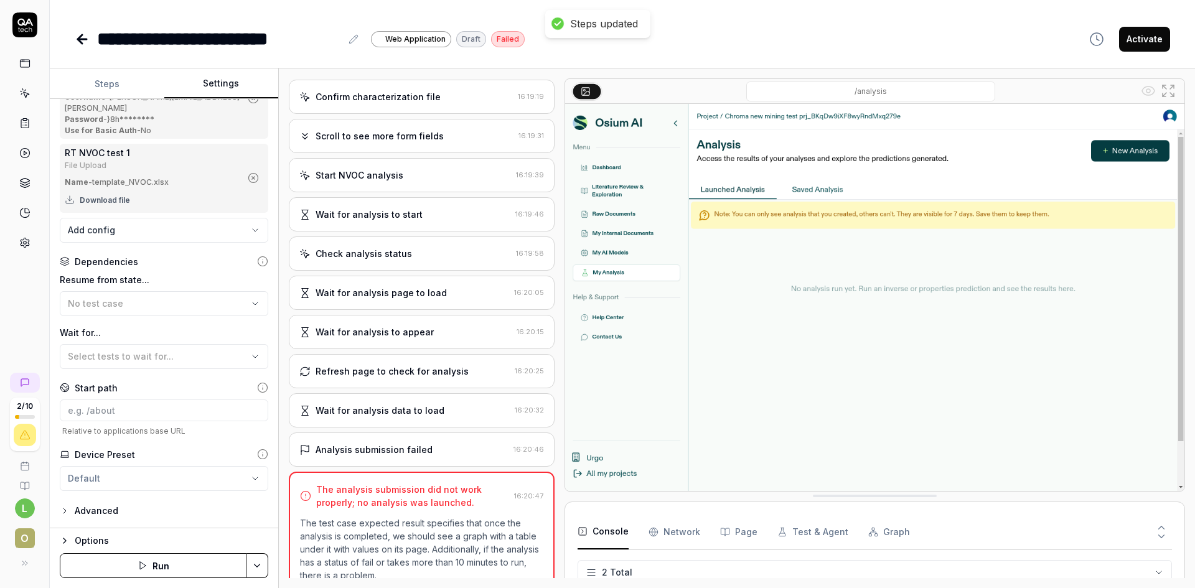
click at [379, 175] on div "Start NVOC analysis" at bounding box center [359, 175] width 88 height 13
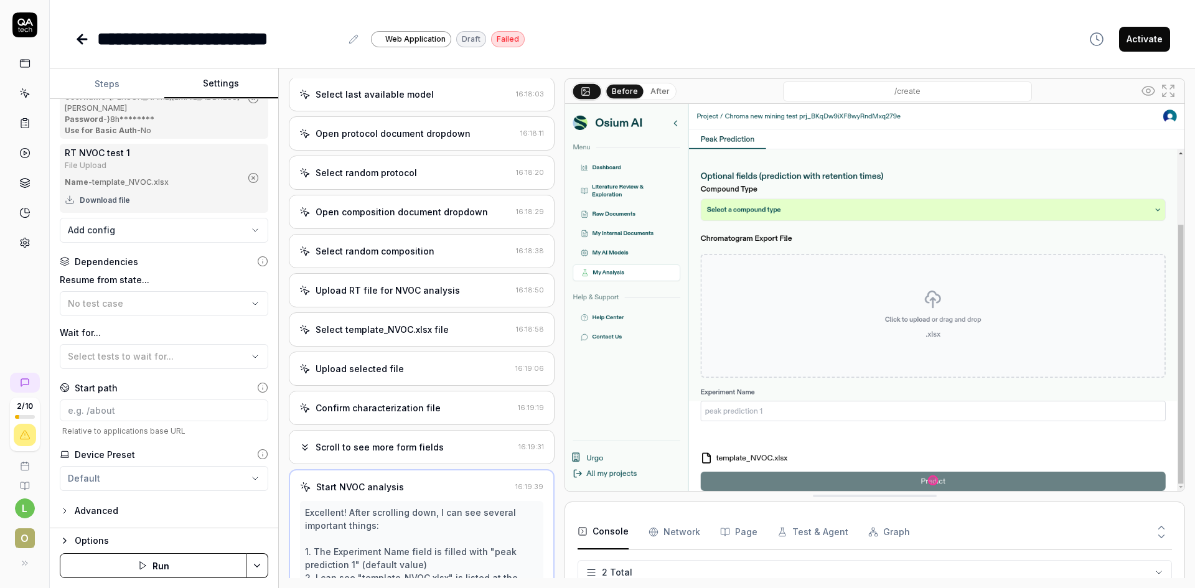
scroll to position [388, 0]
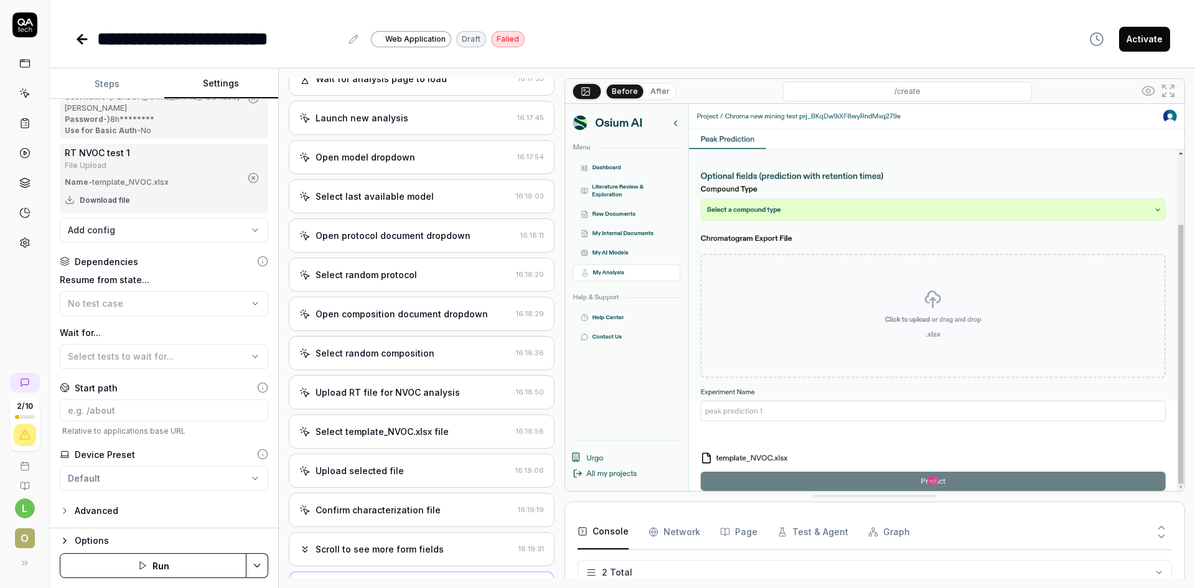
click at [83, 37] on icon at bounding box center [82, 39] width 15 height 15
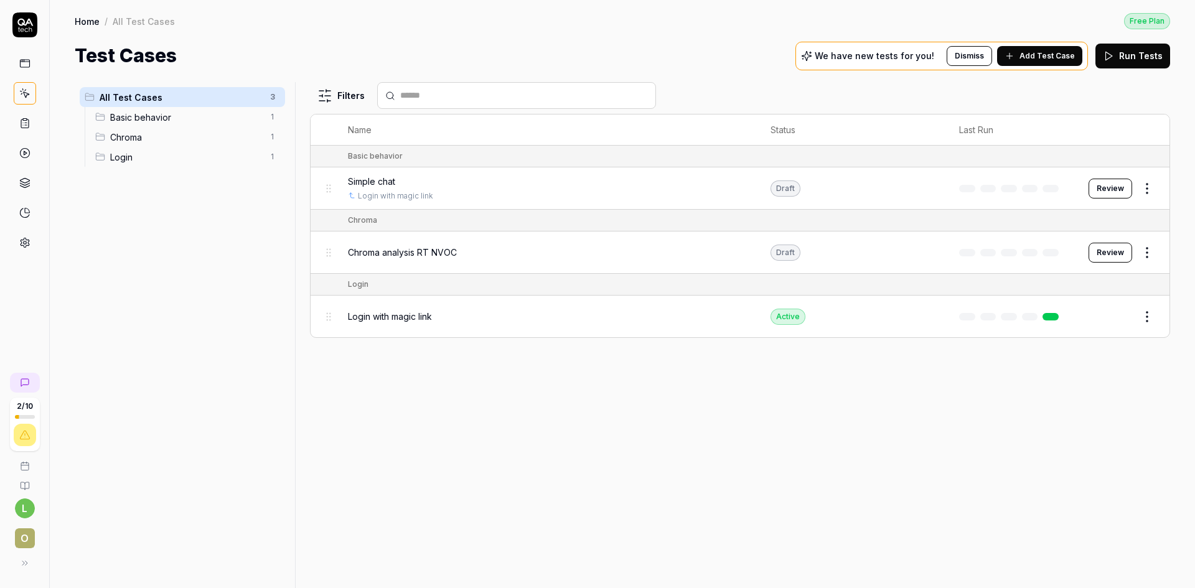
click at [782, 248] on button "Review" at bounding box center [1110, 253] width 44 height 20
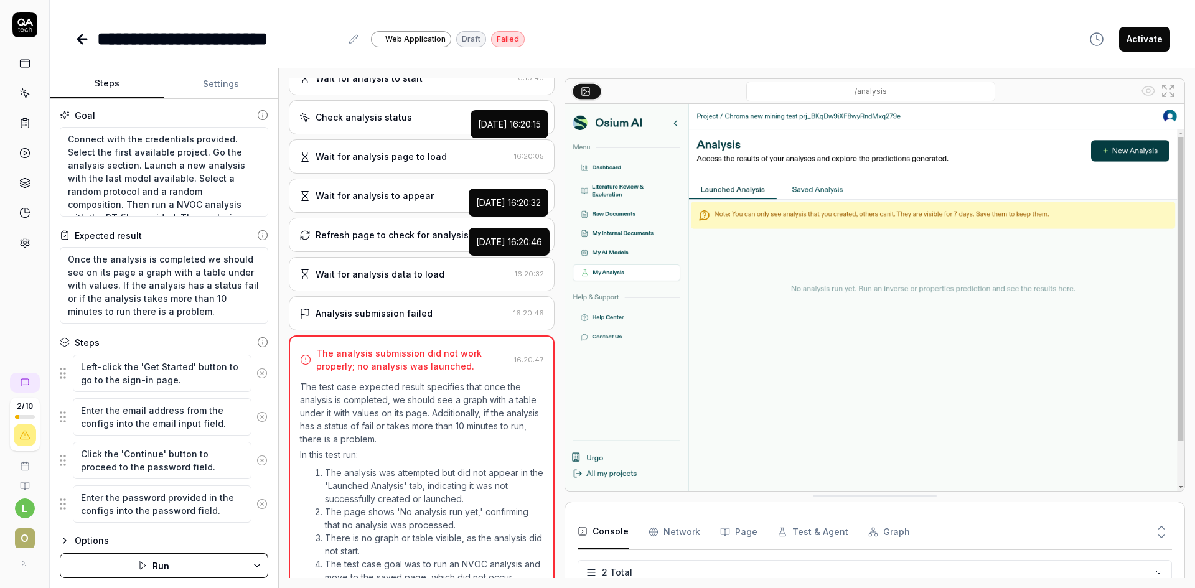
scroll to position [988, 0]
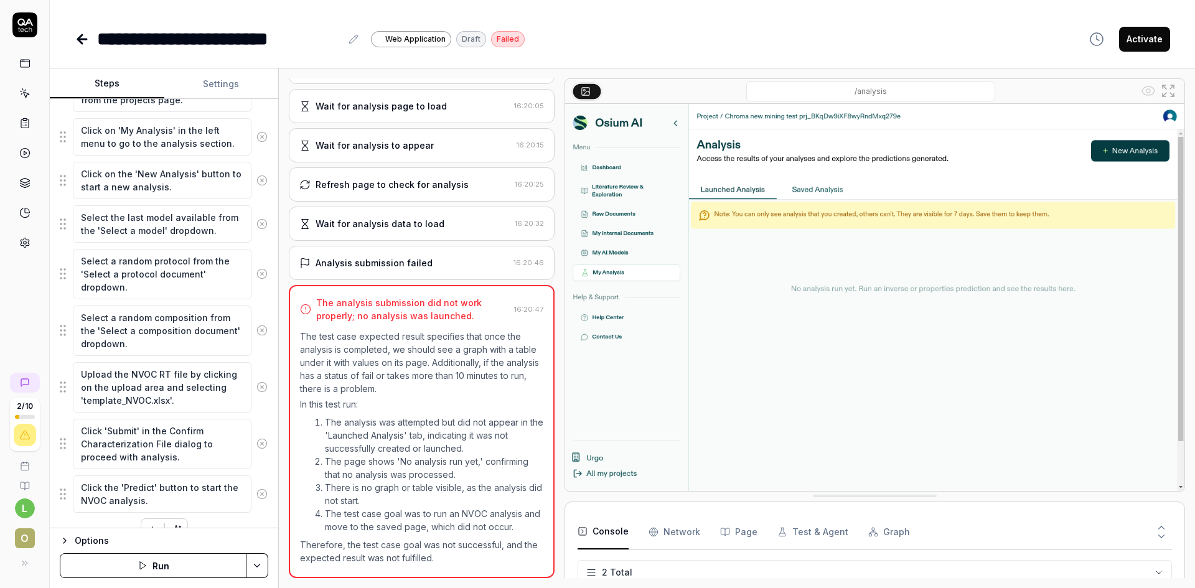
scroll to position [521, 0]
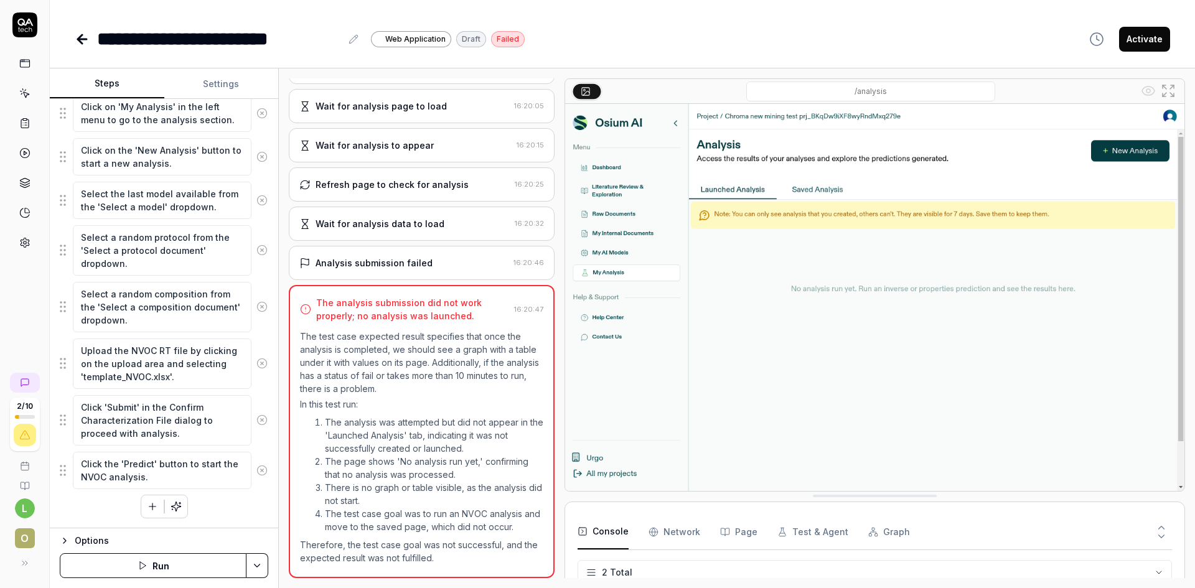
click at [147, 406] on icon "button" at bounding box center [152, 506] width 11 height 11
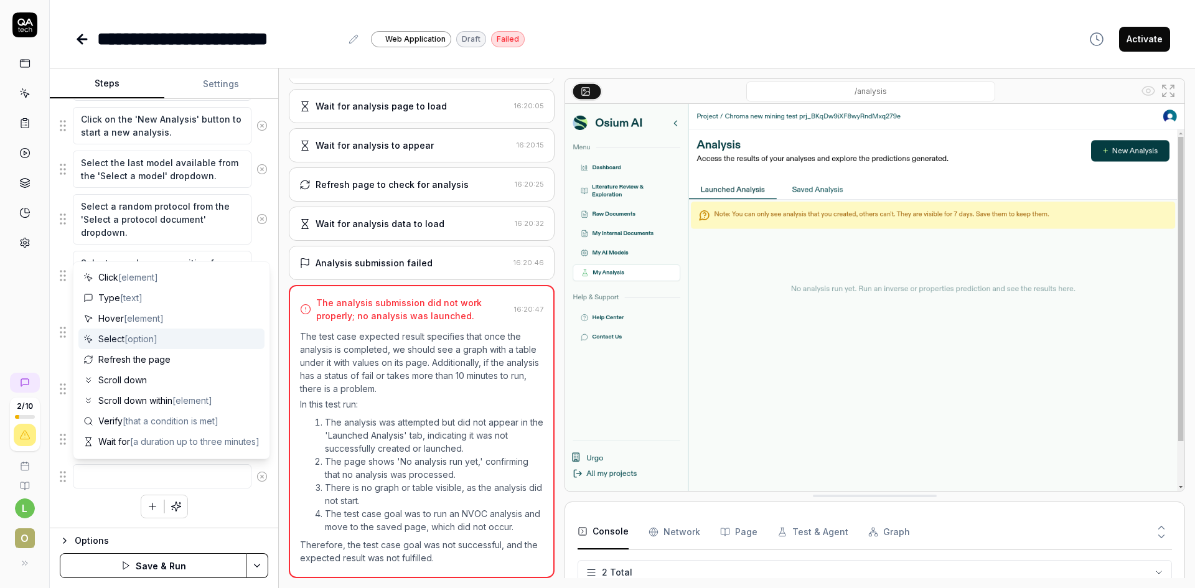
click at [164, 344] on div "Select [option]" at bounding box center [171, 339] width 186 height 21
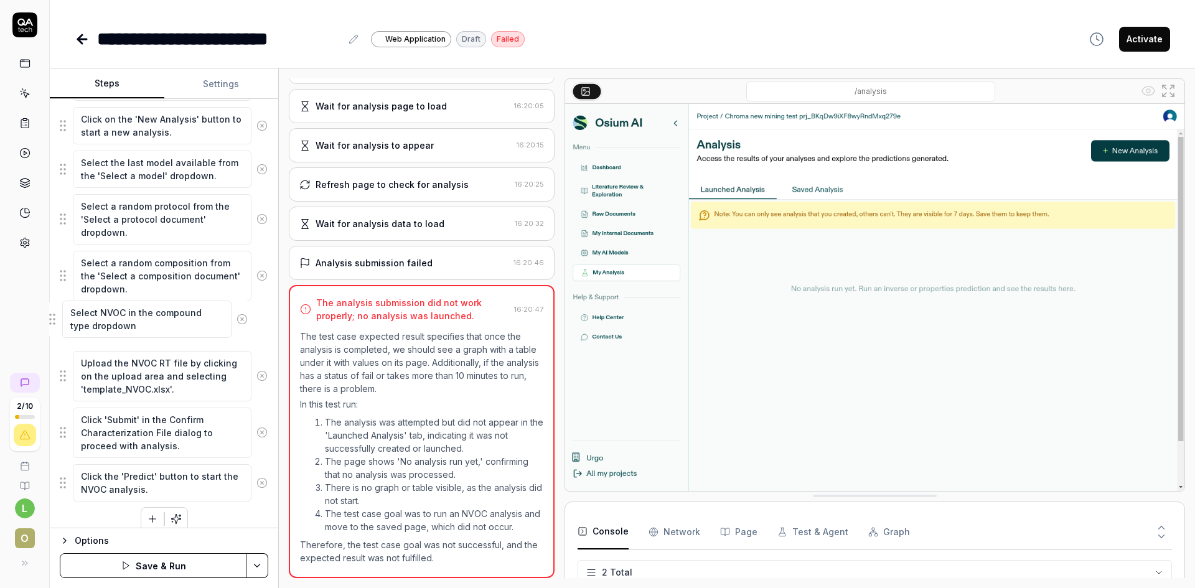
drag, startPoint x: 62, startPoint y: 485, endPoint x: 52, endPoint y: 322, distance: 164.0
click at [60, 322] on fieldset "Left-click the 'Get Started' button to go to the sign-in page. Enter the email …" at bounding box center [164, 152] width 208 height 701
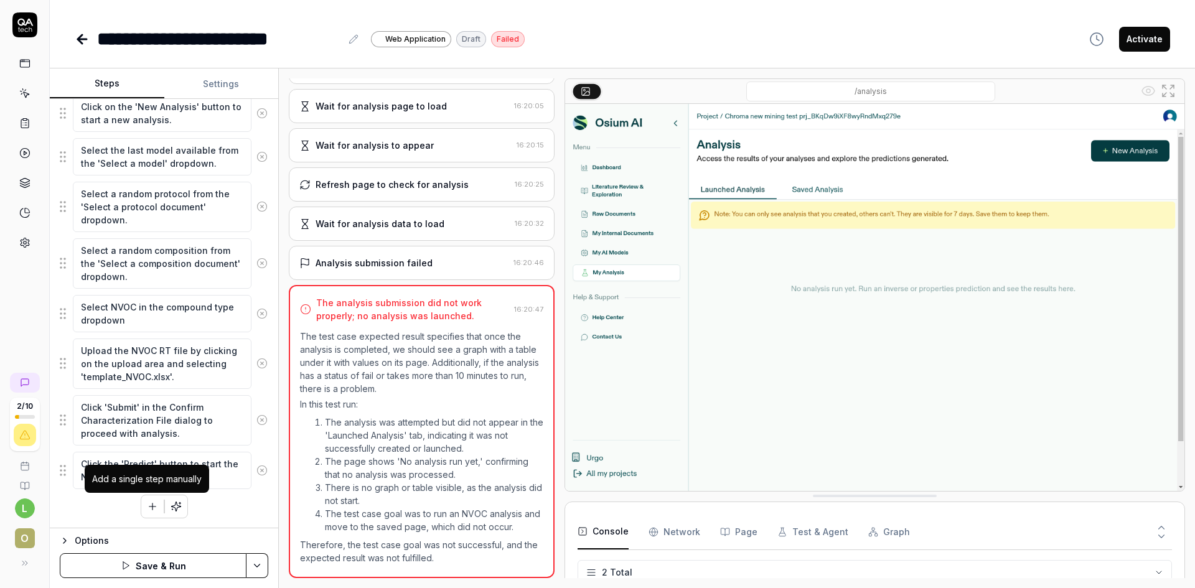
click at [147, 406] on icon "button" at bounding box center [152, 506] width 11 height 11
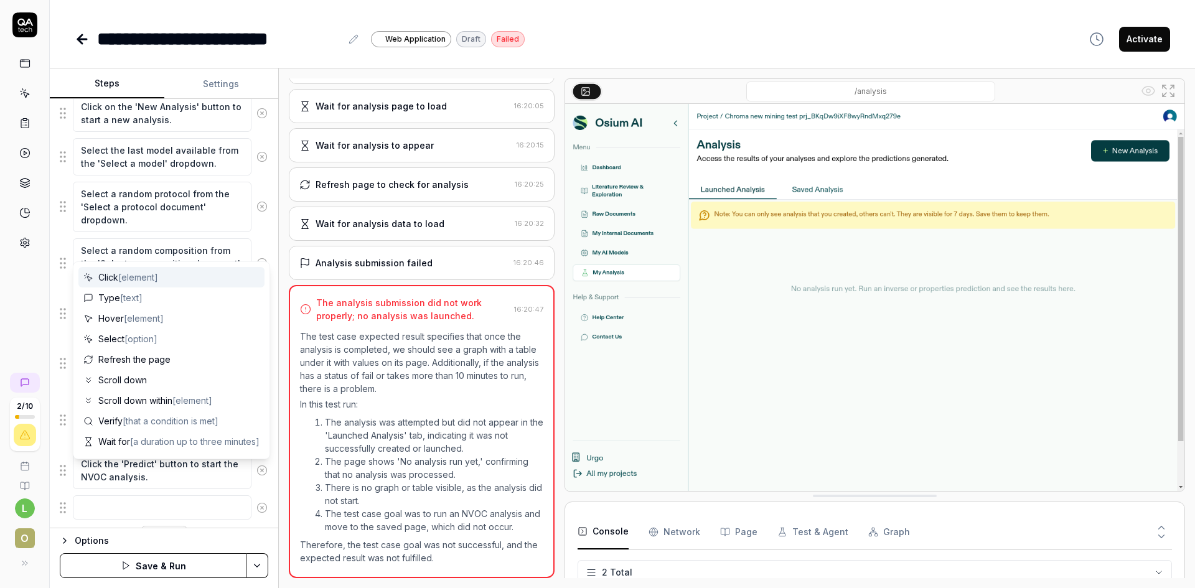
scroll to position [596, 0]
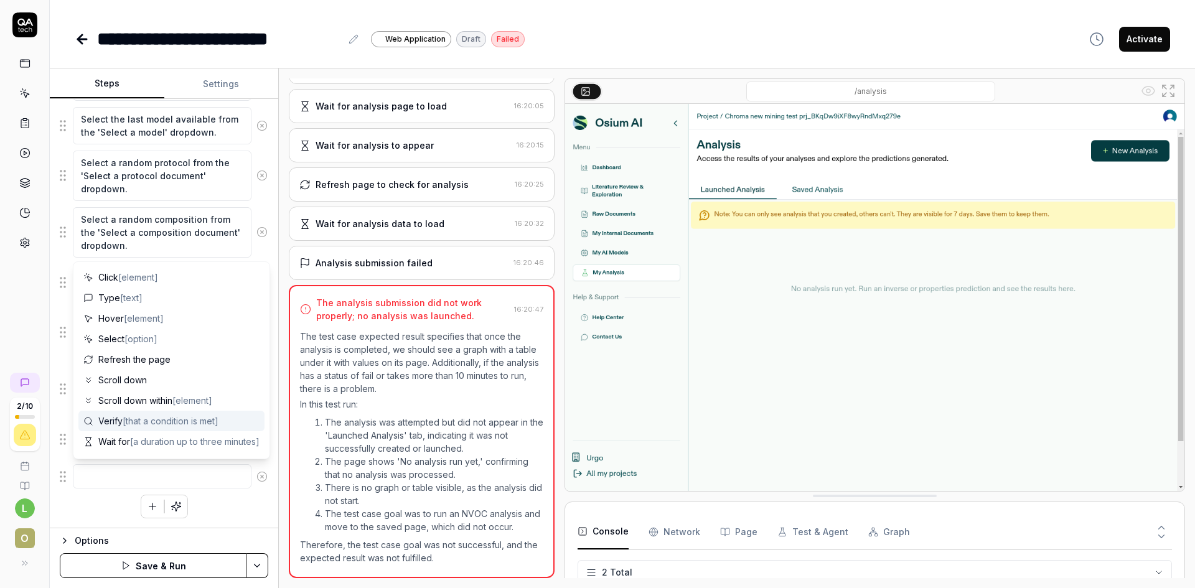
click at [154, 406] on span "[that a condition is met]" at bounding box center [171, 421] width 96 height 11
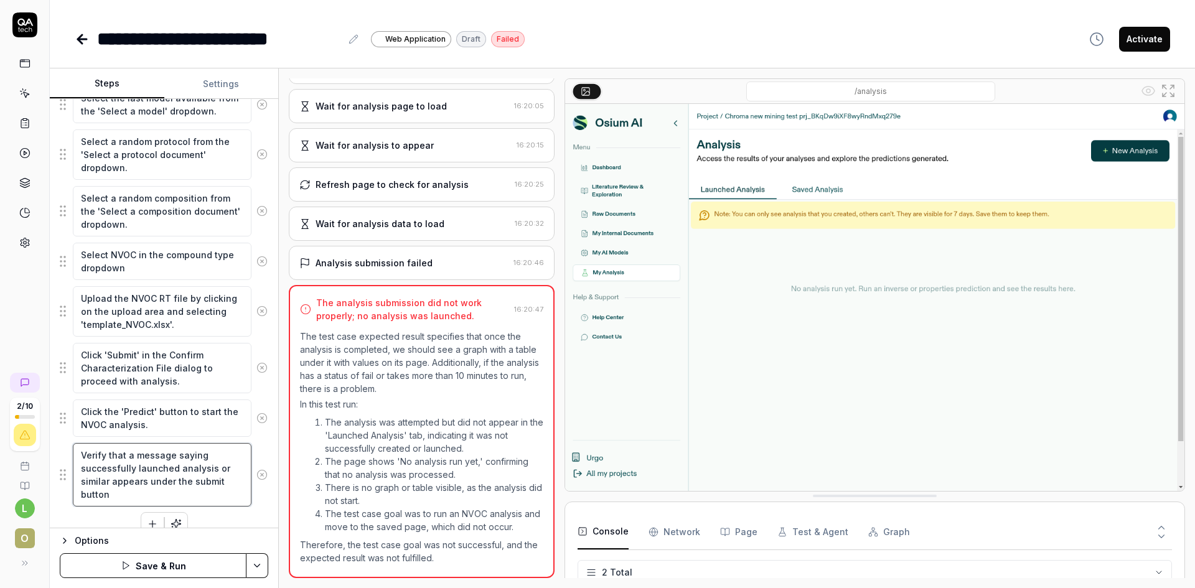
scroll to position [635, 0]
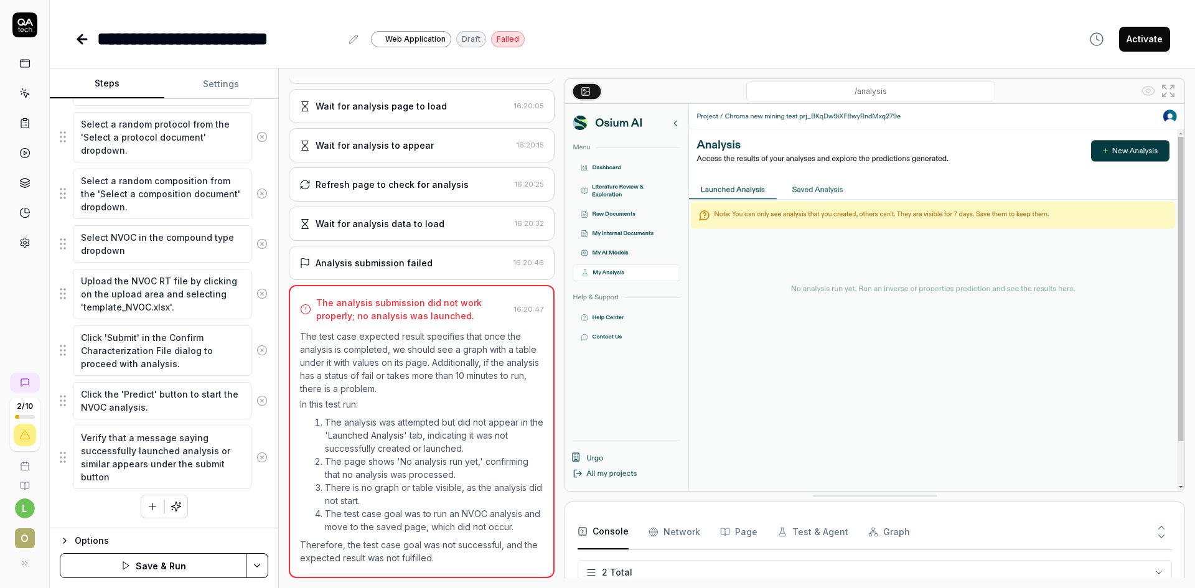
click at [223, 406] on div "Left-click the 'Get Started' button to go to the sign-in page. Enter the email …" at bounding box center [164, 118] width 208 height 799
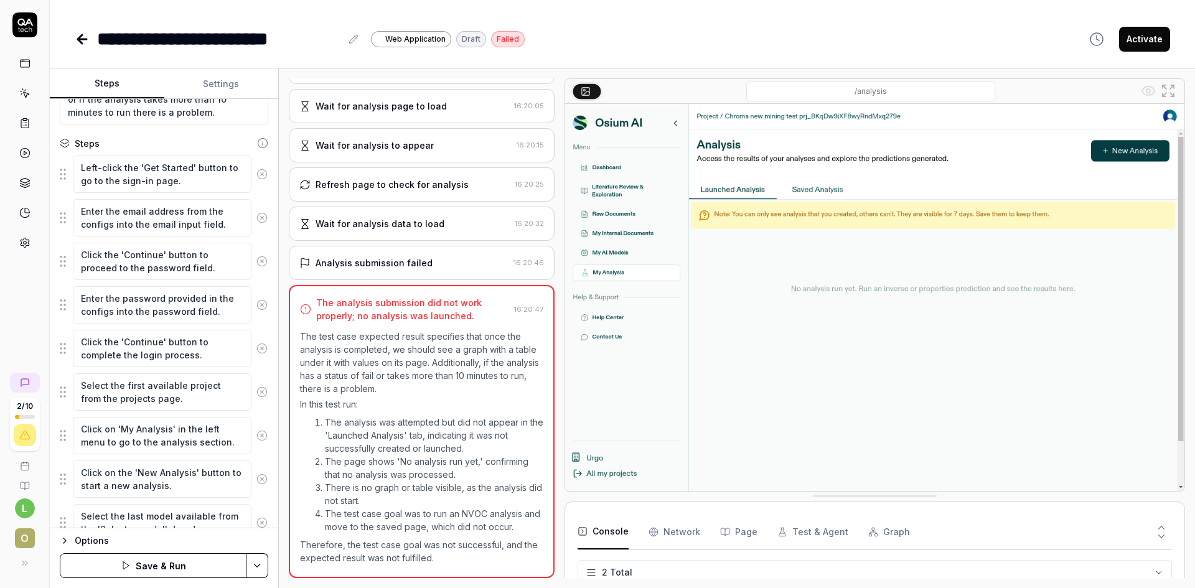
scroll to position [0, 0]
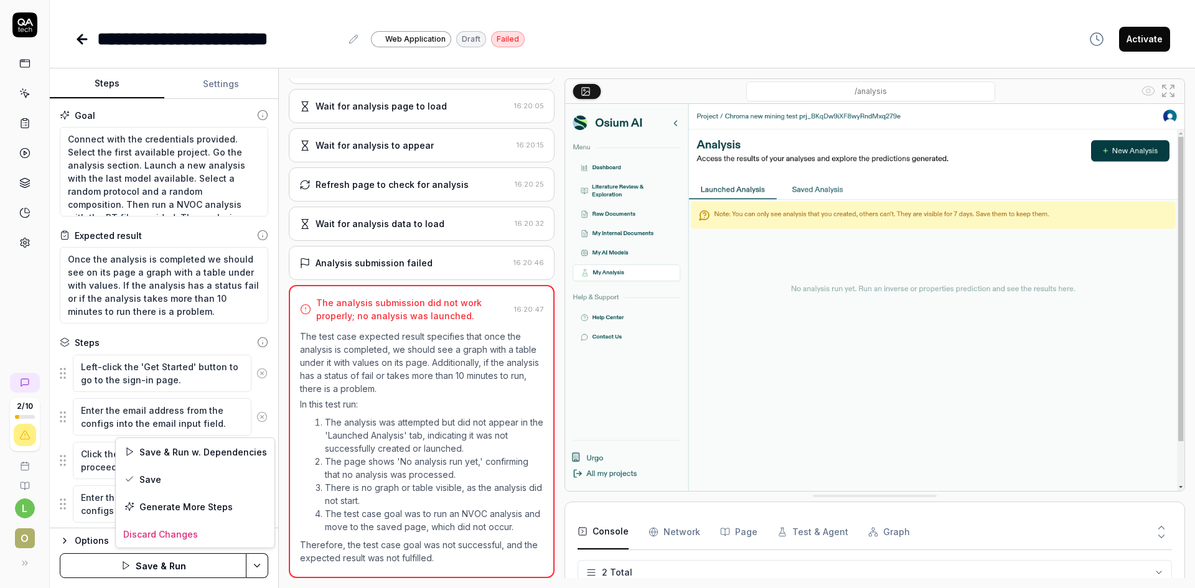
click at [261, 406] on html "**********" at bounding box center [597, 294] width 1195 height 588
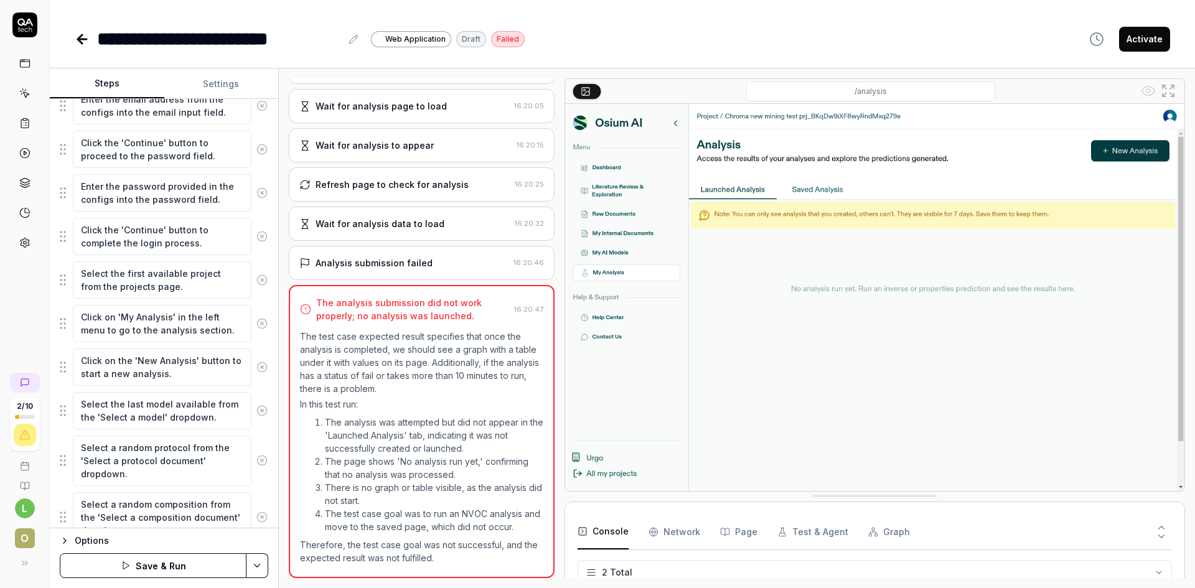
click at [92, 406] on div "Options" at bounding box center [172, 540] width 194 height 15
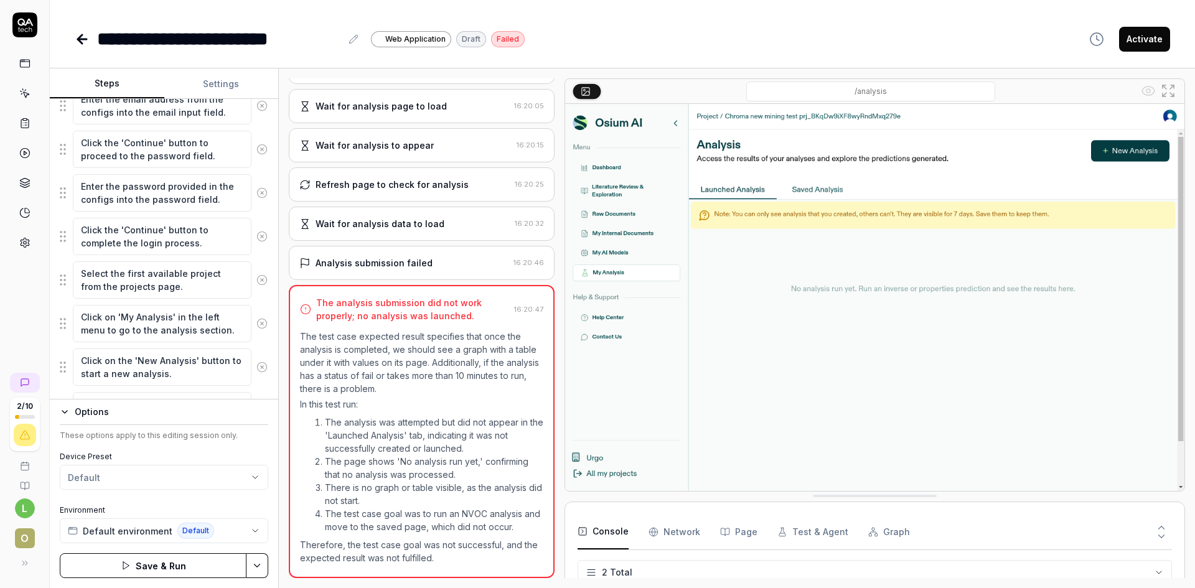
click at [106, 406] on div "Options" at bounding box center [172, 411] width 194 height 15
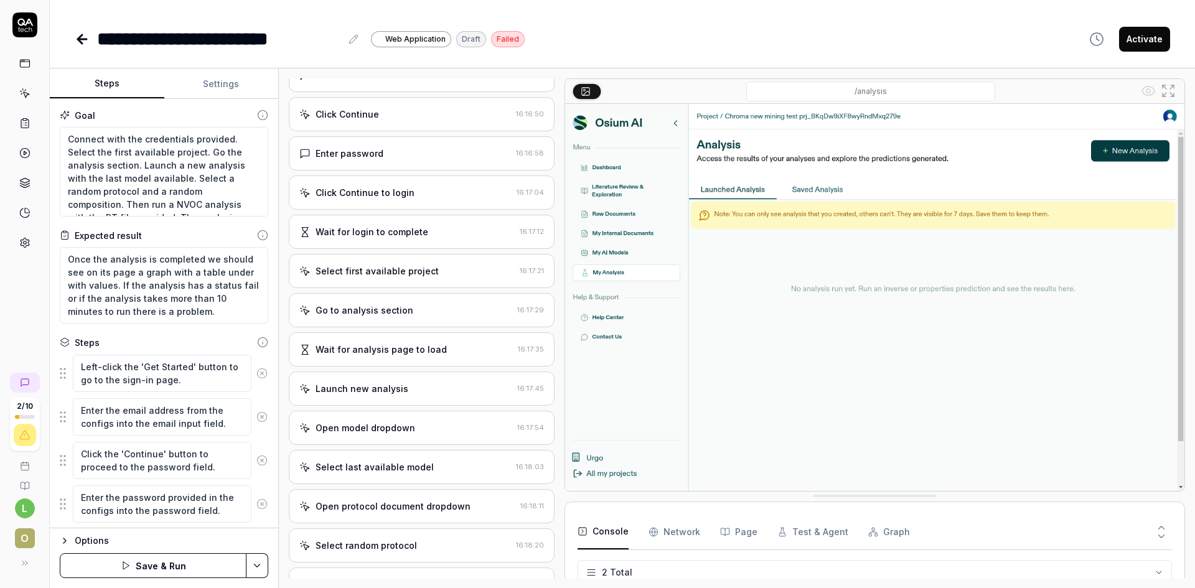
scroll to position [0, 0]
click at [433, 86] on div "Open browser 16:15:35 Default environment [URL][DOMAIN_NAME]" at bounding box center [422, 104] width 266 height 53
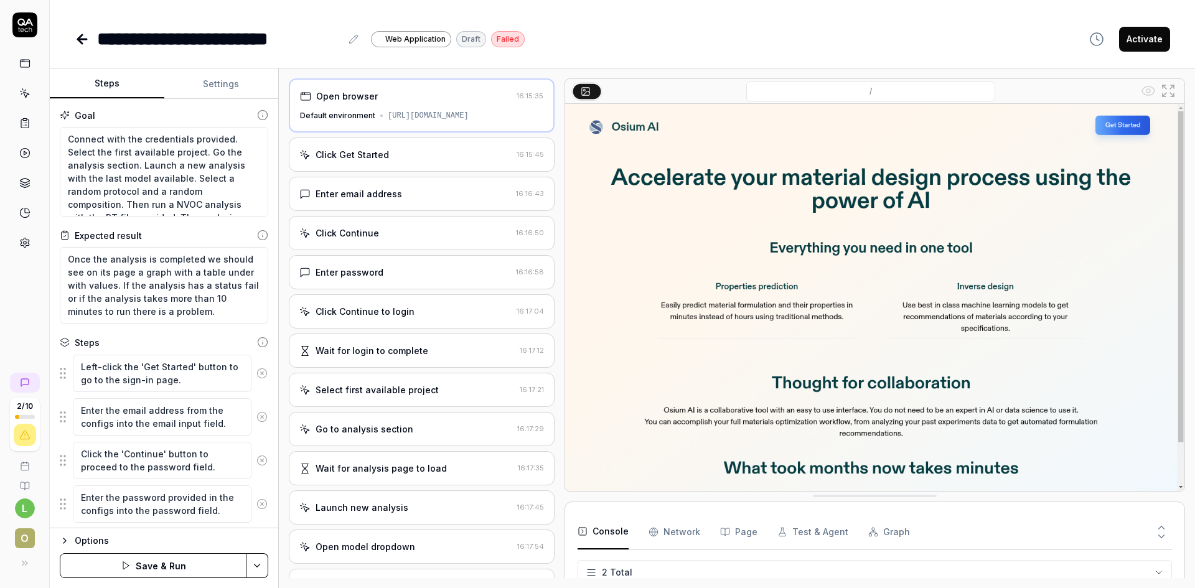
click at [139, 406] on button "Save & Run" at bounding box center [153, 565] width 187 height 25
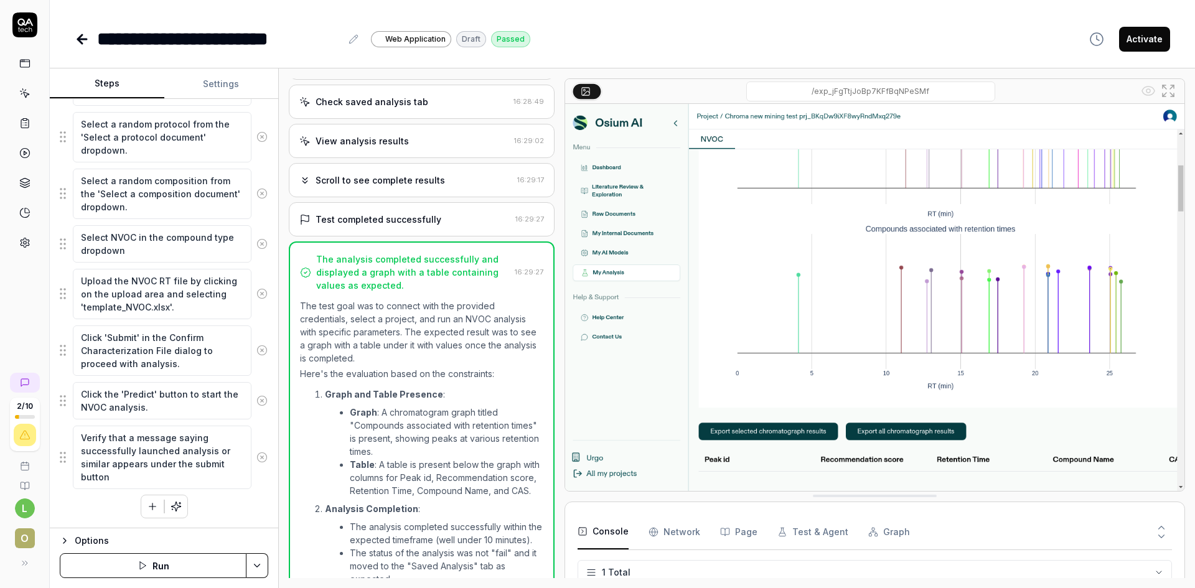
scroll to position [1111, 0]
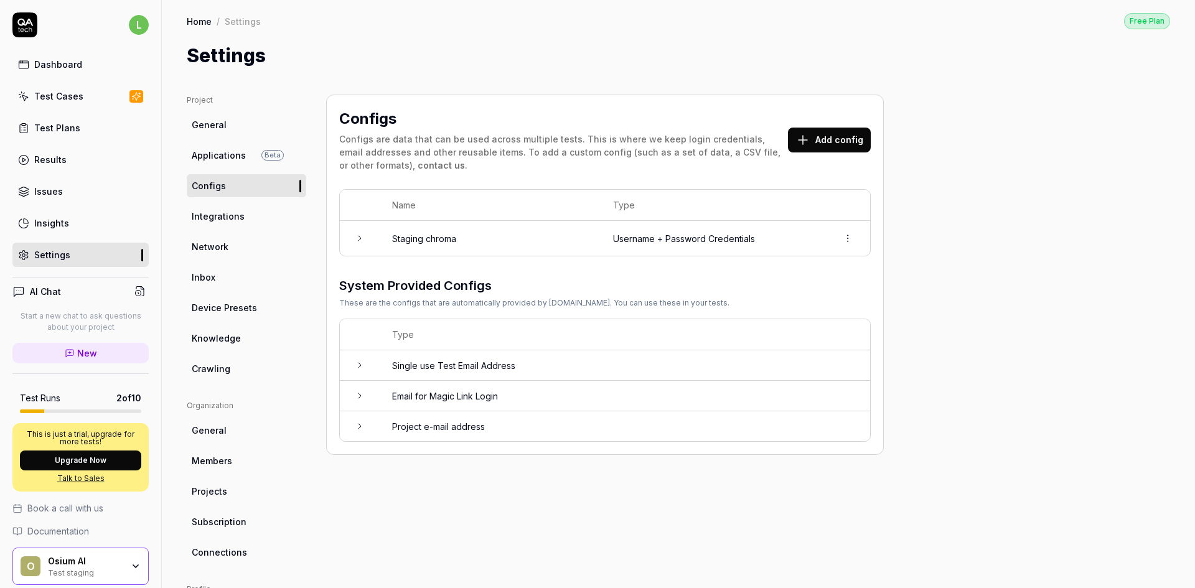
click at [825, 132] on button "Add config" at bounding box center [829, 140] width 83 height 25
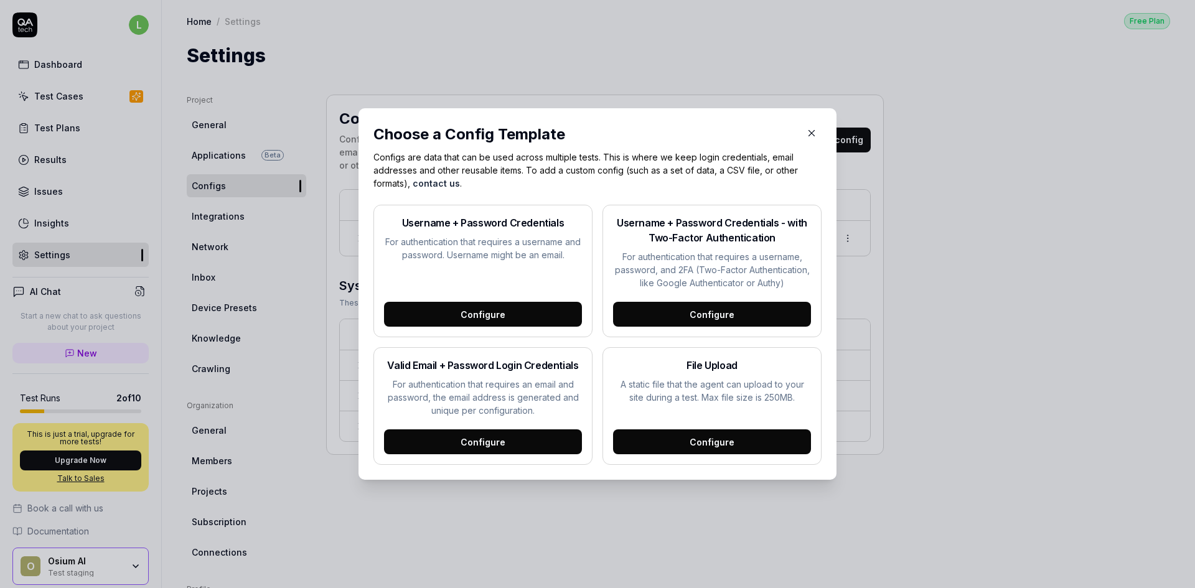
click at [691, 443] on div "Configure" at bounding box center [712, 441] width 198 height 25
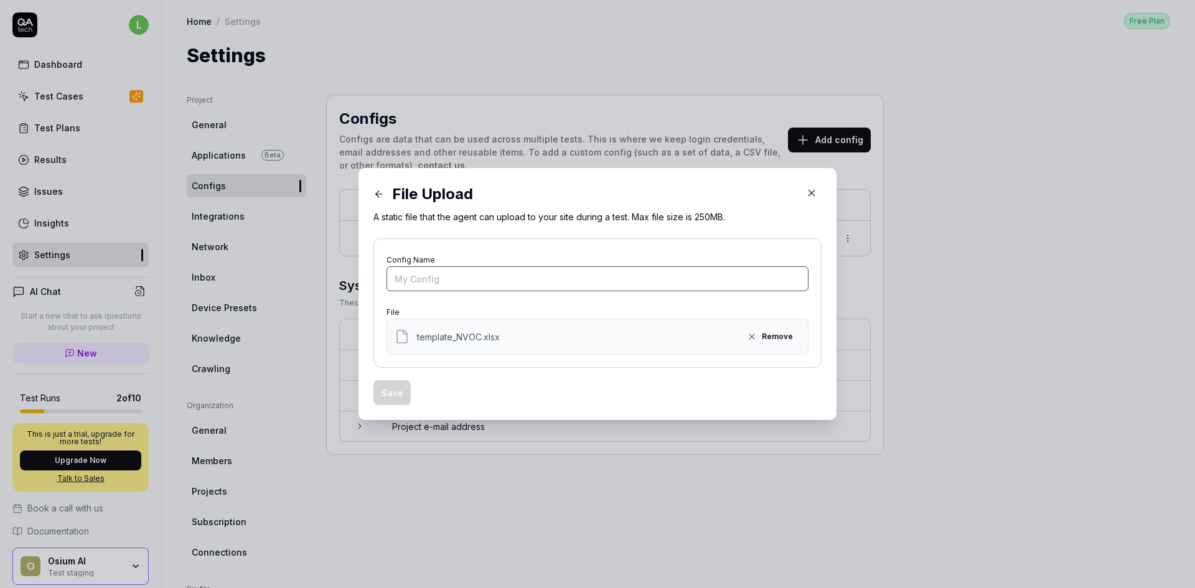
click at [436, 282] on input "Config Name" at bounding box center [597, 278] width 422 height 25
type input "N"
type input "RT NVOC test 1"
click at [391, 396] on button "Save" at bounding box center [391, 392] width 37 height 25
